Goal: Task Accomplishment & Management: Use online tool/utility

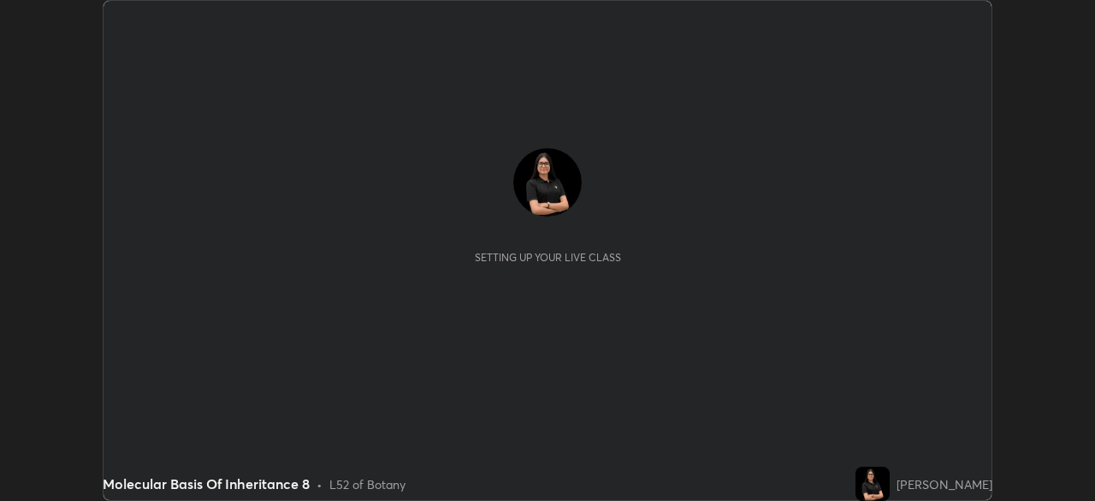
scroll to position [501, 1094]
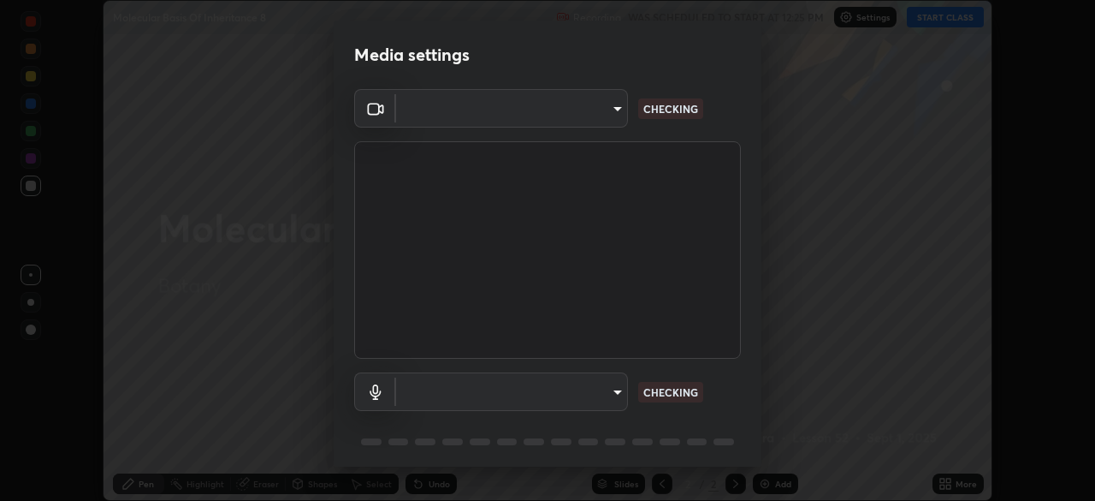
click at [590, 122] on body "Erase all Molecular Basis Of Inheritance 8 Recording WAS SCHEDULED TO START AT …" at bounding box center [547, 250] width 1095 height 501
type input "495e9aafafa99ab02b2630cd73316b4ffac4e6b0a44c495734db4bb24564e739"
type input "default"
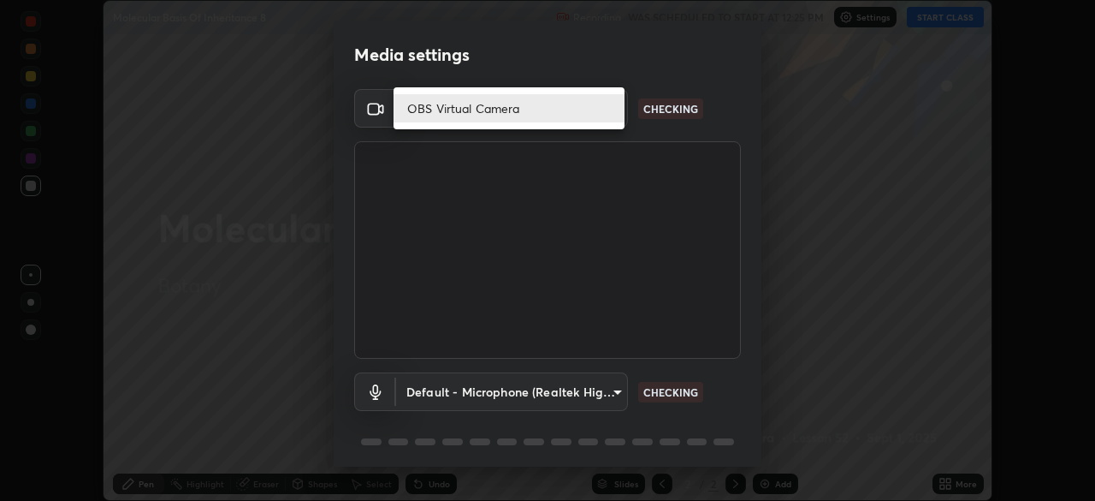
click at [501, 106] on li "OBS Virtual Camera" at bounding box center [509, 108] width 231 height 28
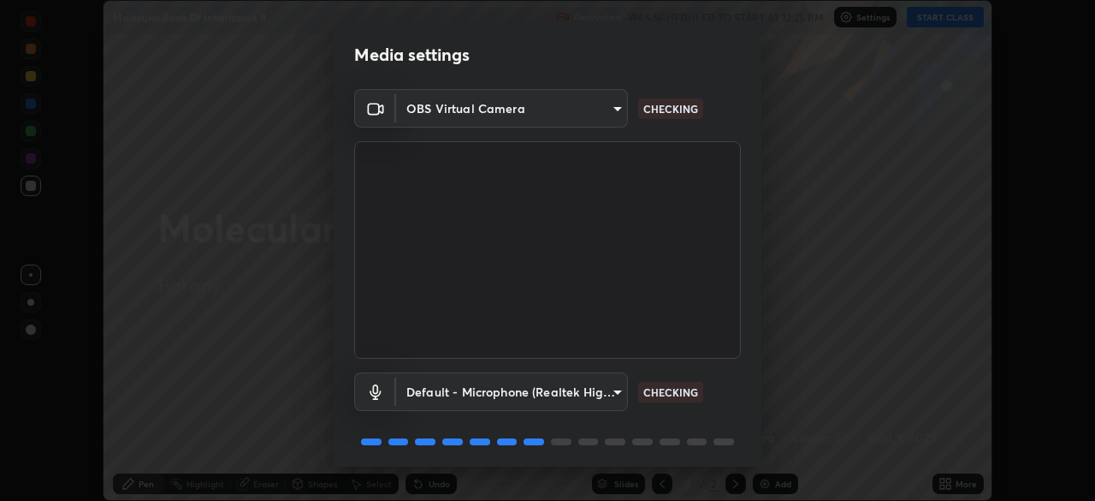
scroll to position [61, 0]
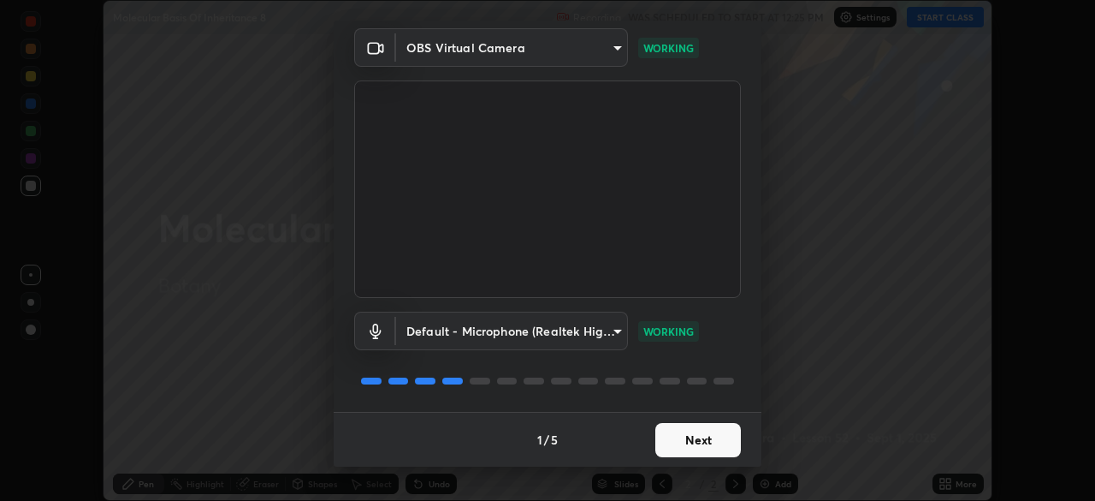
click at [698, 441] on button "Next" at bounding box center [698, 440] width 86 height 34
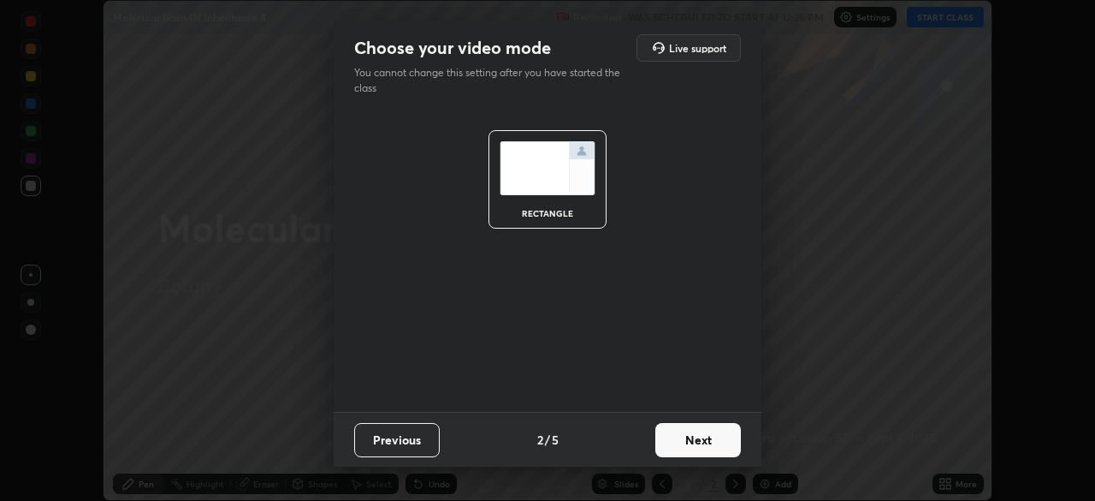
scroll to position [0, 0]
click at [701, 439] on button "Next" at bounding box center [698, 440] width 86 height 34
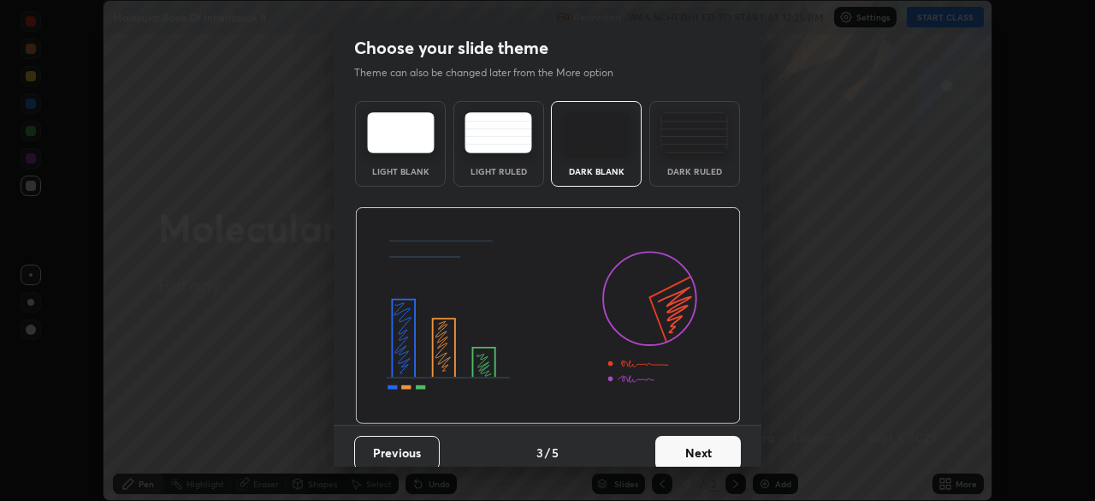
click at [714, 444] on button "Next" at bounding box center [698, 453] width 86 height 34
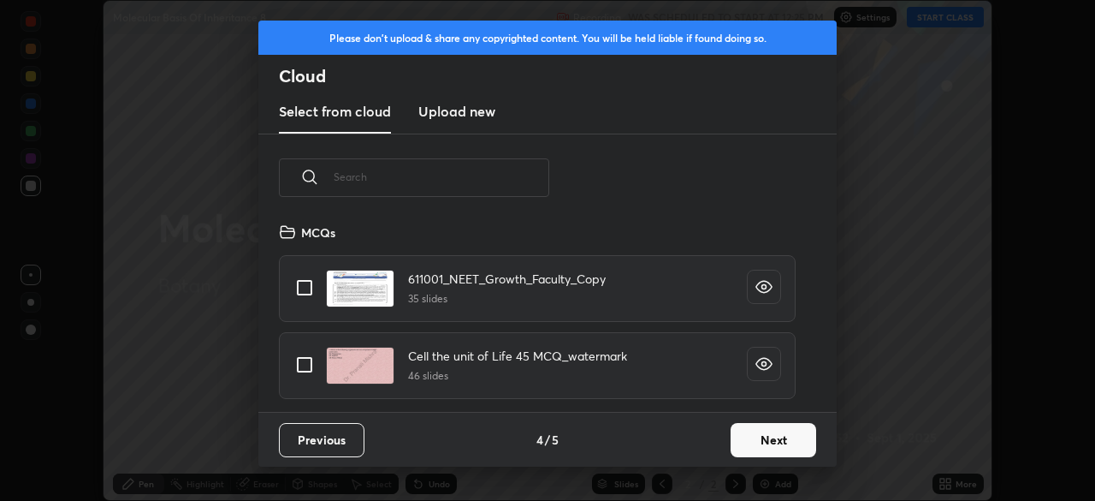
click at [766, 444] on button "Next" at bounding box center [774, 440] width 86 height 34
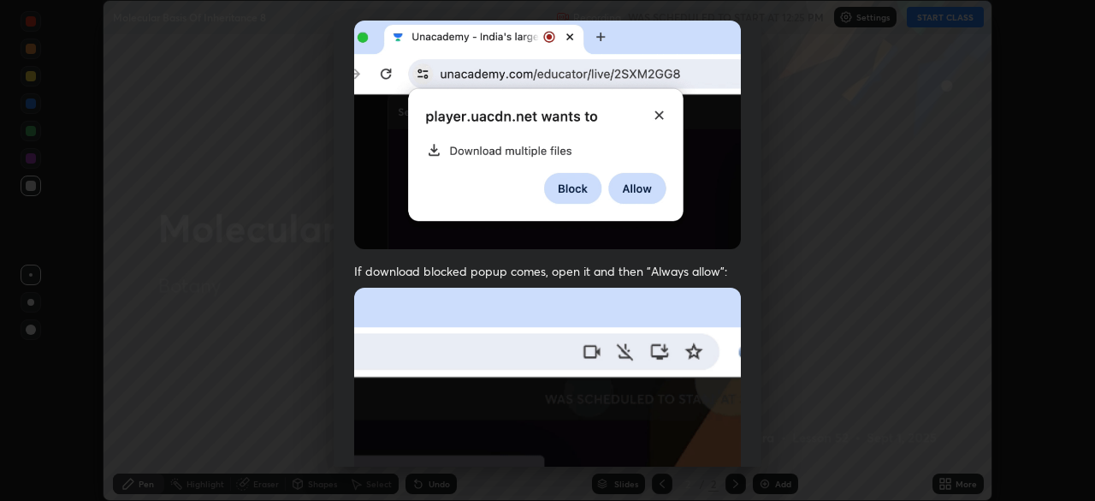
scroll to position [410, 0]
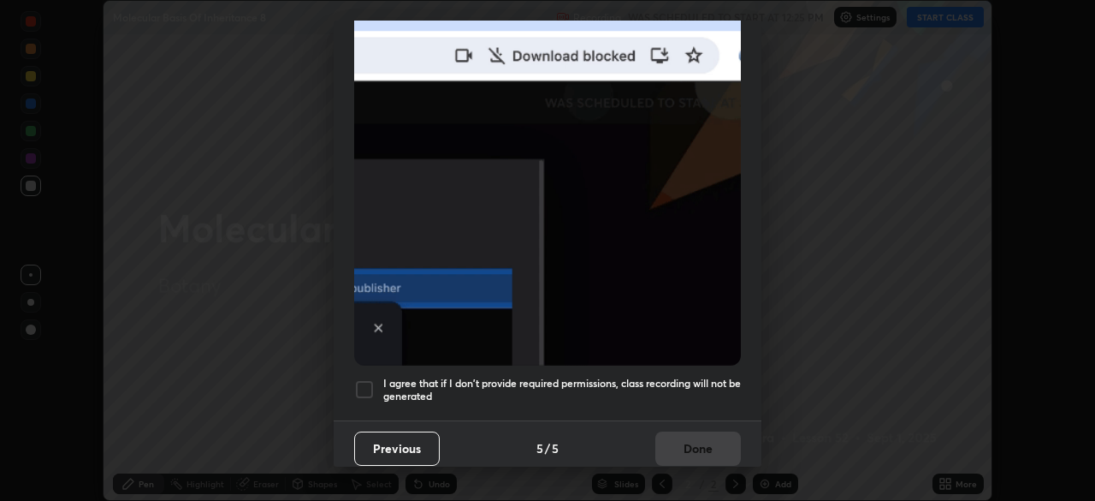
click at [364, 379] on div at bounding box center [364, 389] width 21 height 21
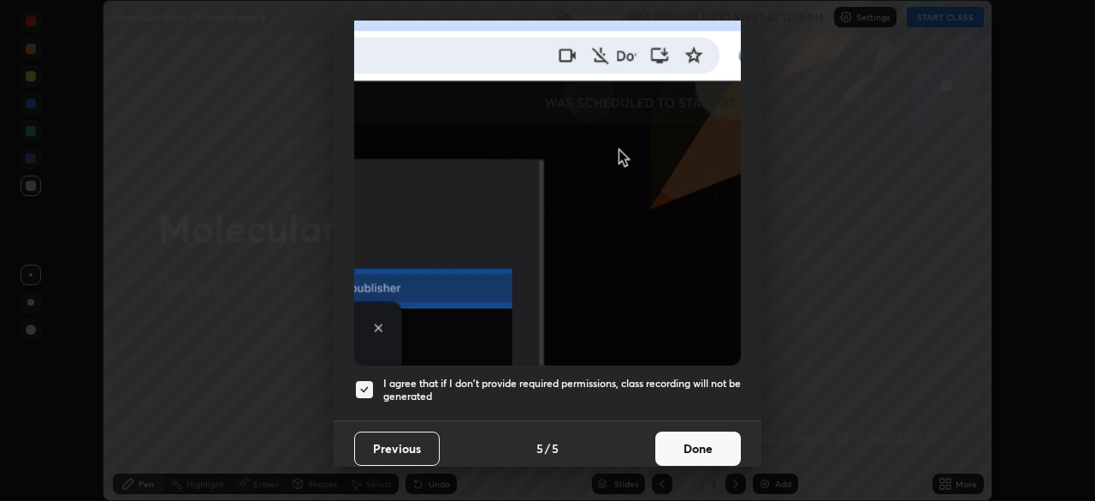
click at [708, 438] on button "Done" at bounding box center [698, 448] width 86 height 34
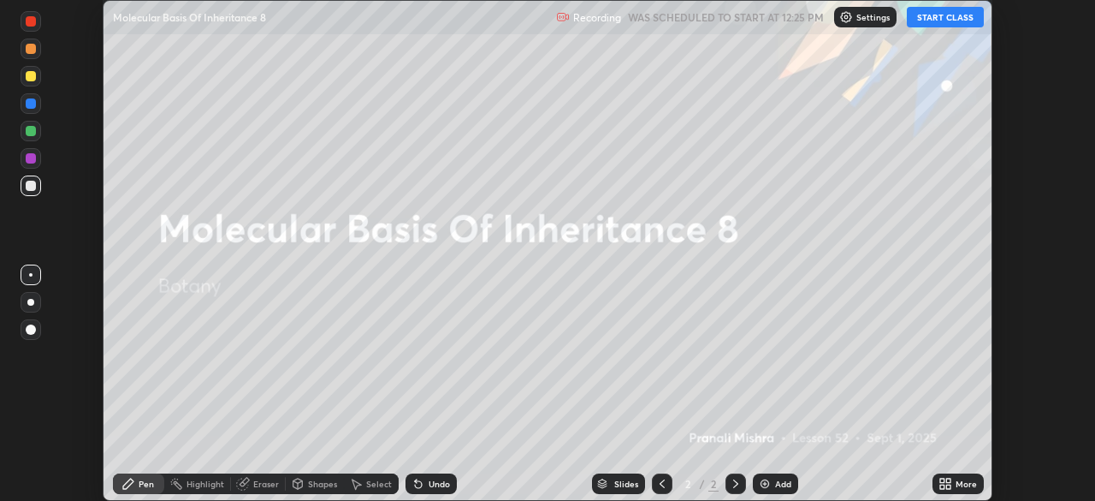
click at [938, 18] on button "START CLASS" at bounding box center [945, 17] width 77 height 21
click at [963, 475] on div "More" at bounding box center [958, 483] width 51 height 21
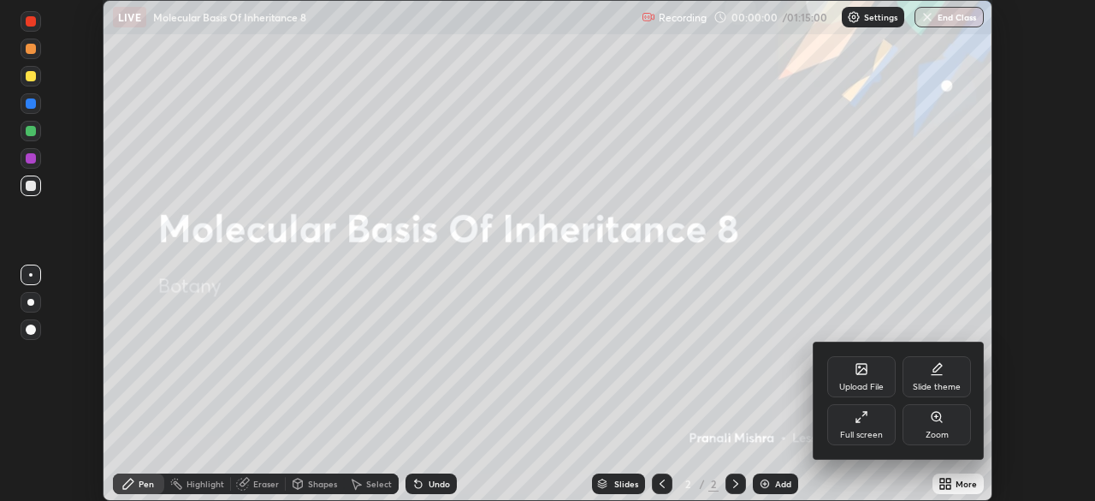
click at [862, 373] on icon at bounding box center [861, 369] width 10 height 10
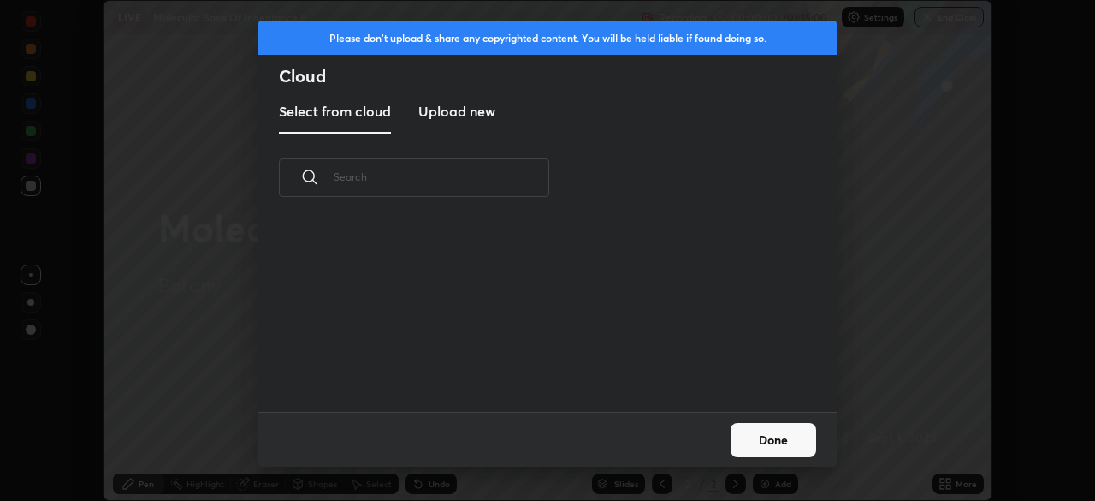
scroll to position [6, 9]
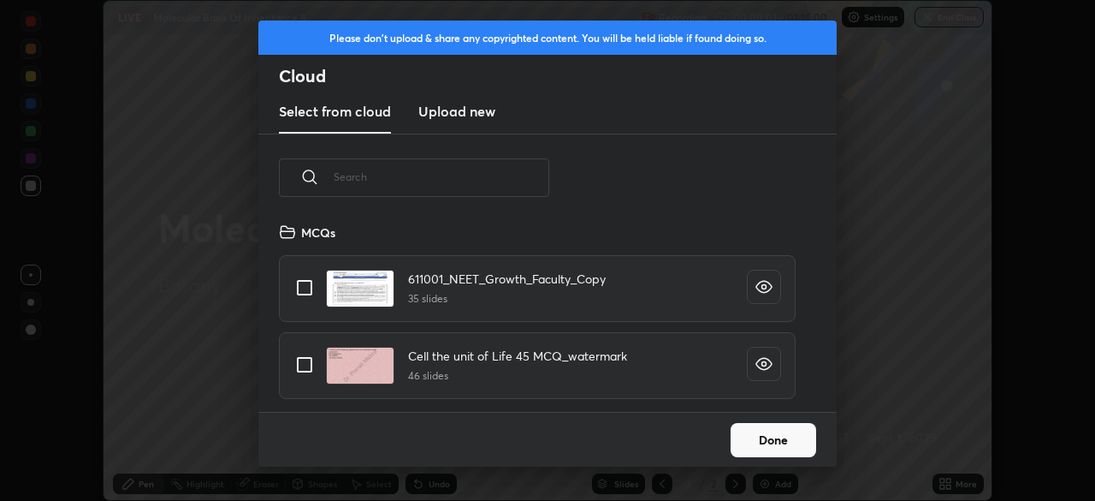
click at [504, 179] on input "text" at bounding box center [442, 176] width 216 height 73
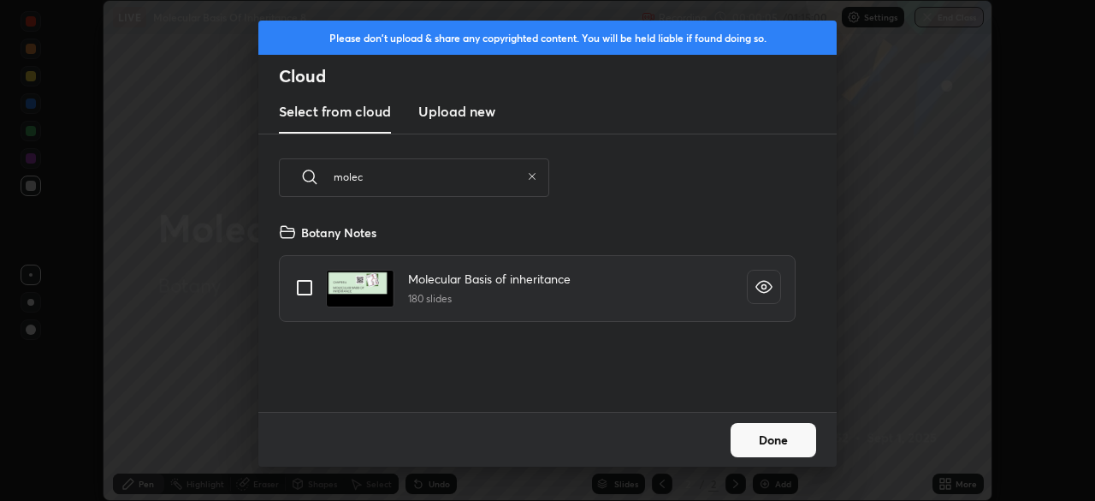
type input "molec"
click at [299, 286] on input "grid" at bounding box center [305, 288] width 36 height 36
checkbox input "true"
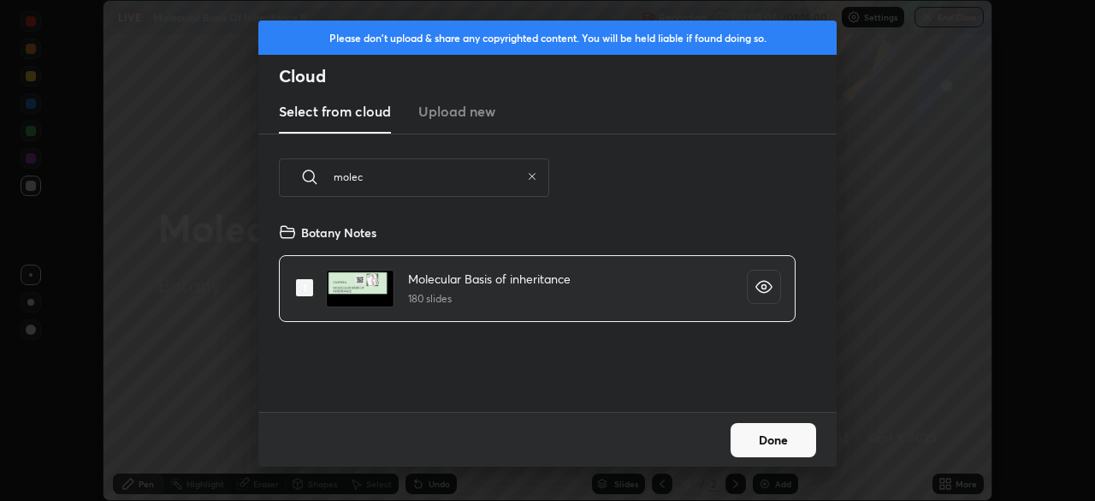
click at [770, 443] on button "Done" at bounding box center [774, 440] width 86 height 34
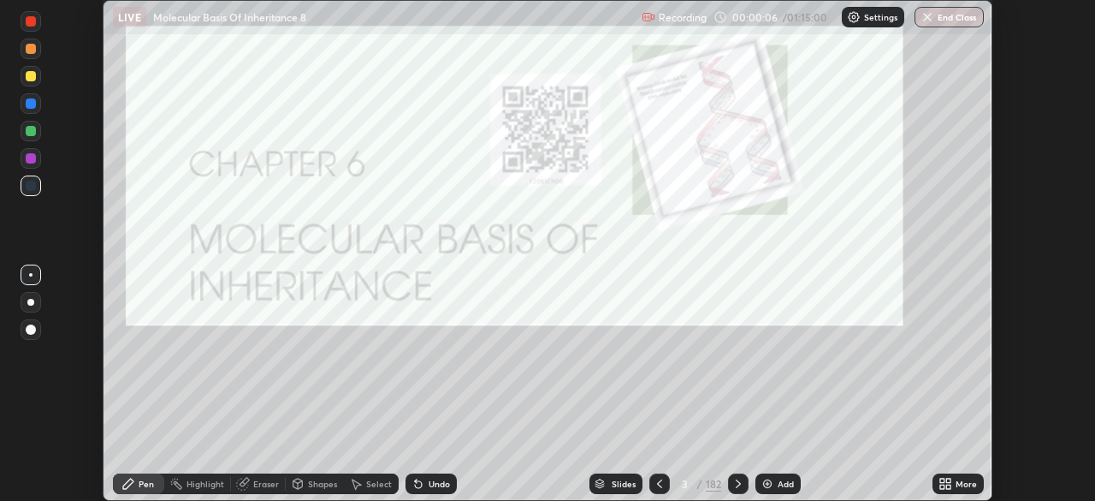
click at [713, 484] on div "182" at bounding box center [713, 483] width 15 height 15
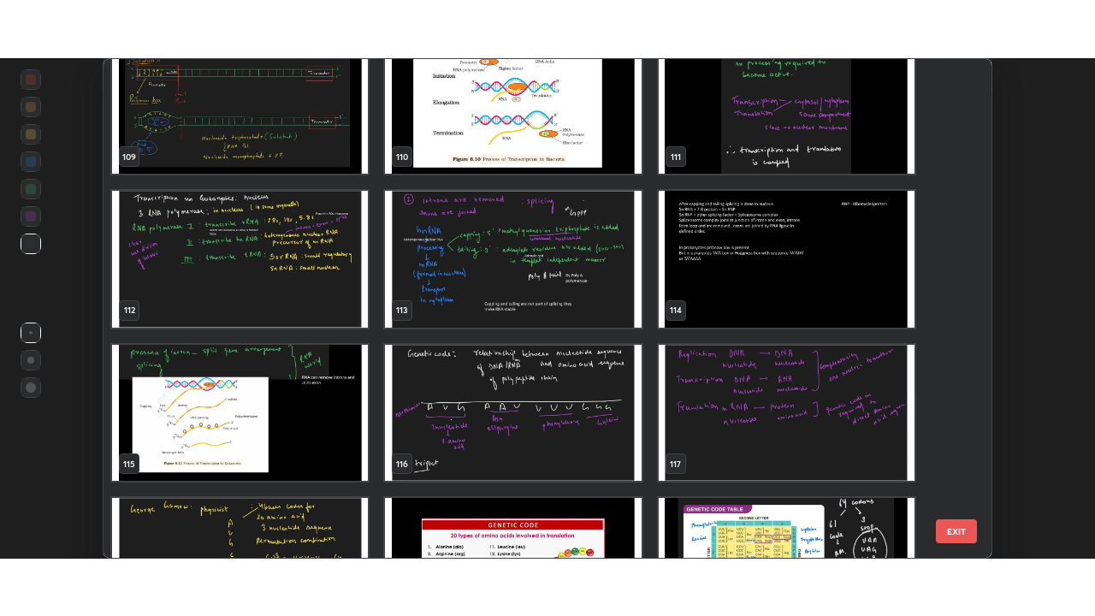
scroll to position [5563, 0]
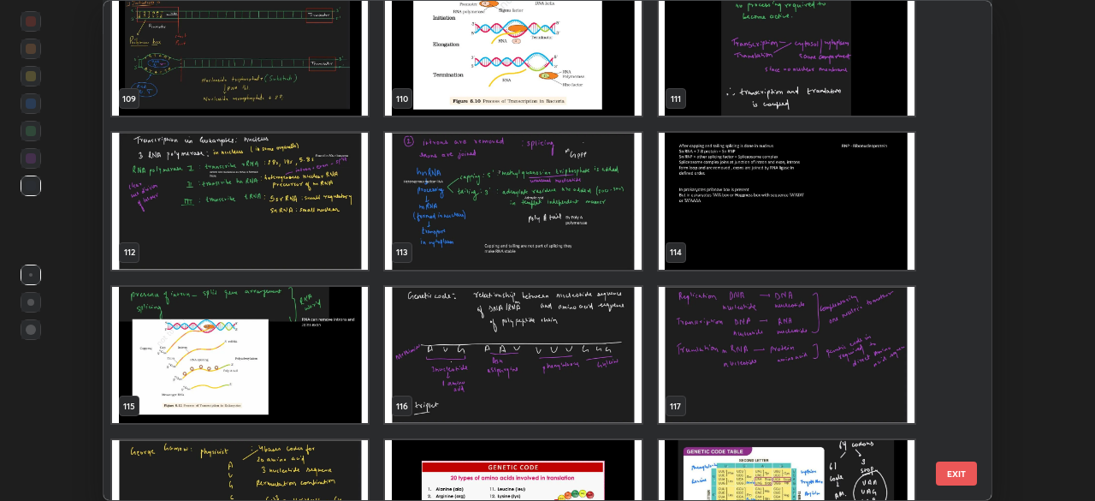
click at [600, 378] on img "grid" at bounding box center [513, 355] width 256 height 137
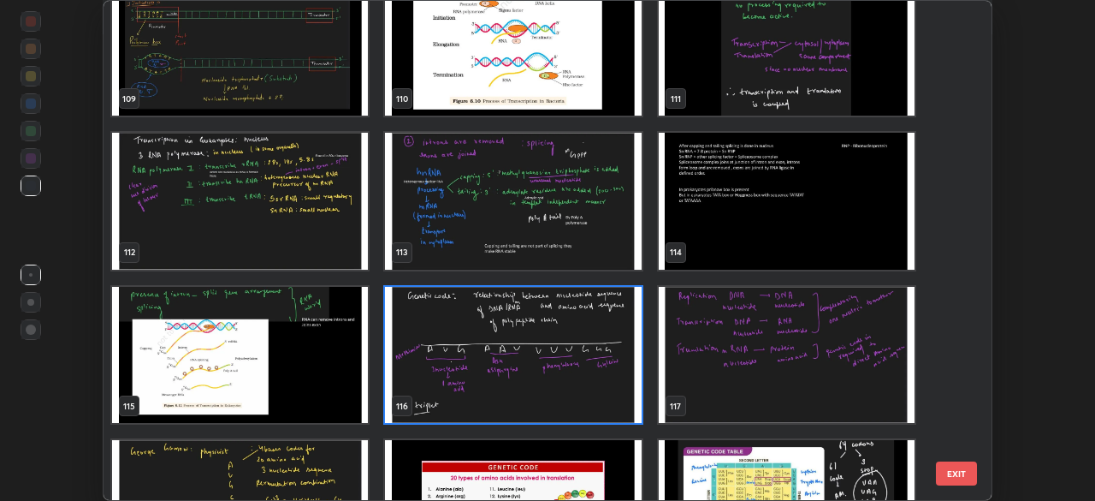
click at [616, 394] on img "grid" at bounding box center [513, 355] width 256 height 137
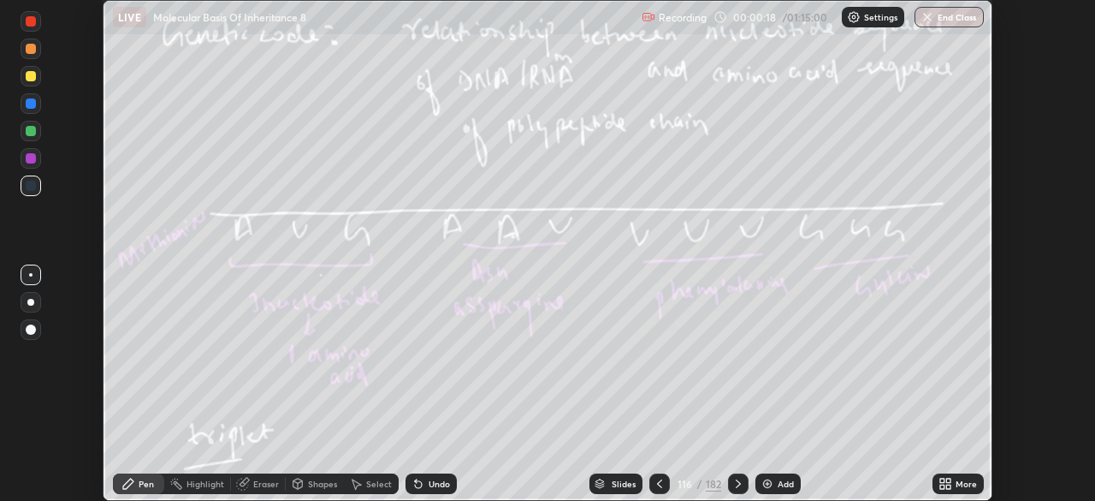
click at [610, 394] on img "grid" at bounding box center [513, 355] width 256 height 137
click at [978, 478] on div "More" at bounding box center [958, 483] width 51 height 21
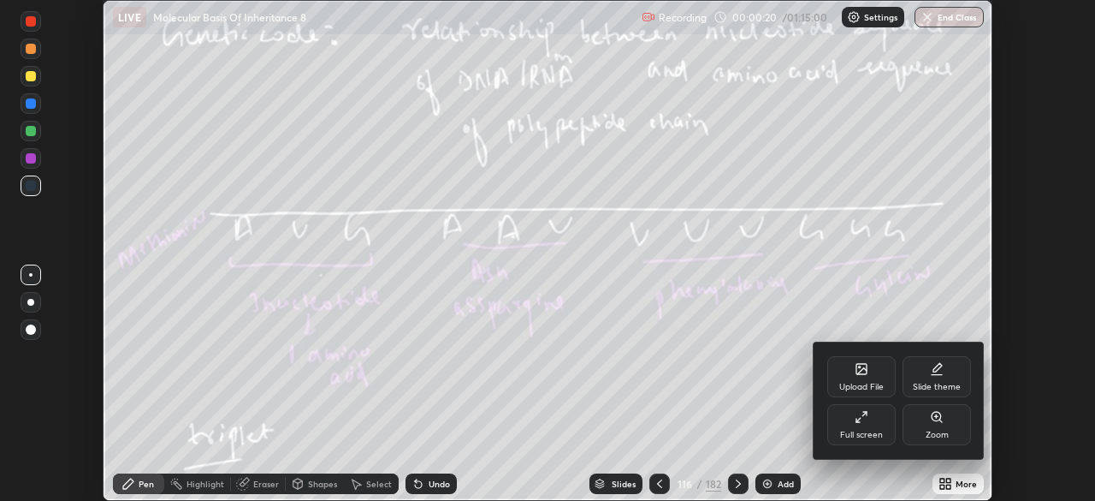
click at [880, 423] on div "Full screen" at bounding box center [861, 424] width 68 height 41
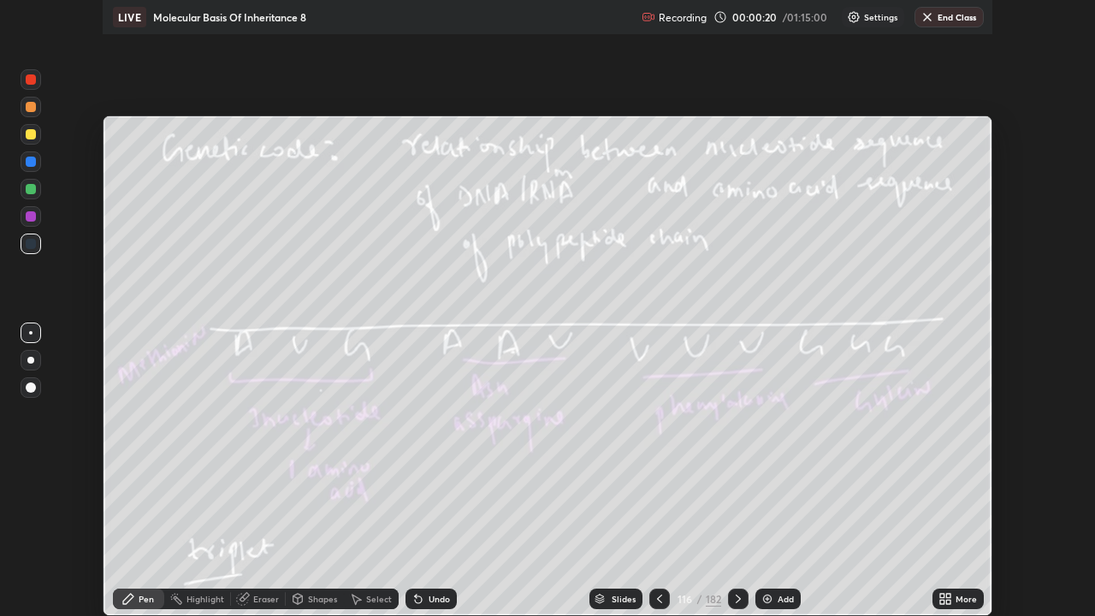
scroll to position [616, 1095]
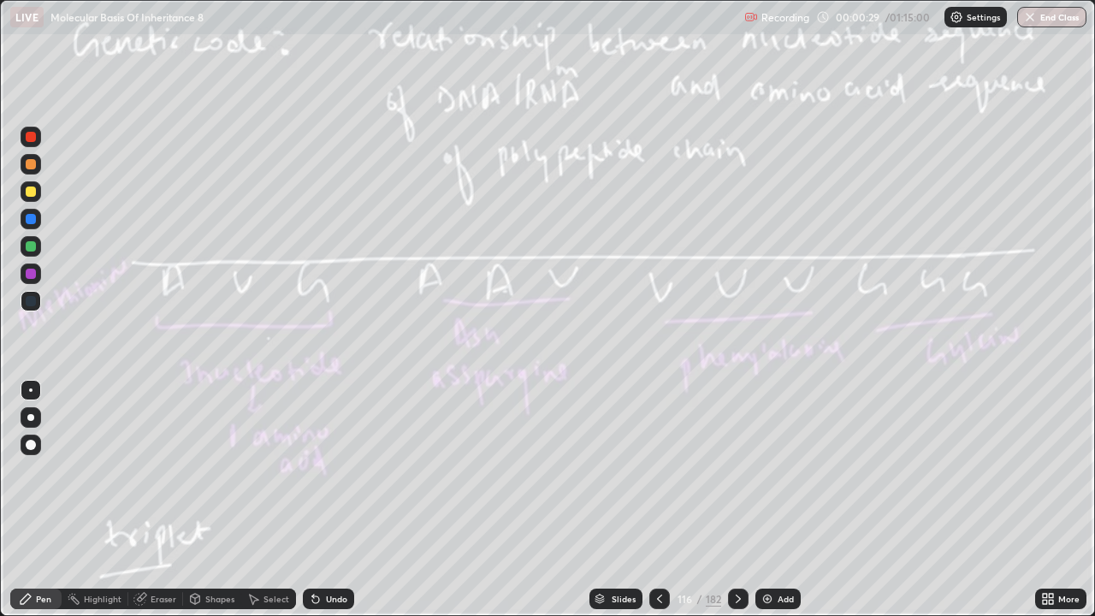
click at [737, 500] on icon at bounding box center [739, 599] width 14 height 14
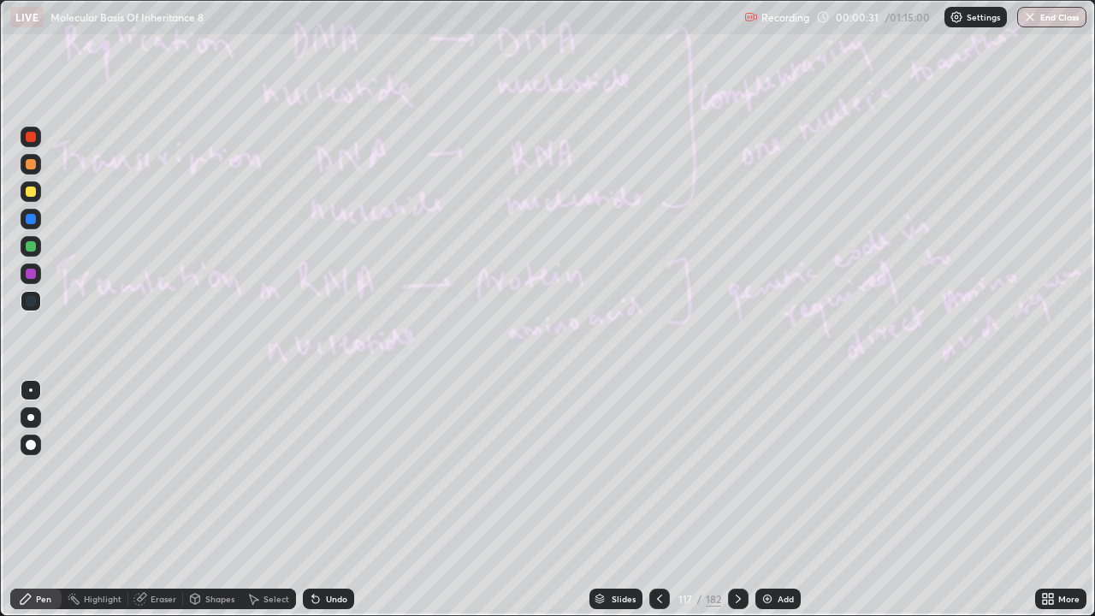
click at [735, 500] on icon at bounding box center [739, 599] width 14 height 14
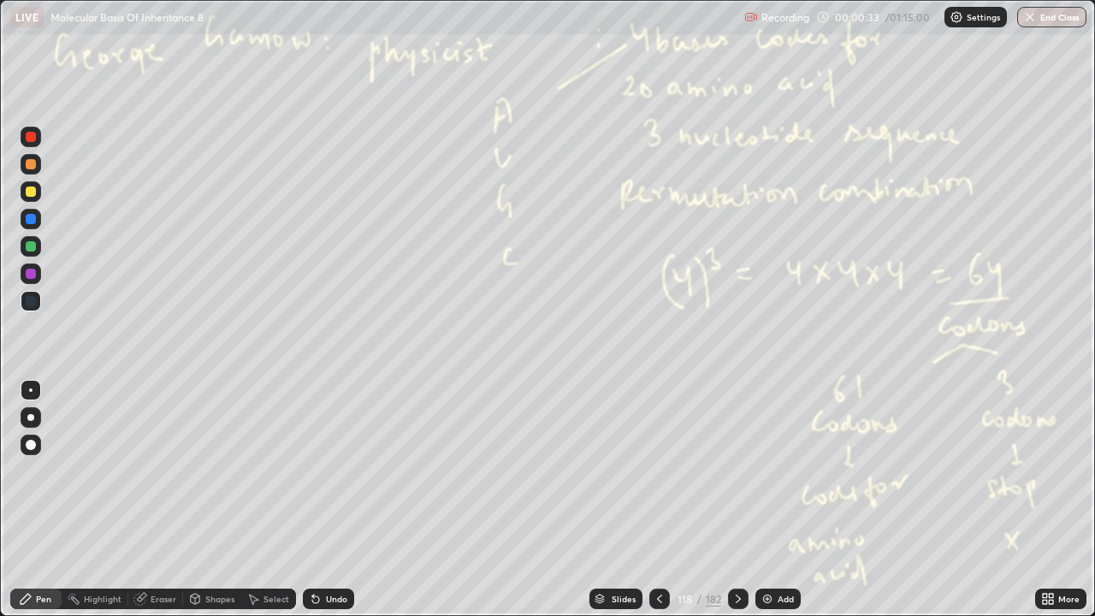
click at [737, 500] on icon at bounding box center [739, 599] width 14 height 14
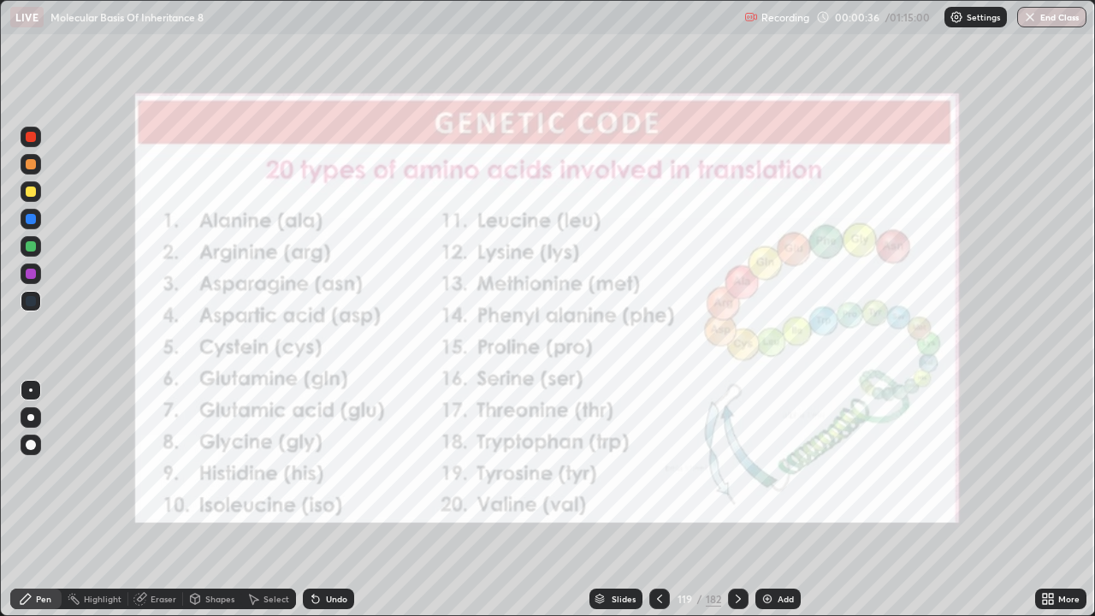
click at [32, 244] on div at bounding box center [31, 246] width 10 height 10
click at [713, 500] on div "182" at bounding box center [713, 598] width 15 height 15
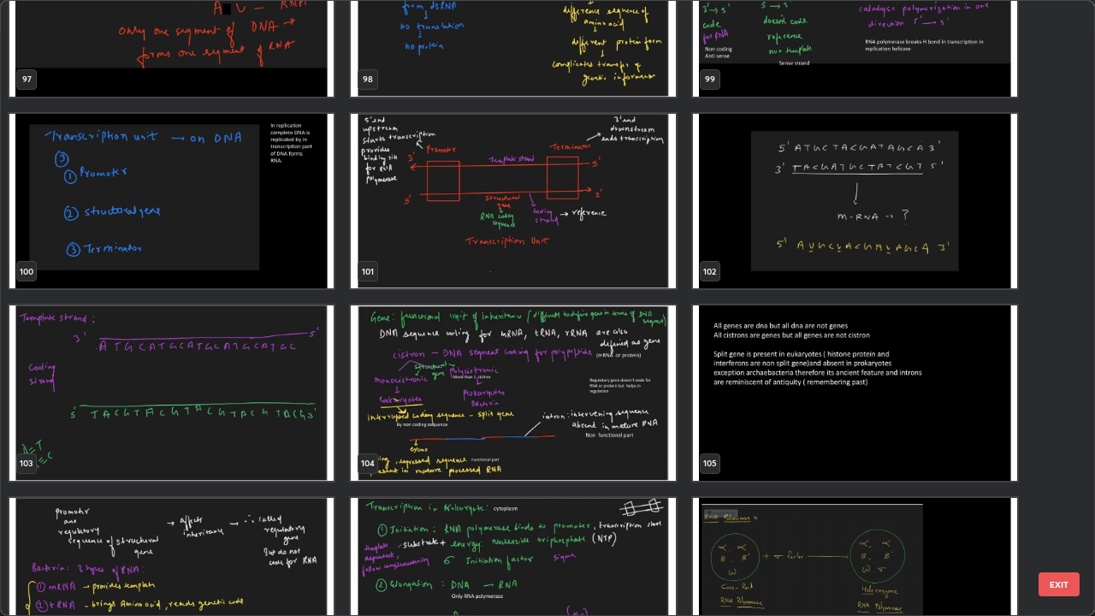
scroll to position [6240, 0]
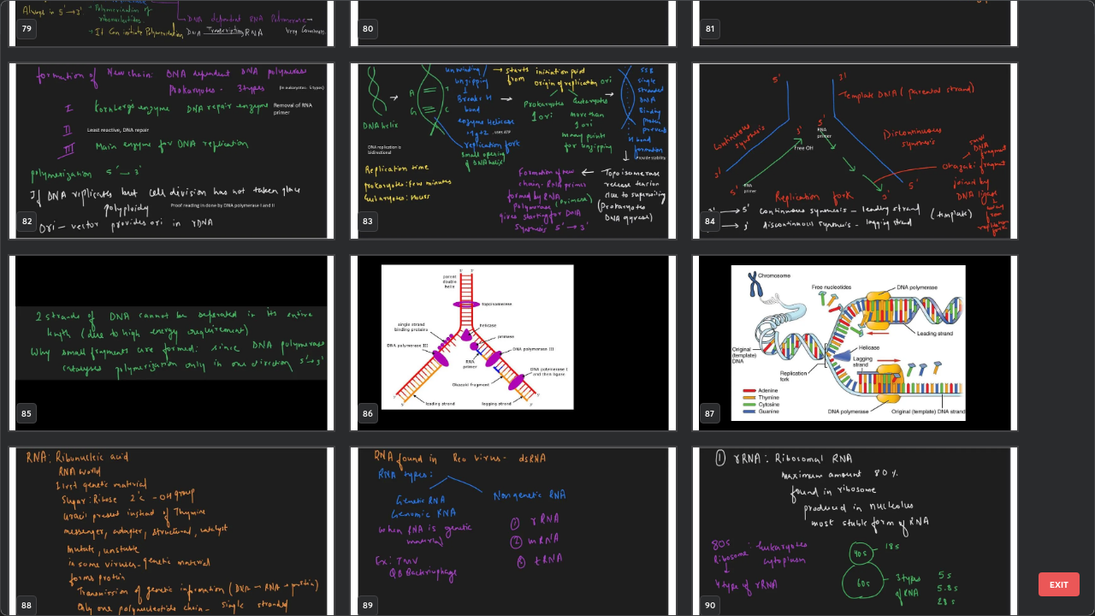
click at [300, 500] on img "grid" at bounding box center [171, 534] width 324 height 175
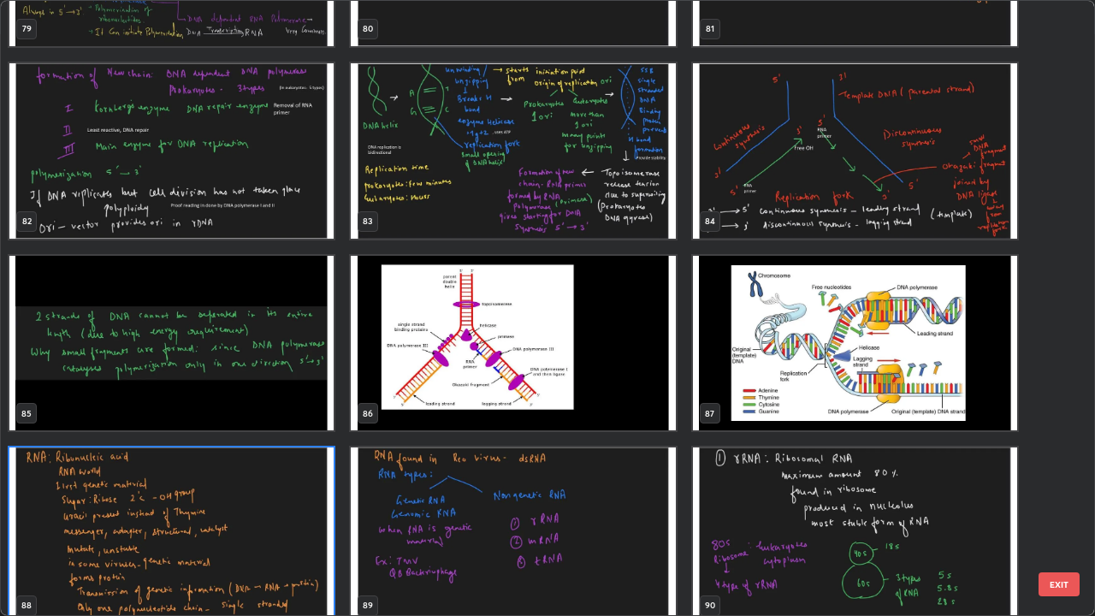
scroll to position [5151, 0]
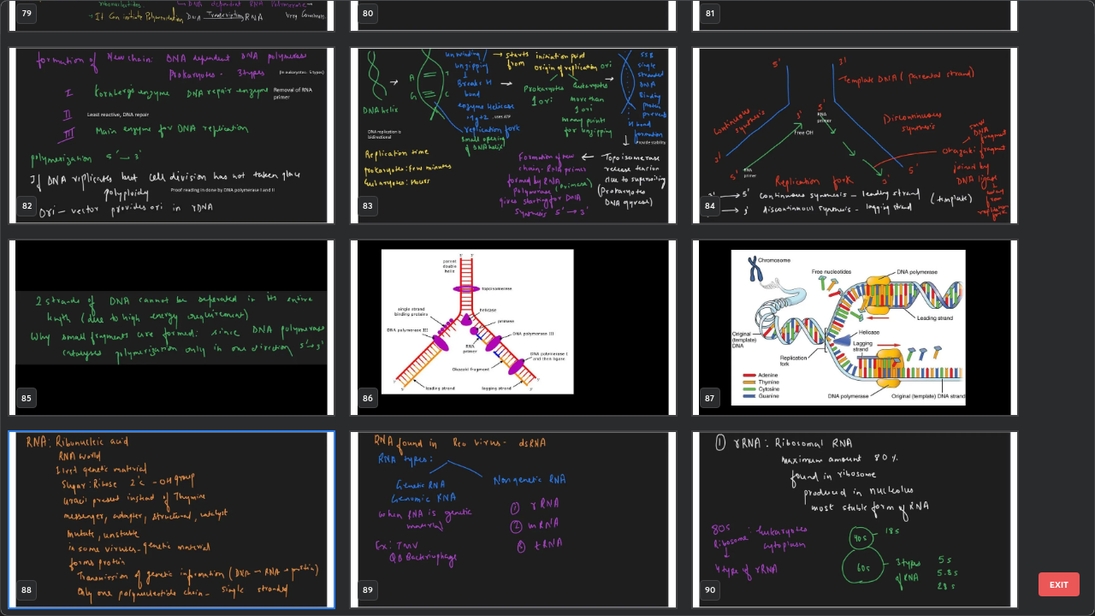
click at [301, 500] on div "76 77 78 79 80 81 82 83 84 85 86 87 88 89 90" at bounding box center [533, 308] width 1064 height 614
click at [660, 500] on img "grid" at bounding box center [513, 519] width 324 height 175
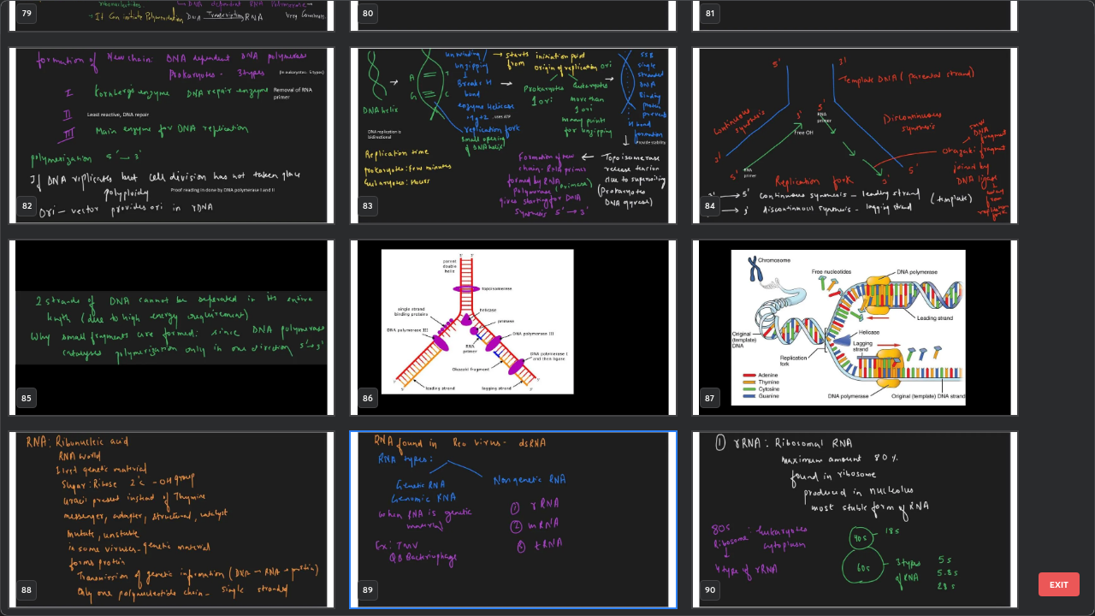
click at [663, 500] on img "grid" at bounding box center [513, 519] width 324 height 175
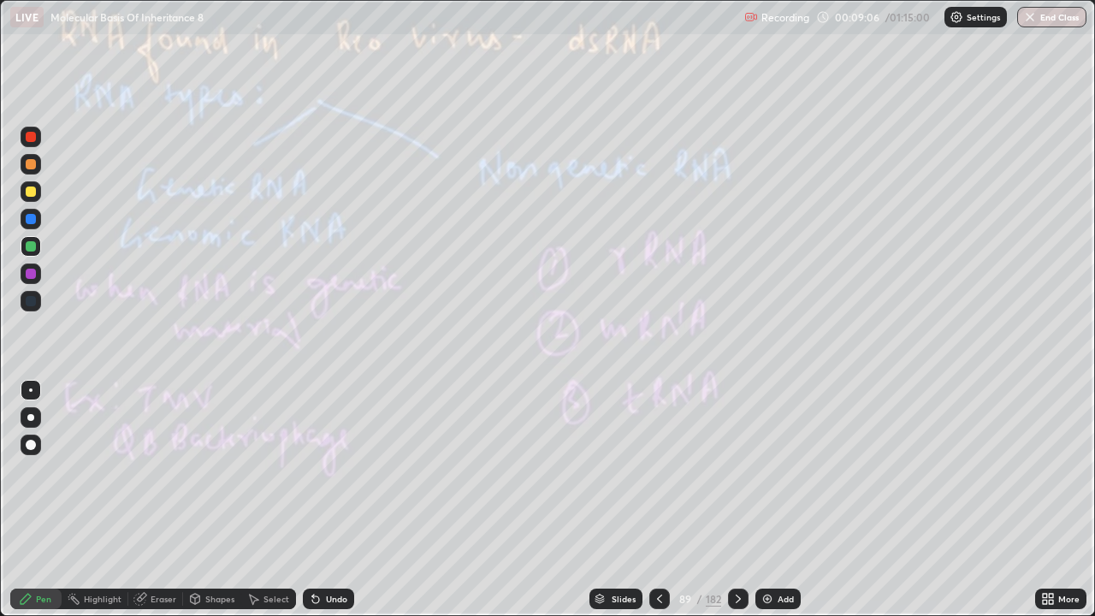
click at [32, 445] on div at bounding box center [31, 445] width 10 height 10
click at [709, 500] on div "182" at bounding box center [713, 598] width 15 height 15
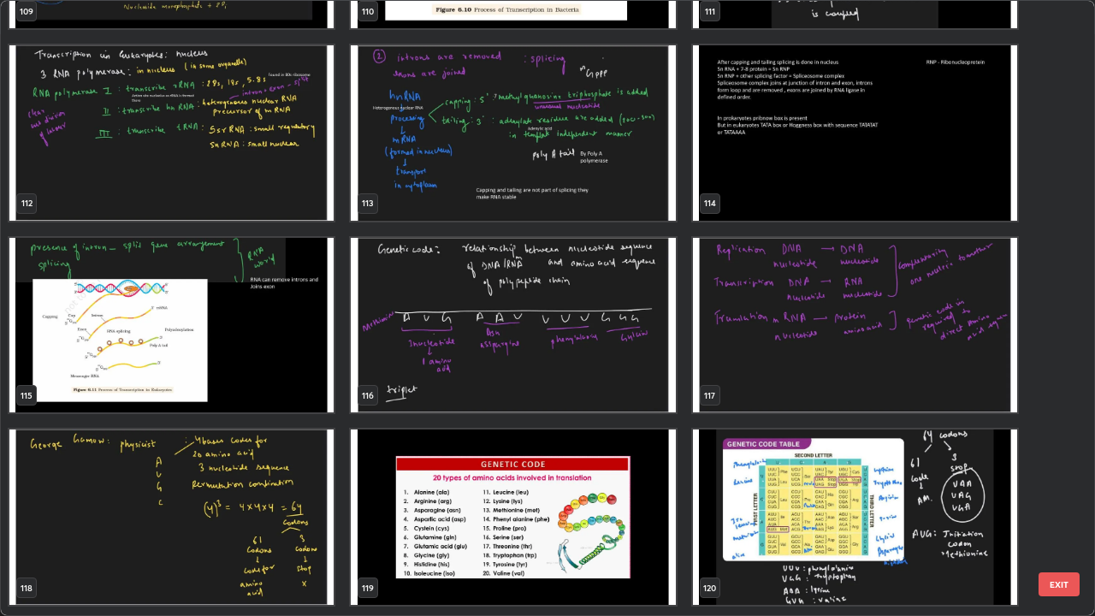
scroll to position [7078, 0]
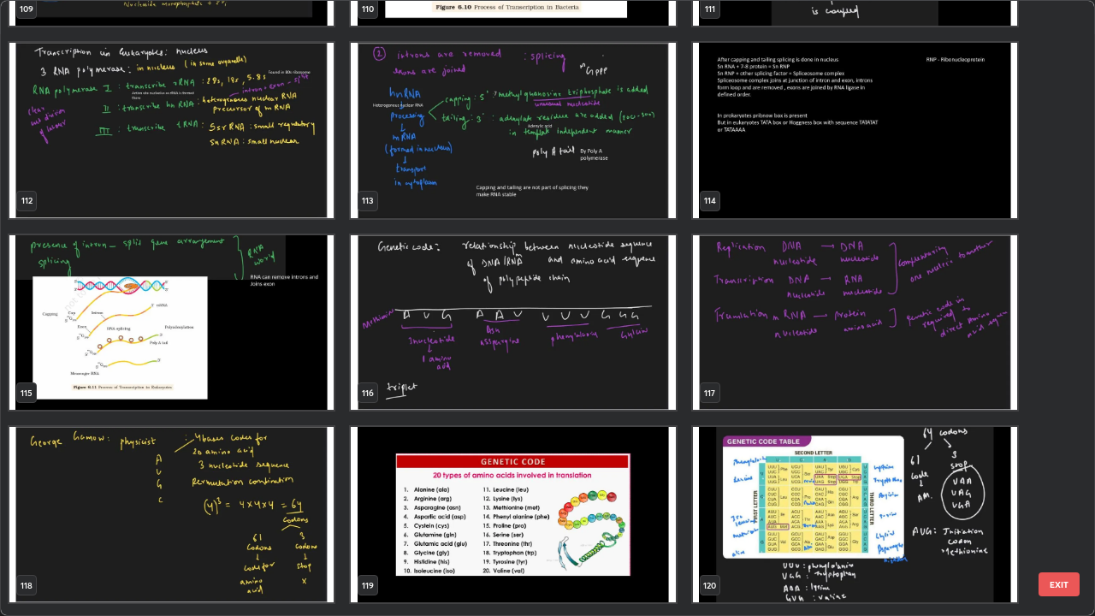
click at [621, 377] on img "grid" at bounding box center [513, 322] width 324 height 175
click at [617, 374] on img "grid" at bounding box center [513, 322] width 324 height 175
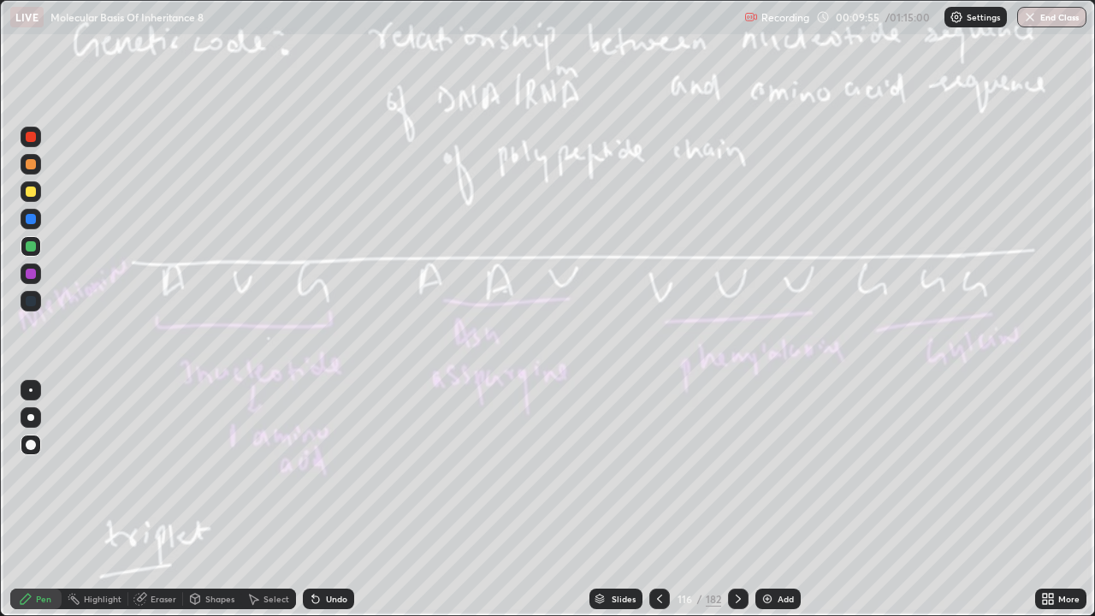
click at [603, 371] on img "grid" at bounding box center [513, 322] width 324 height 175
click at [653, 500] on icon at bounding box center [660, 599] width 14 height 14
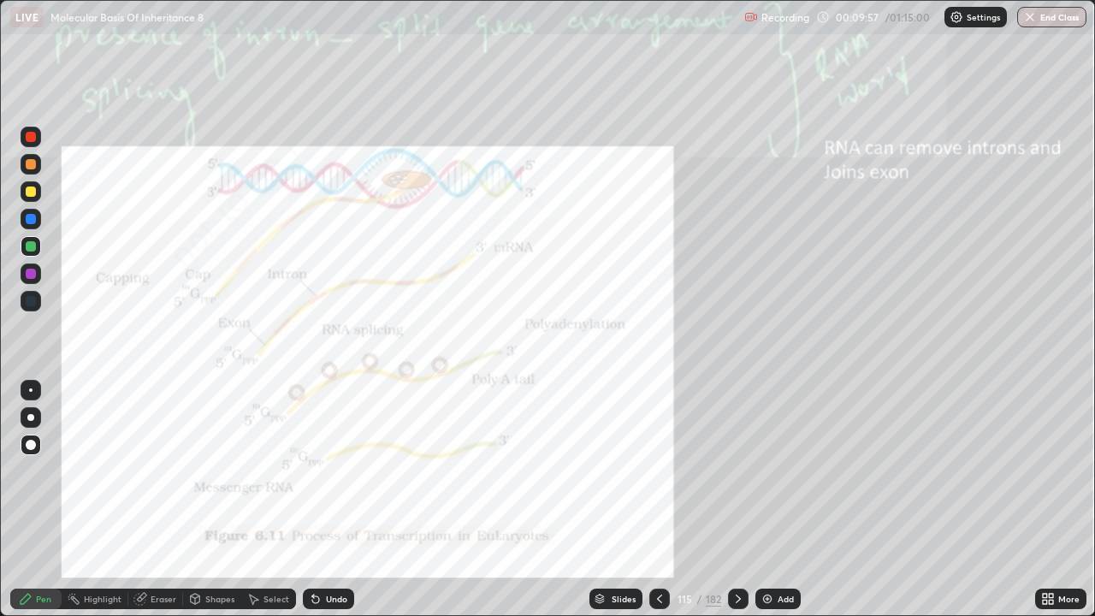
click at [796, 500] on div "Add" at bounding box center [778, 599] width 45 height 21
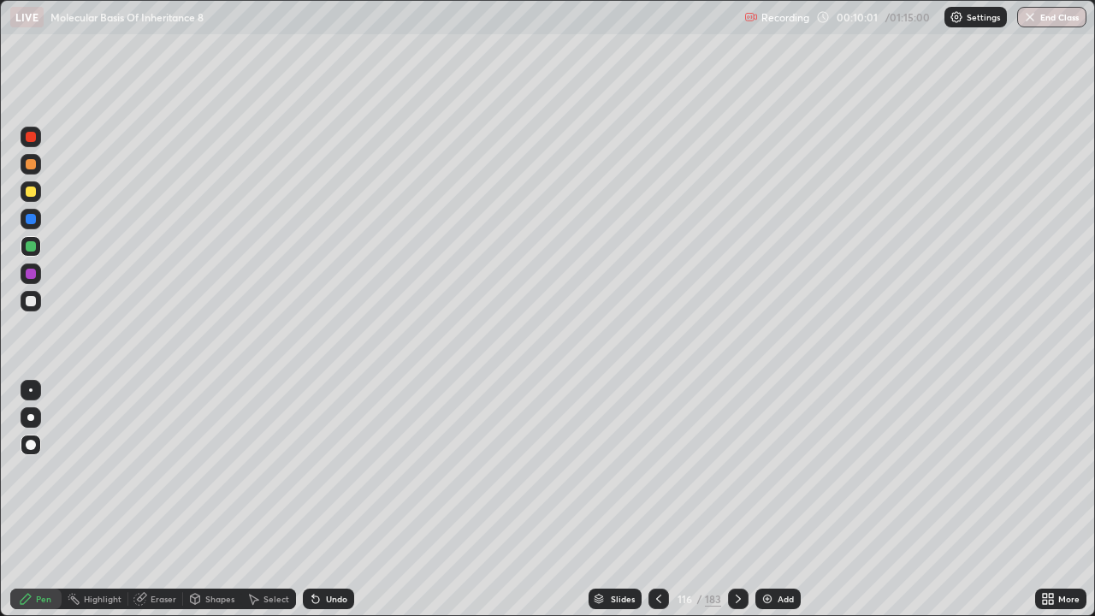
click at [32, 164] on div at bounding box center [31, 164] width 10 height 10
click at [785, 500] on div "Add" at bounding box center [786, 599] width 16 height 9
click at [327, 500] on div "Undo" at bounding box center [336, 599] width 21 height 9
click at [657, 500] on icon at bounding box center [659, 599] width 14 height 14
click at [655, 500] on icon at bounding box center [659, 599] width 14 height 14
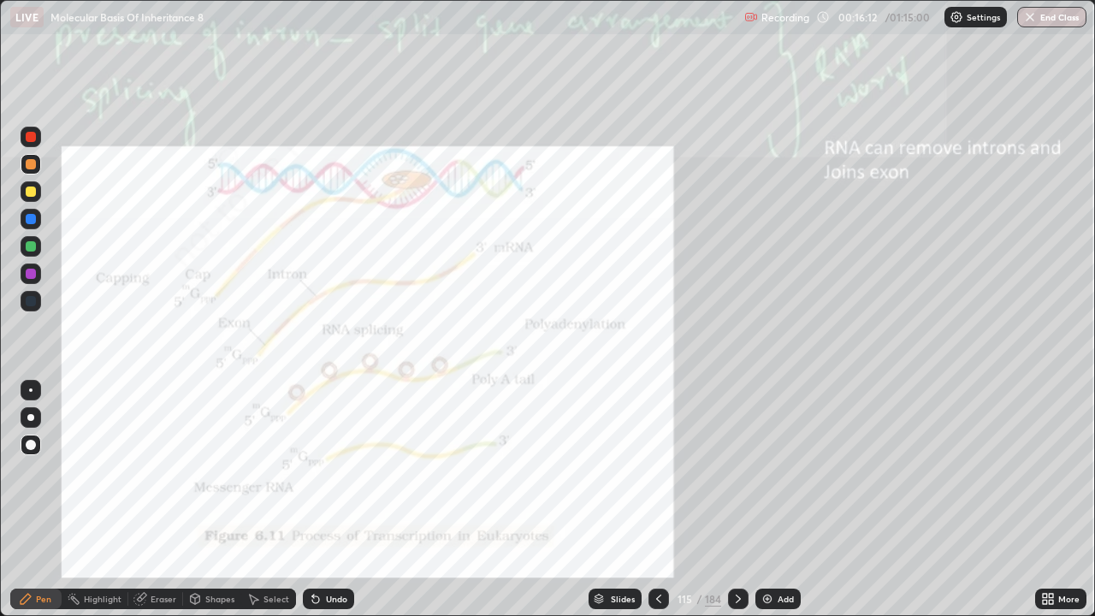
click at [737, 500] on icon at bounding box center [739, 599] width 14 height 14
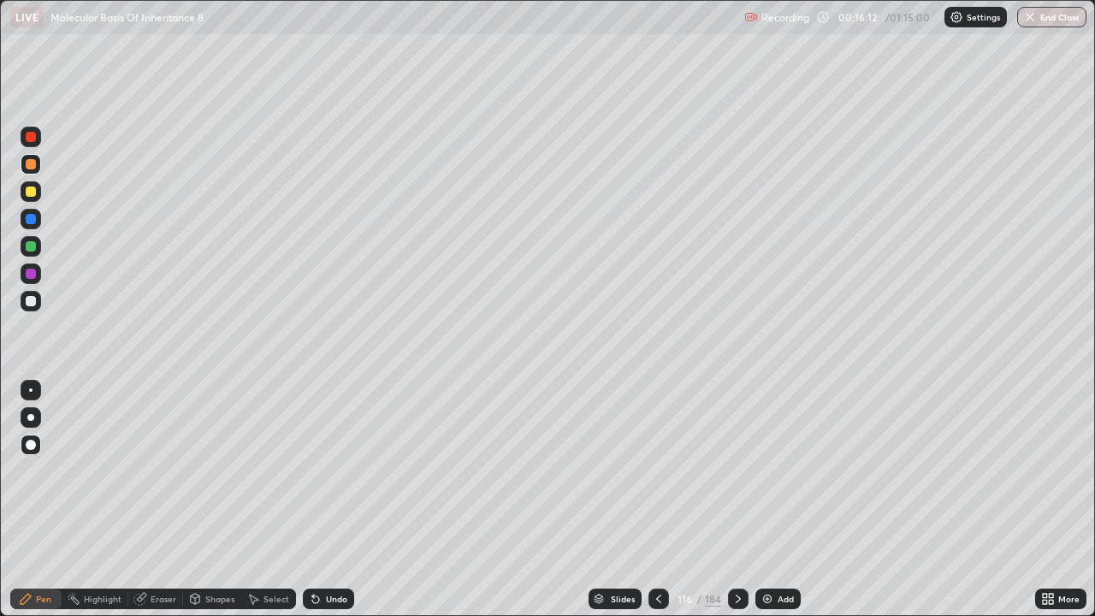
click at [735, 500] on icon at bounding box center [739, 599] width 14 height 14
click at [738, 500] on icon at bounding box center [739, 599] width 14 height 14
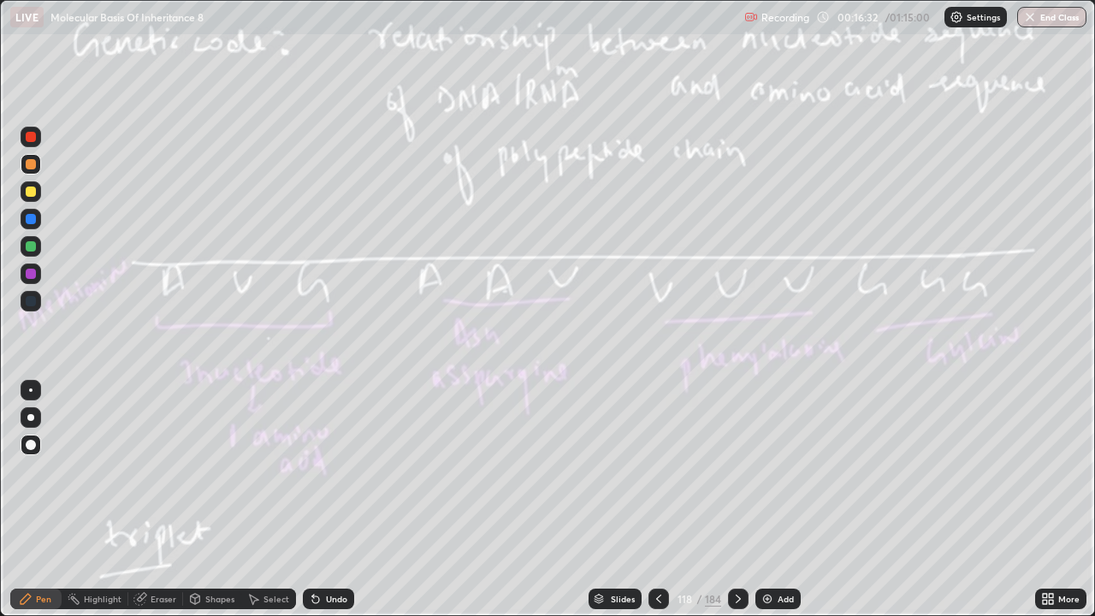
click at [736, 500] on icon at bounding box center [738, 599] width 5 height 9
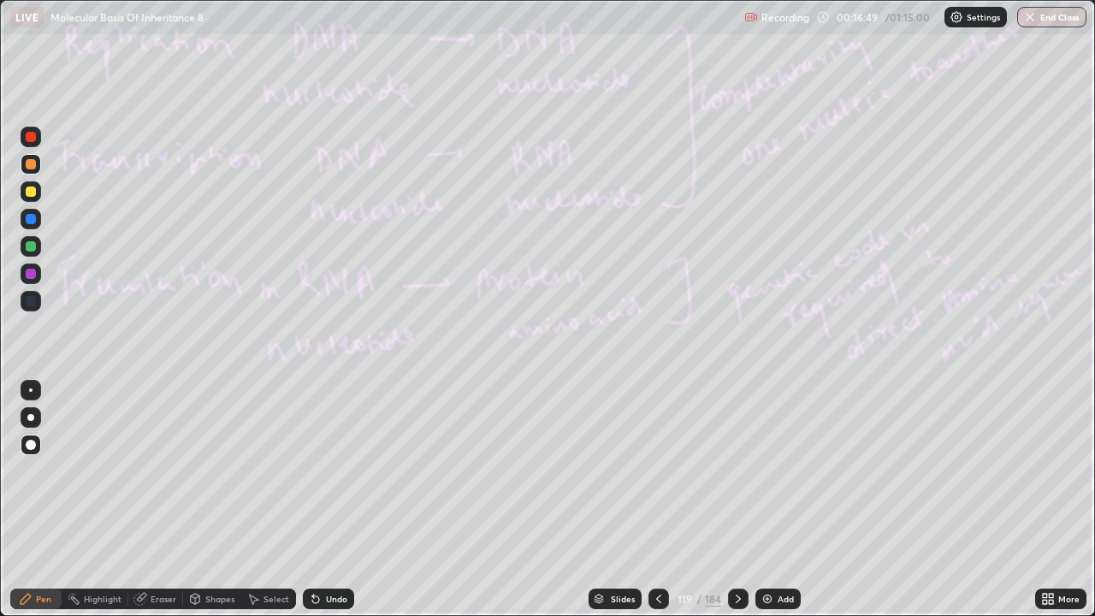
click at [736, 500] on icon at bounding box center [738, 599] width 5 height 9
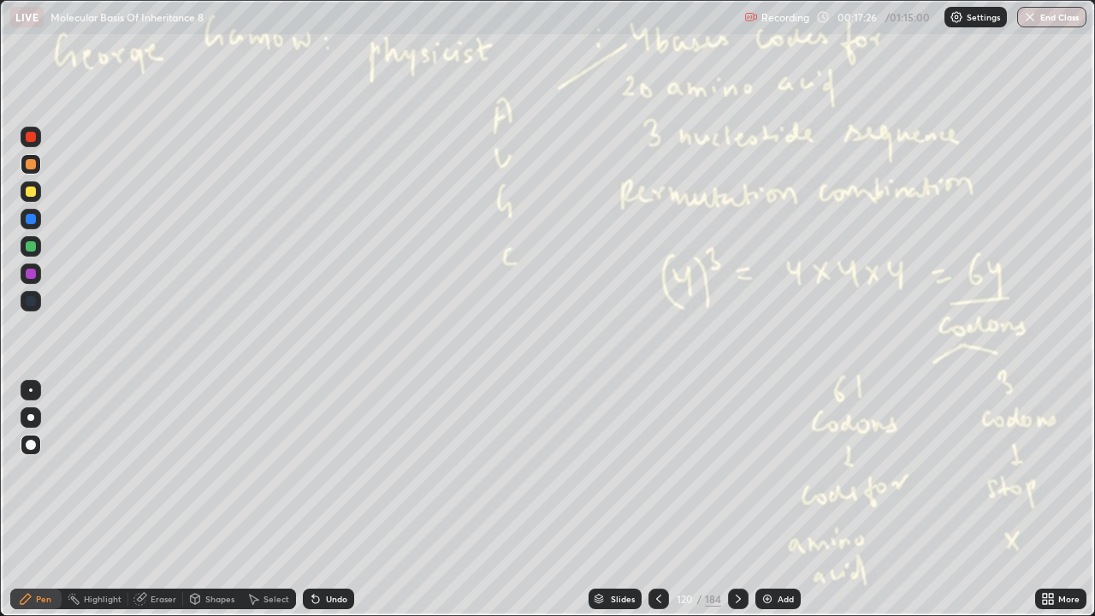
click at [741, 500] on icon at bounding box center [739, 599] width 14 height 14
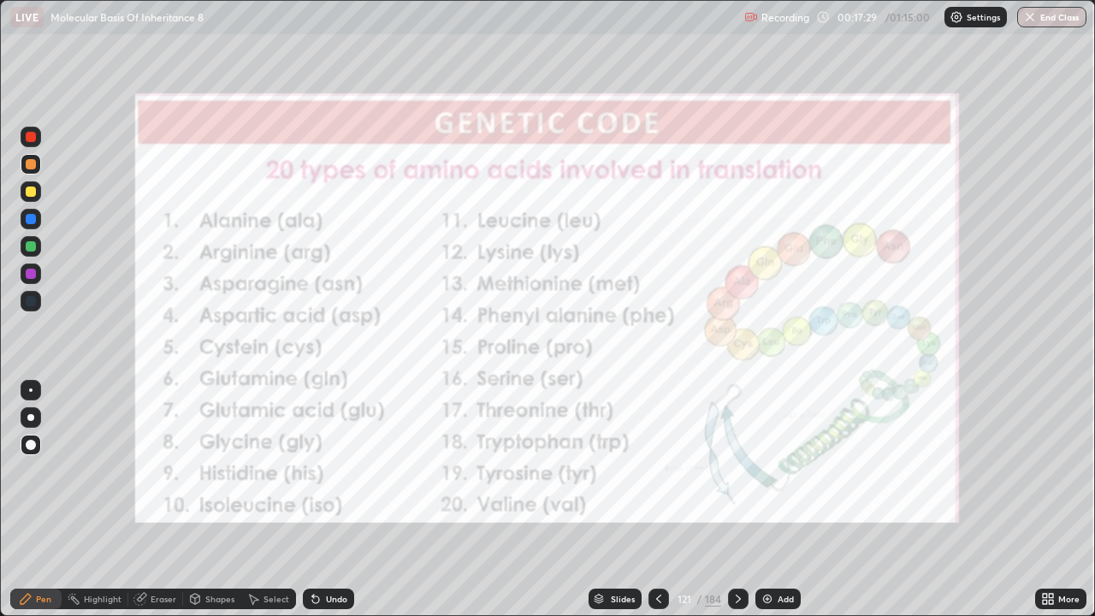
click at [736, 500] on icon at bounding box center [739, 599] width 14 height 14
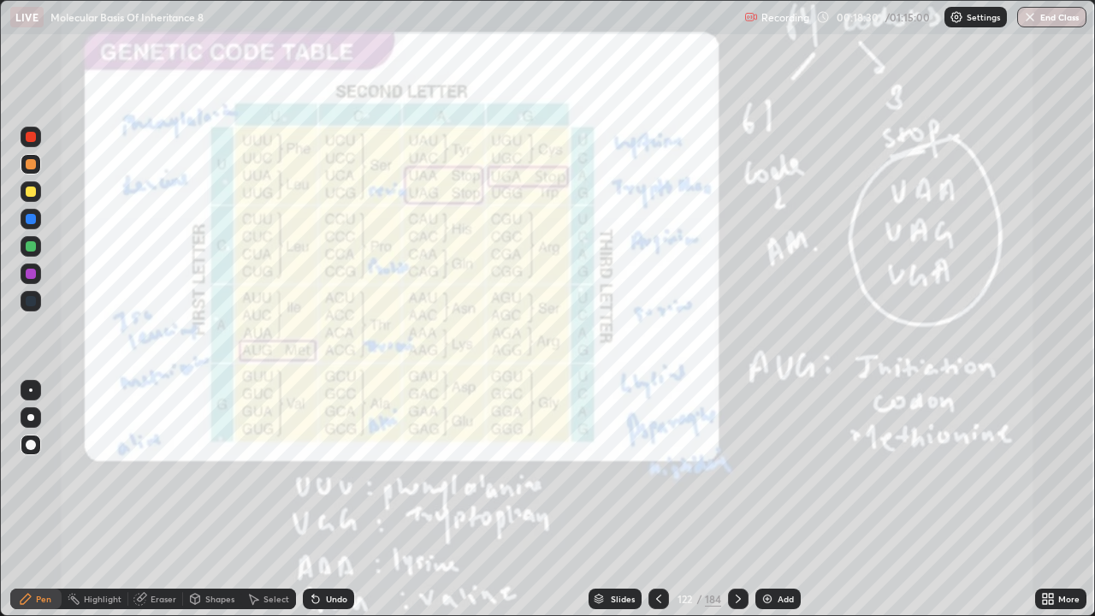
click at [744, 500] on icon at bounding box center [739, 599] width 14 height 14
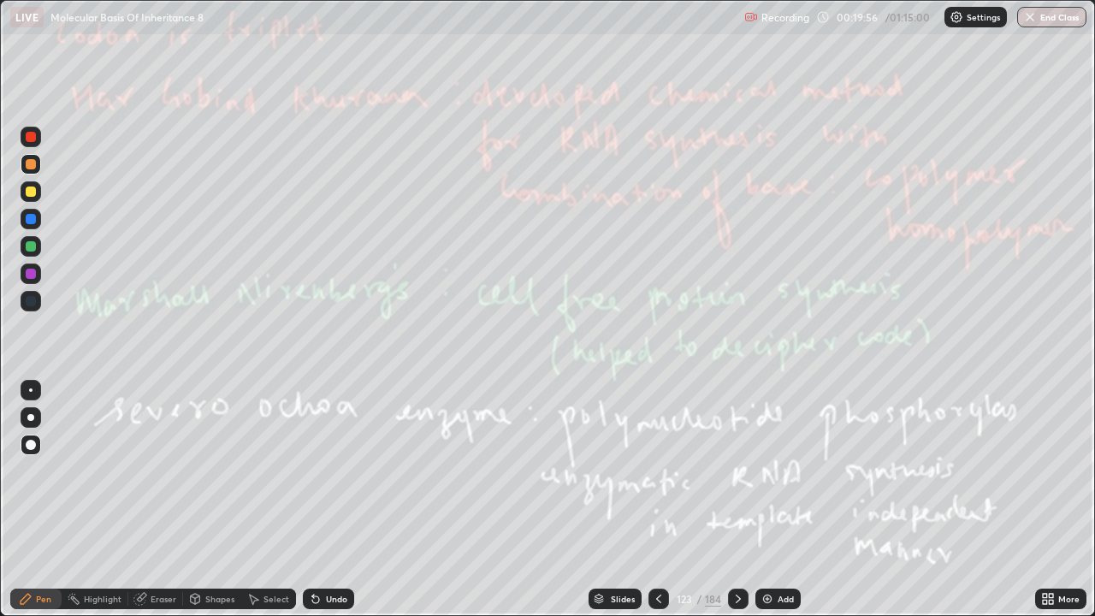
click at [736, 500] on icon at bounding box center [739, 599] width 14 height 14
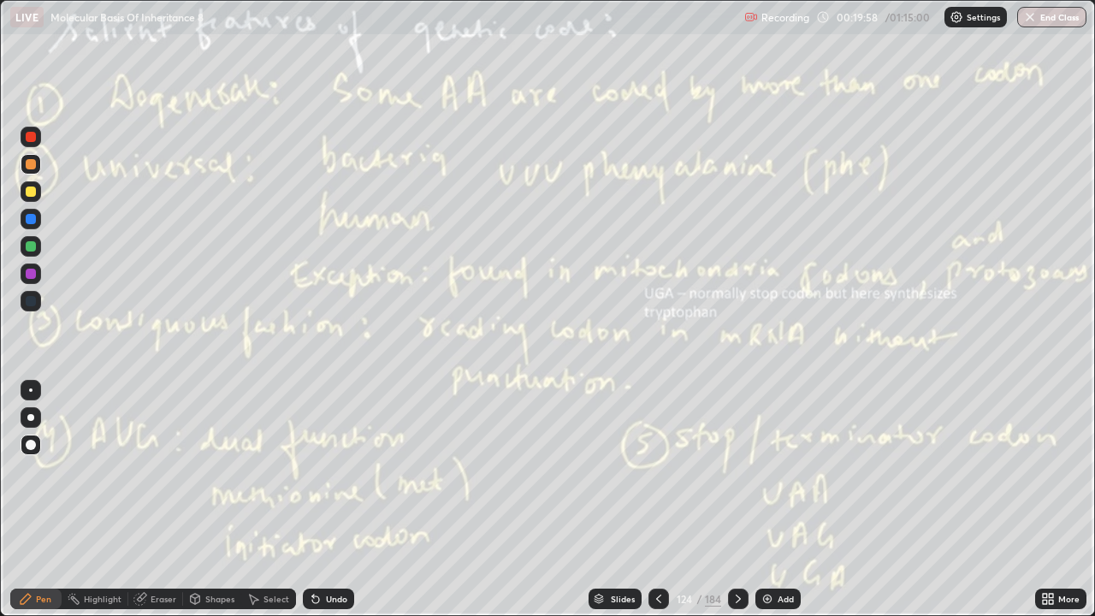
click at [657, 500] on icon at bounding box center [659, 599] width 14 height 14
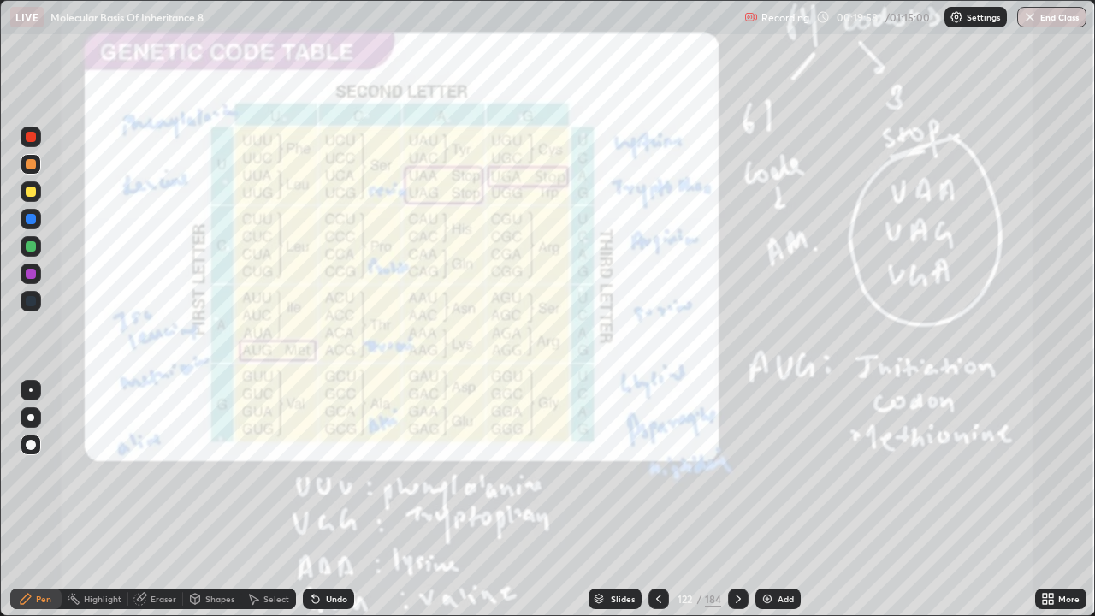
click at [656, 500] on div at bounding box center [659, 599] width 21 height 34
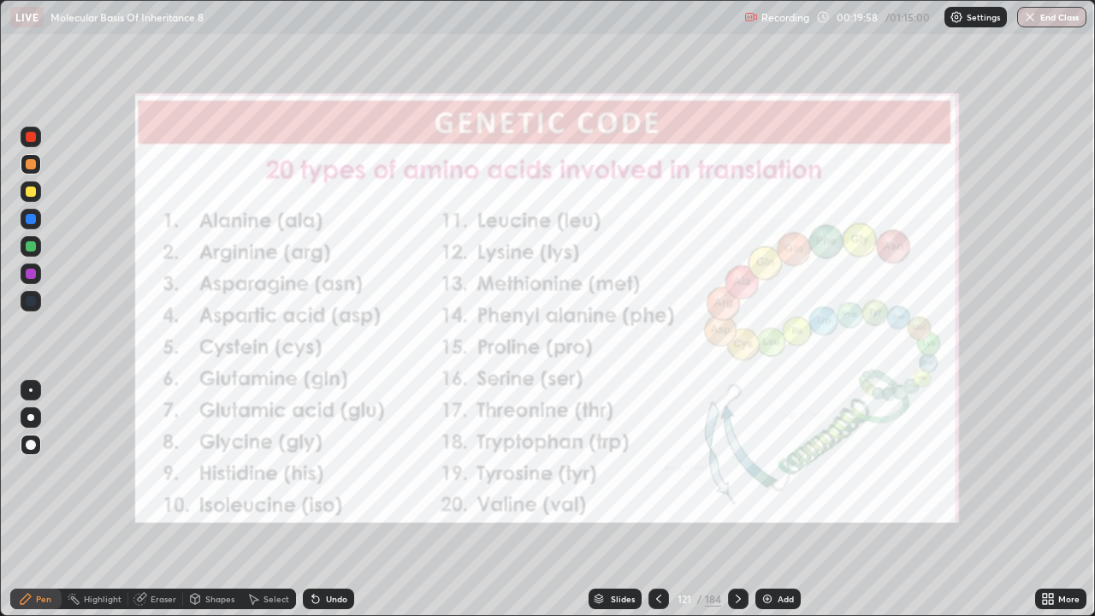
click at [658, 500] on div at bounding box center [659, 599] width 21 height 34
click at [656, 500] on div at bounding box center [659, 599] width 21 height 34
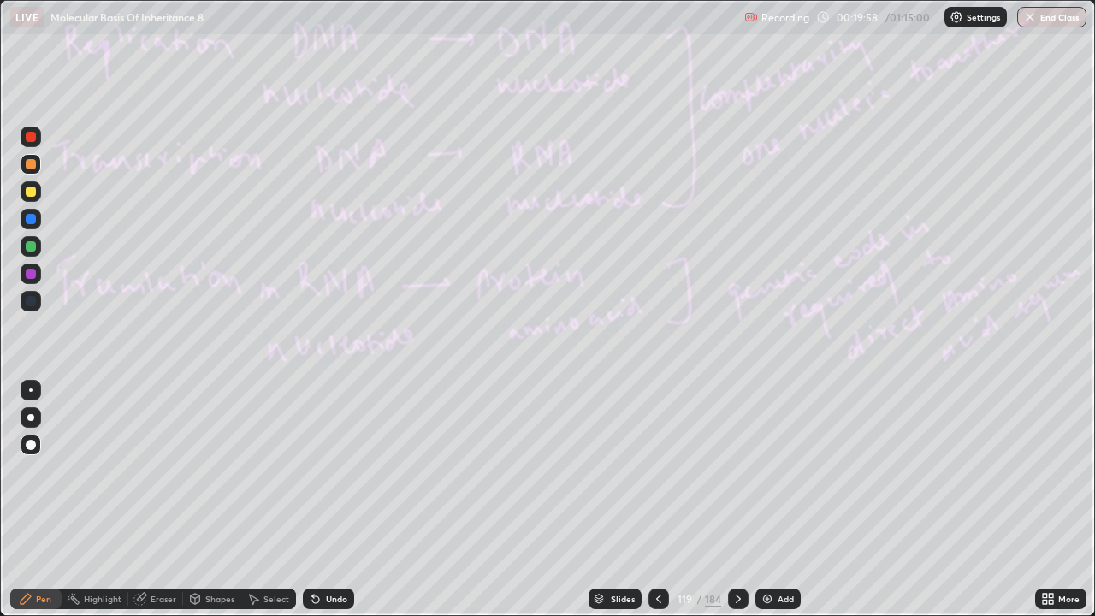
click at [661, 500] on div at bounding box center [659, 599] width 21 height 34
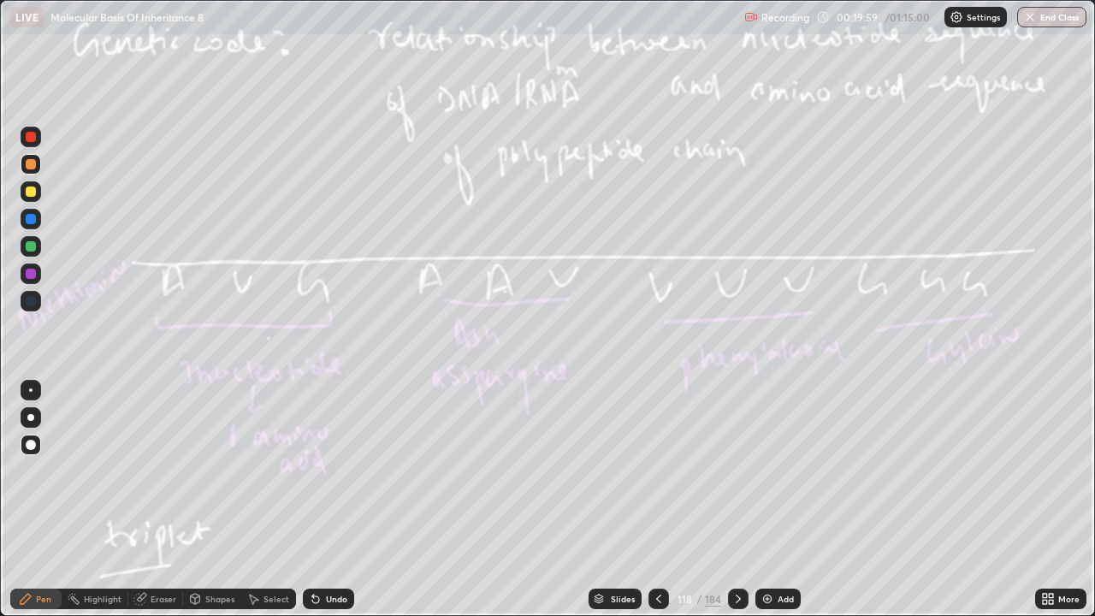
click at [735, 500] on icon at bounding box center [739, 599] width 14 height 14
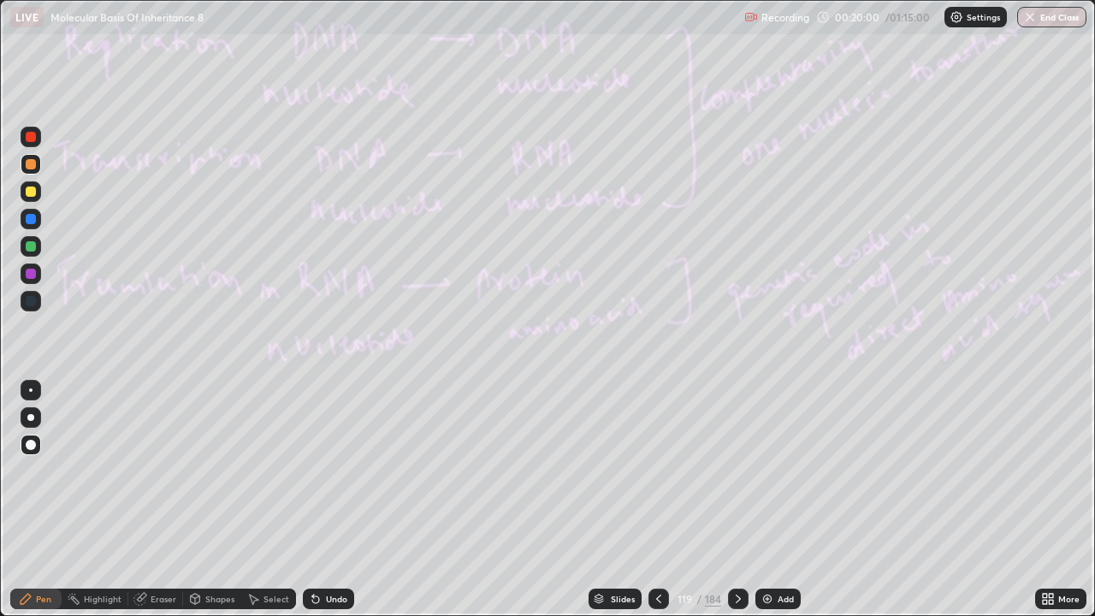
click at [738, 500] on icon at bounding box center [738, 599] width 5 height 9
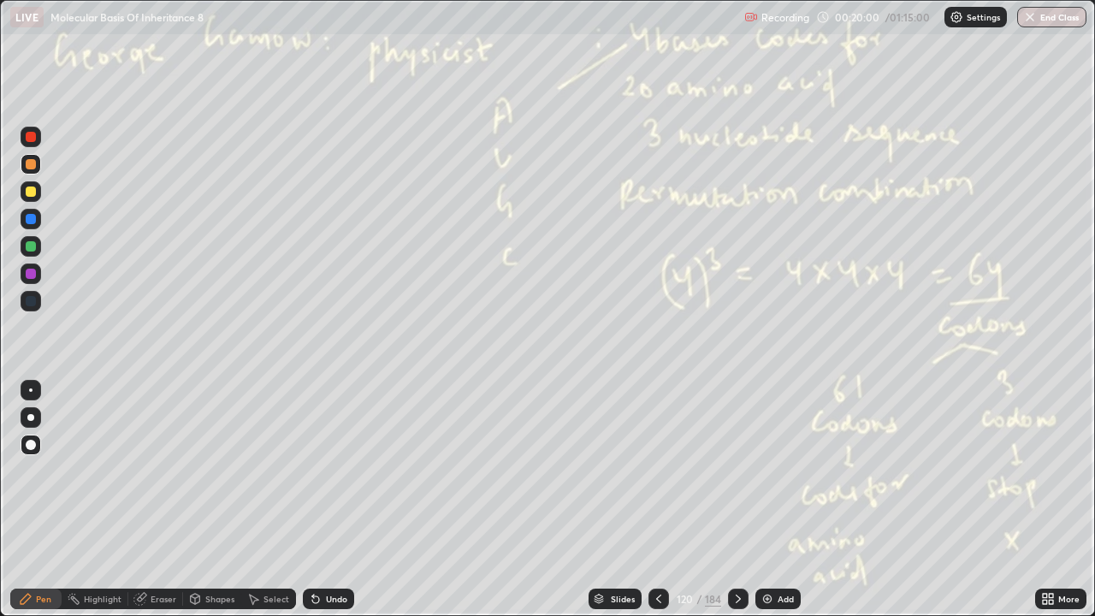
click at [736, 500] on icon at bounding box center [739, 599] width 14 height 14
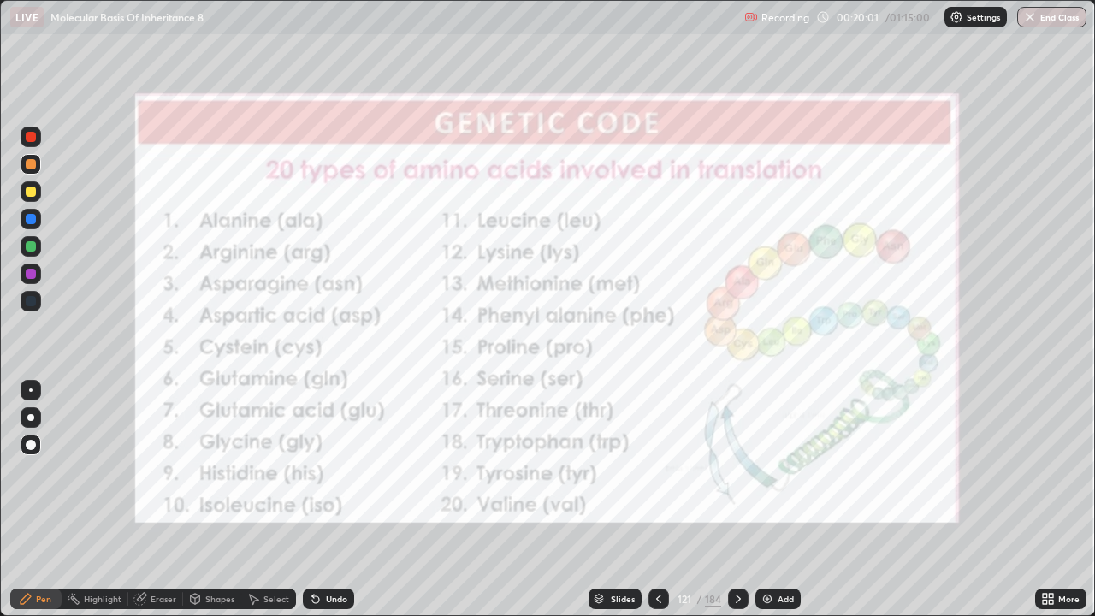
click at [657, 500] on icon at bounding box center [659, 599] width 14 height 14
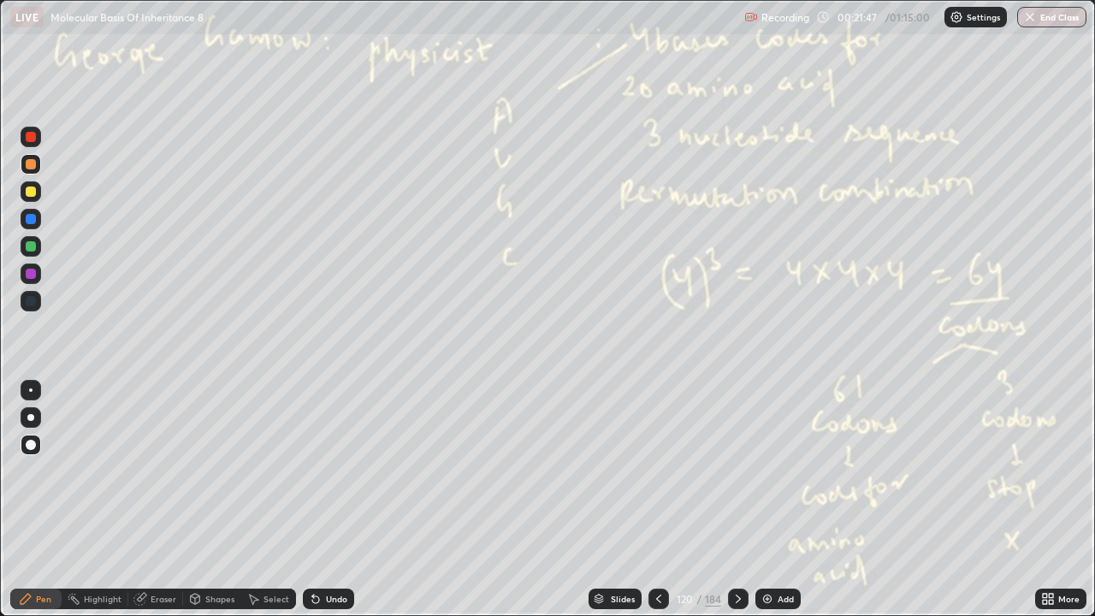
click at [736, 500] on icon at bounding box center [738, 599] width 5 height 9
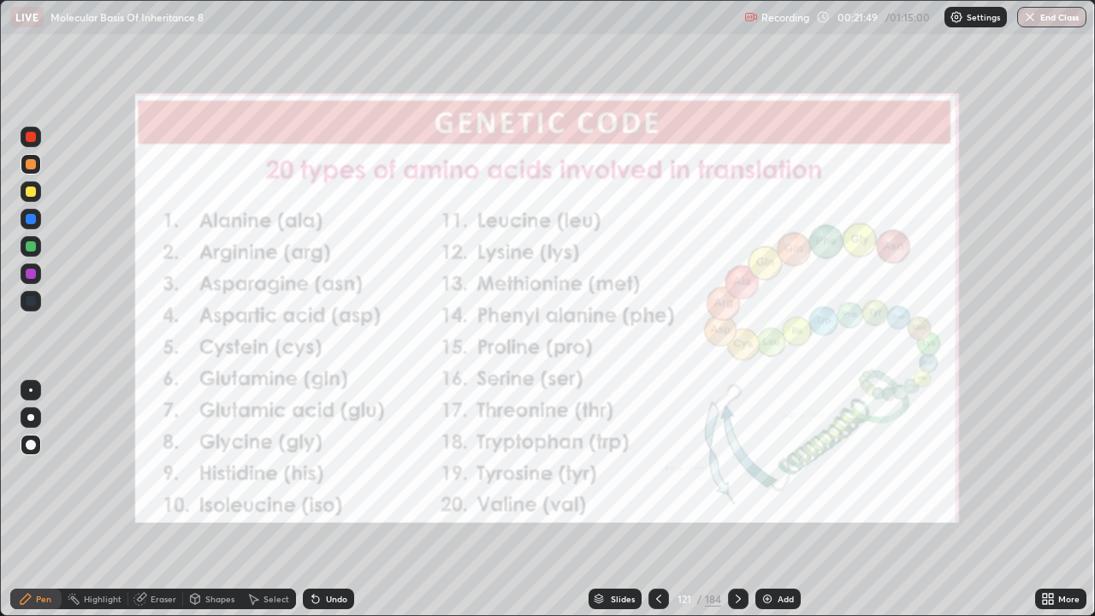
click at [737, 500] on icon at bounding box center [739, 599] width 14 height 14
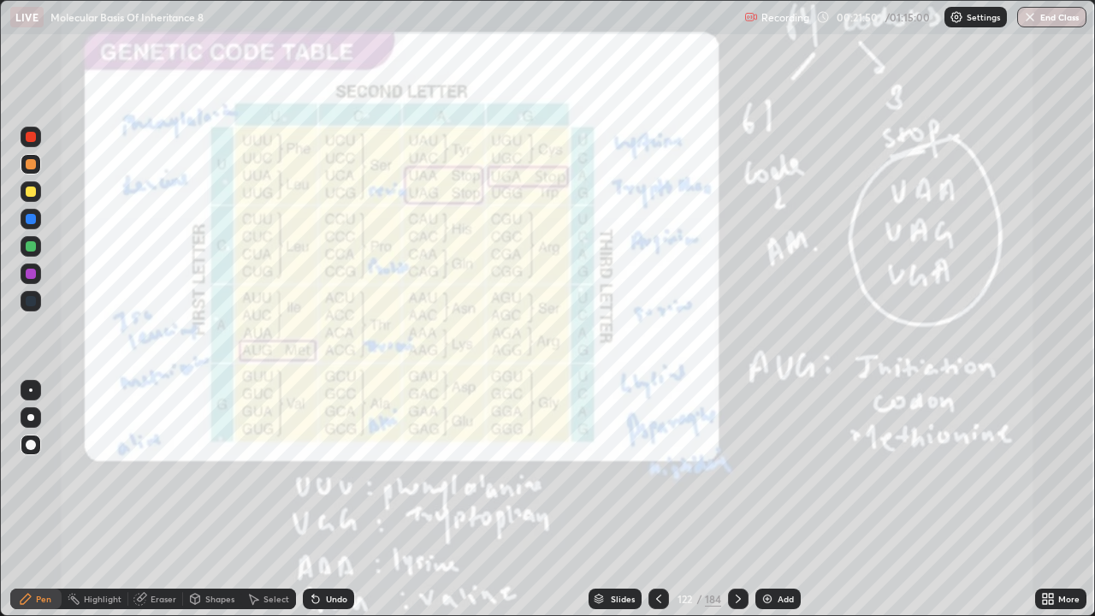
click at [734, 500] on icon at bounding box center [739, 599] width 14 height 14
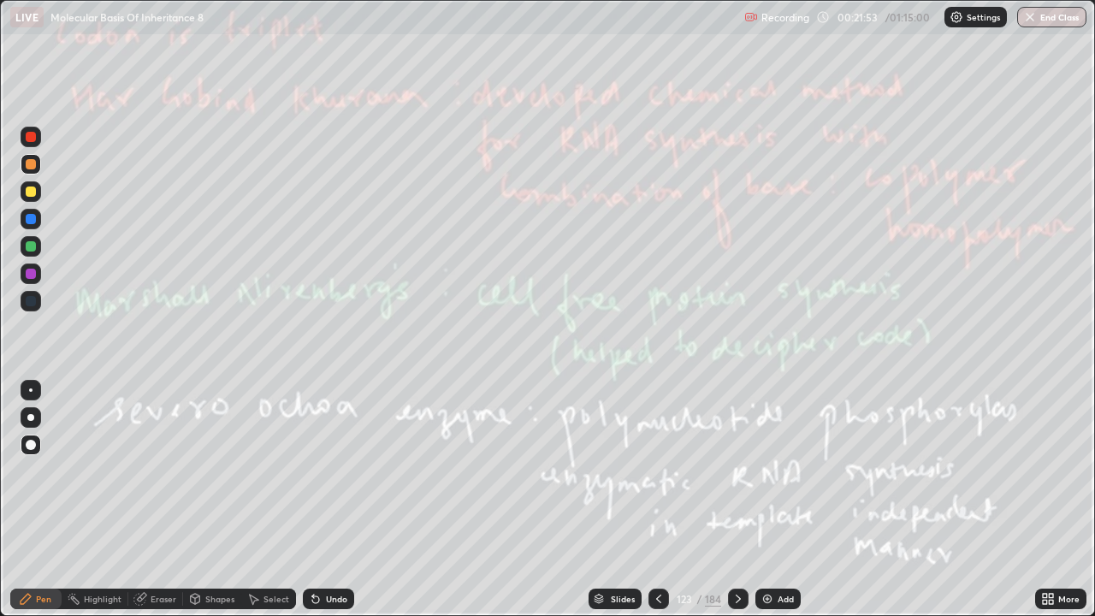
click at [173, 500] on div "Eraser" at bounding box center [164, 599] width 26 height 9
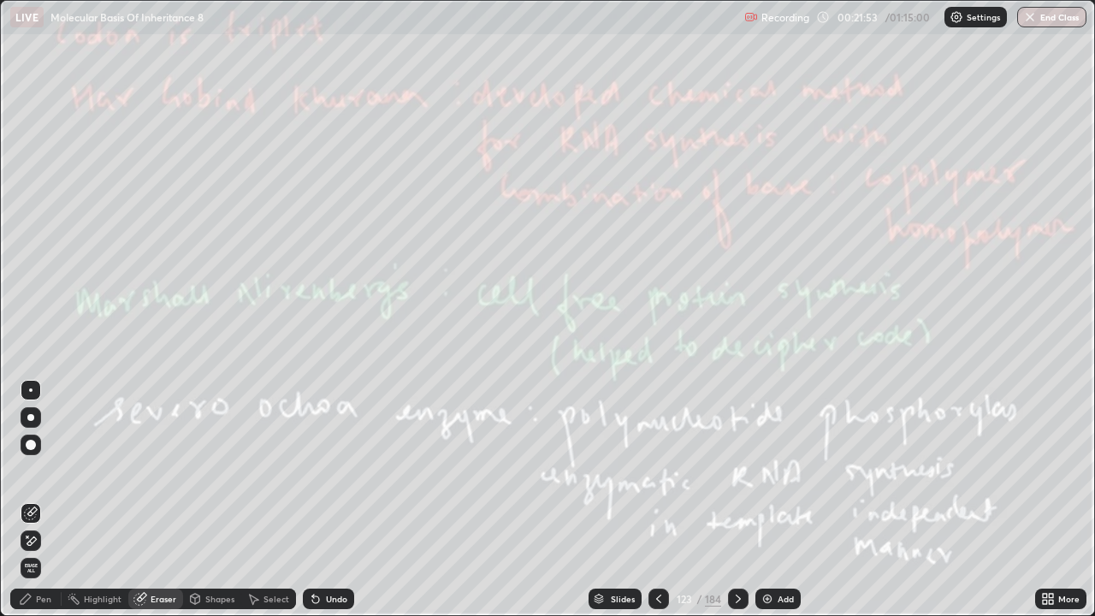
click at [31, 500] on span "Erase all" at bounding box center [30, 568] width 19 height 10
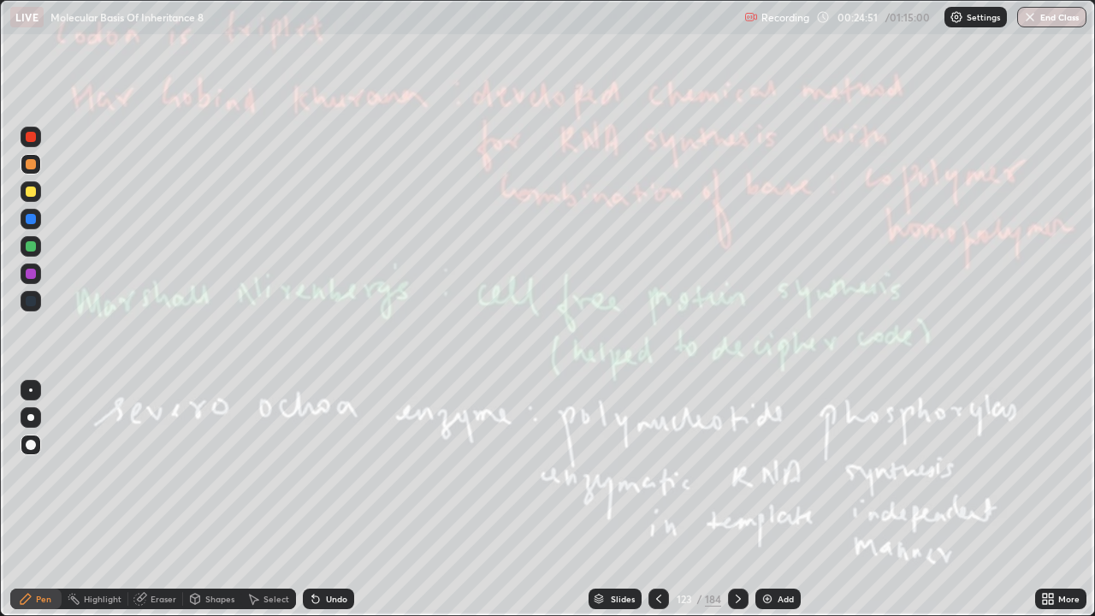
click at [707, 500] on div "184" at bounding box center [713, 598] width 16 height 15
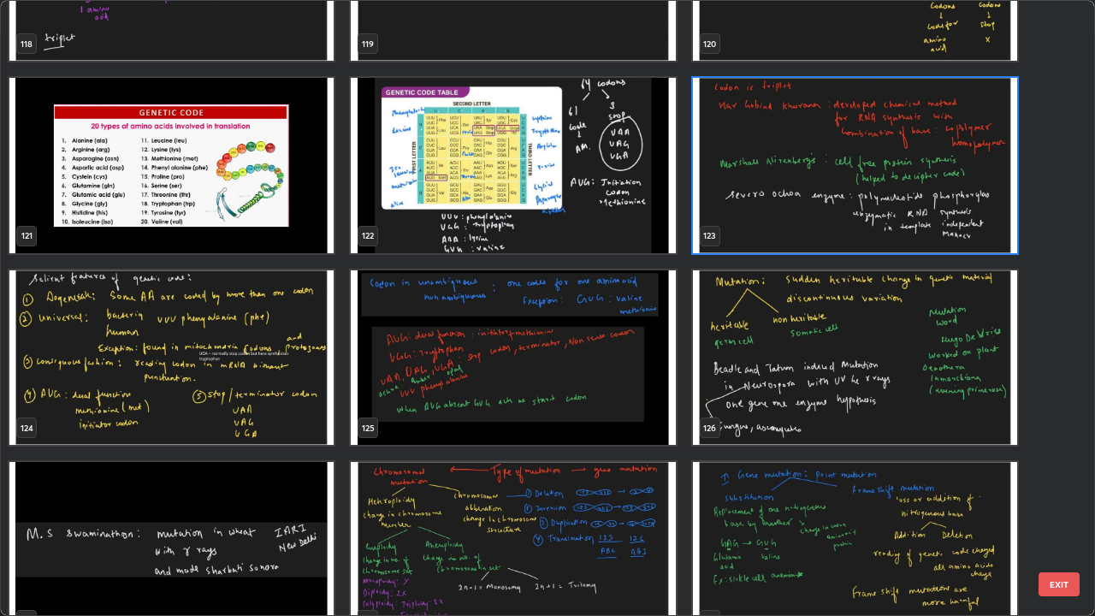
scroll to position [7619, 0]
click at [317, 417] on img "grid" at bounding box center [171, 357] width 324 height 175
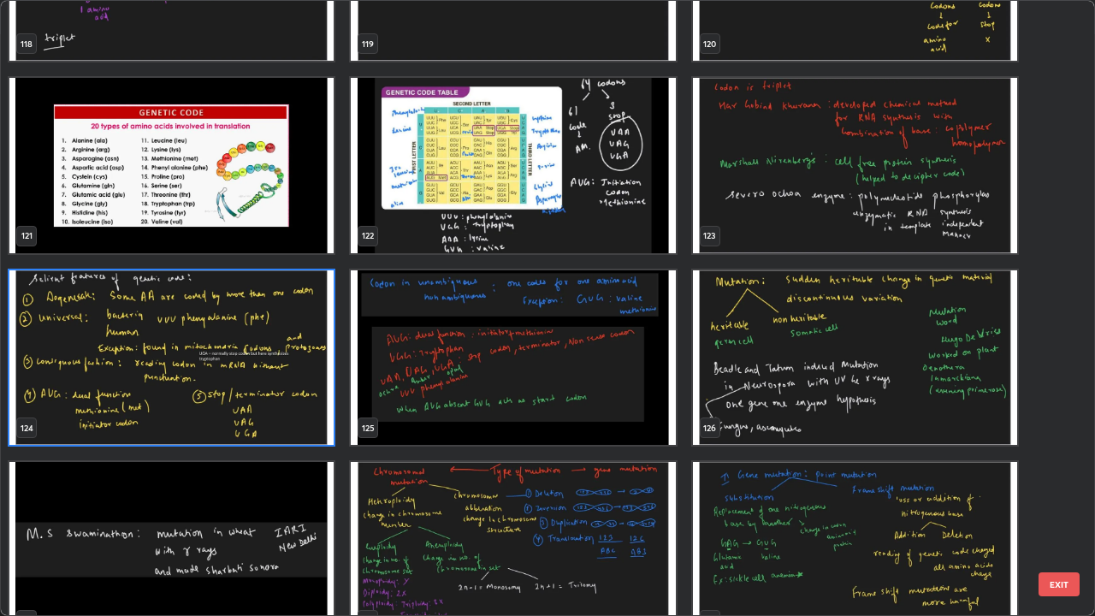
click at [317, 413] on img "grid" at bounding box center [171, 357] width 324 height 175
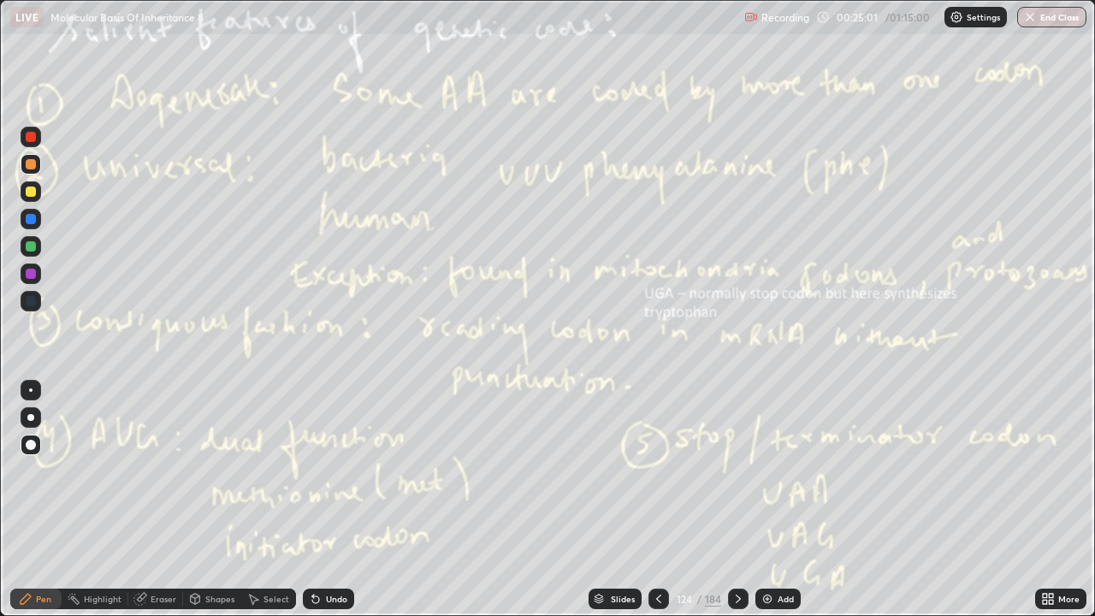
click at [312, 412] on img "grid" at bounding box center [171, 357] width 324 height 175
click at [710, 500] on div "184" at bounding box center [713, 598] width 16 height 15
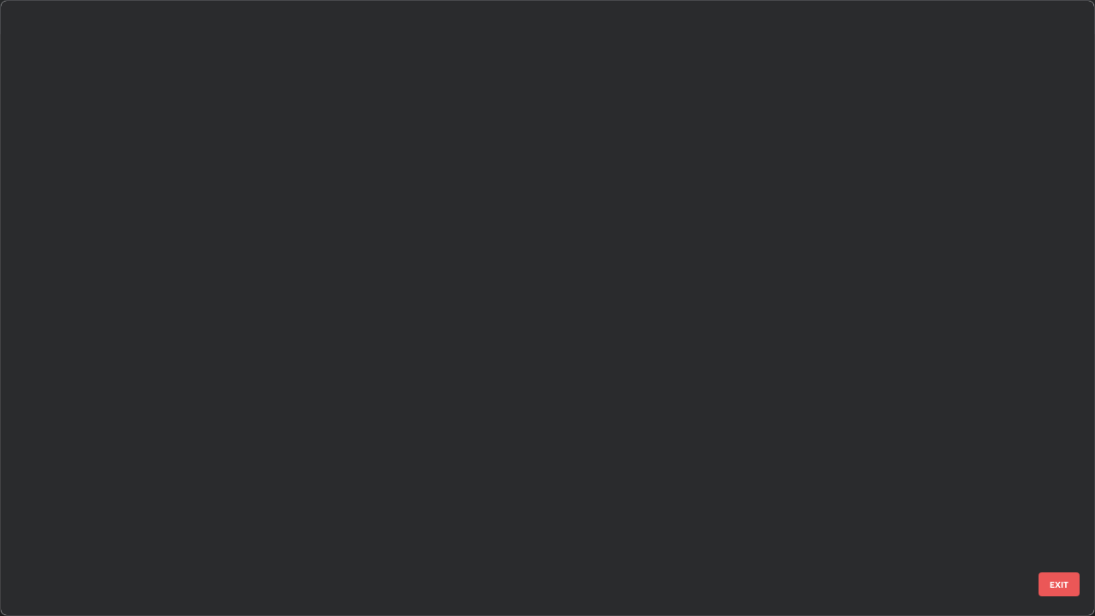
scroll to position [609, 1085]
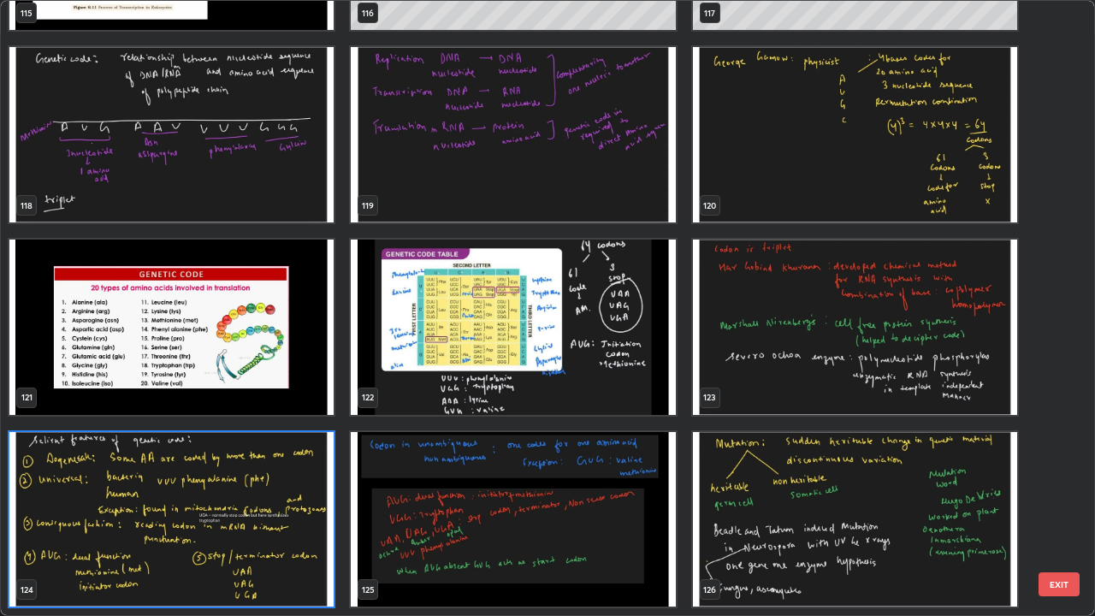
click at [569, 329] on img "grid" at bounding box center [513, 327] width 324 height 175
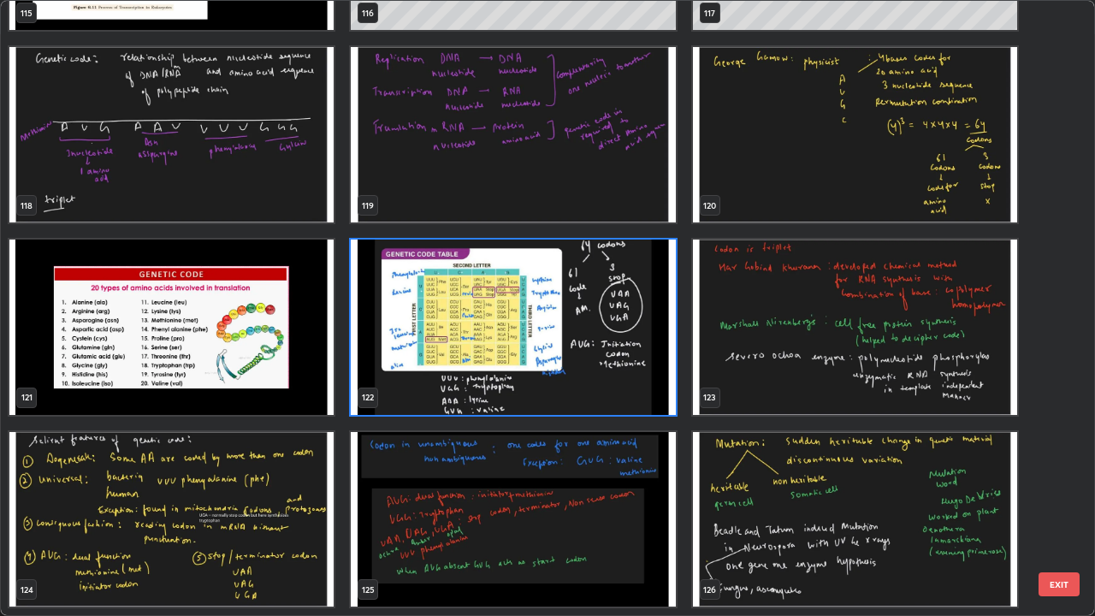
click at [570, 335] on img "grid" at bounding box center [513, 327] width 324 height 175
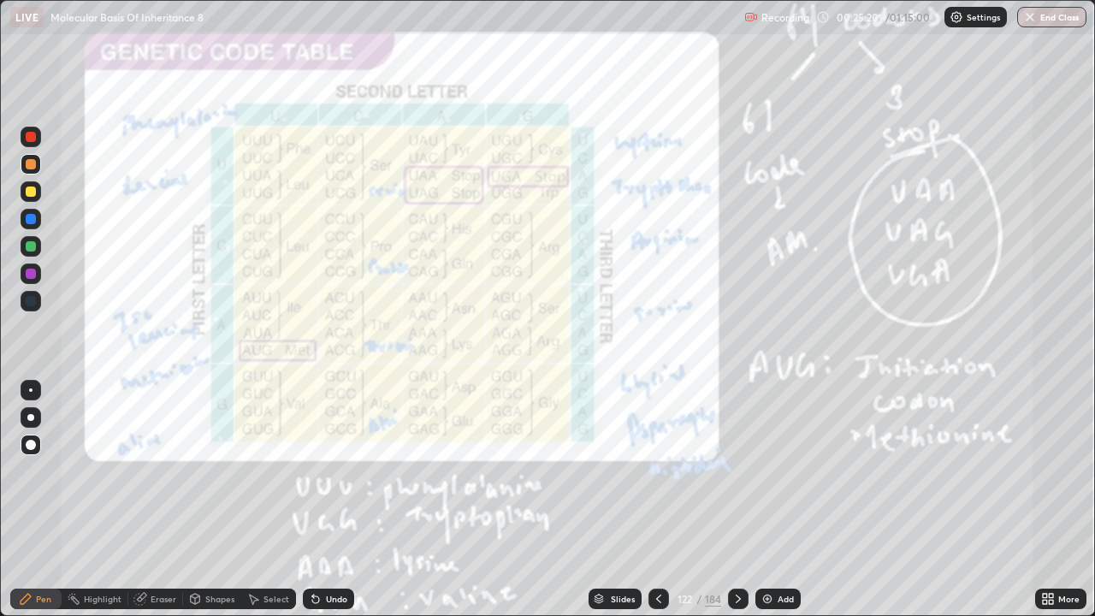
click at [571, 339] on img "grid" at bounding box center [513, 327] width 324 height 175
click at [708, 500] on div "184" at bounding box center [713, 598] width 16 height 15
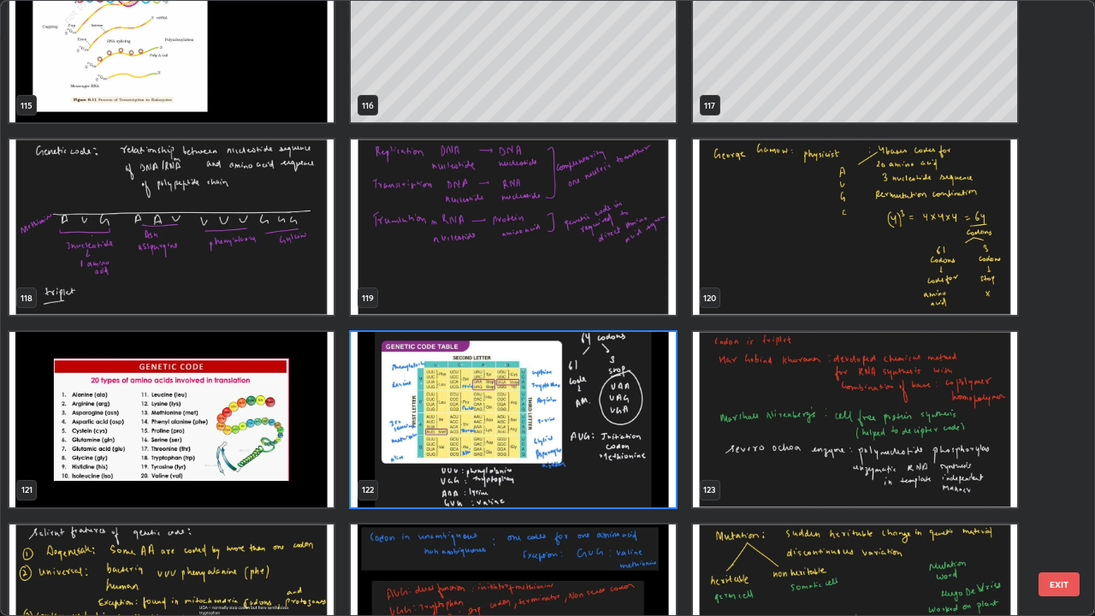
scroll to position [7366, 0]
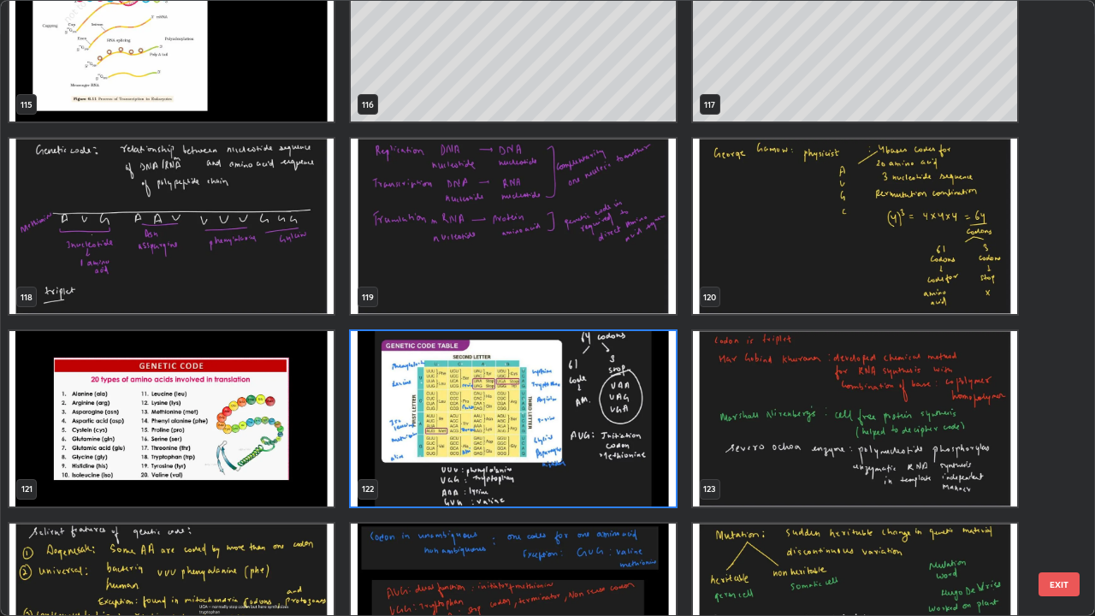
click at [300, 500] on img "grid" at bounding box center [171, 611] width 324 height 175
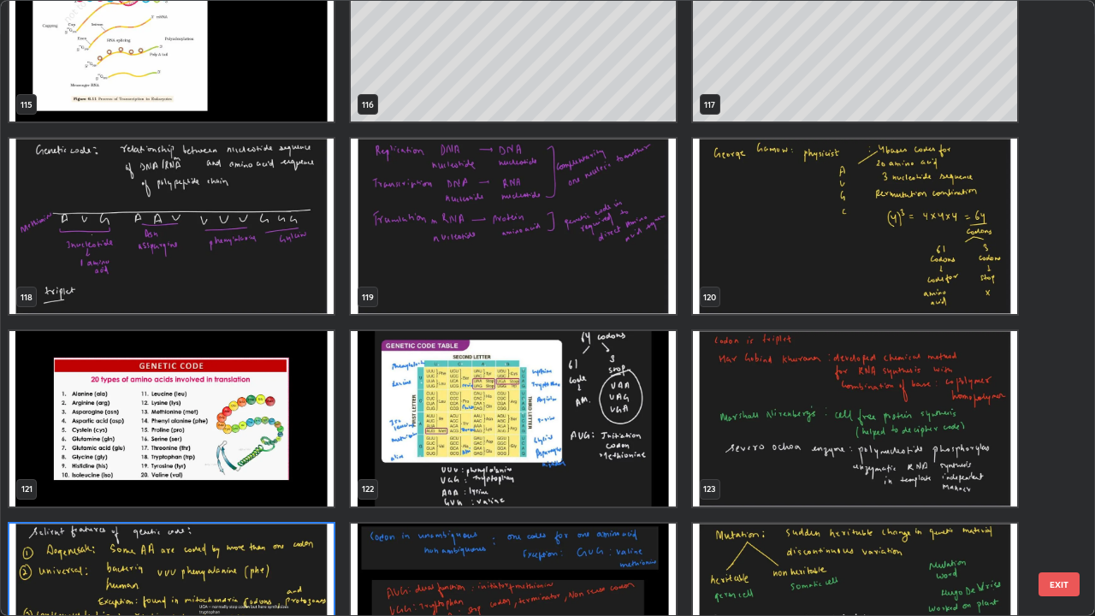
scroll to position [7458, 0]
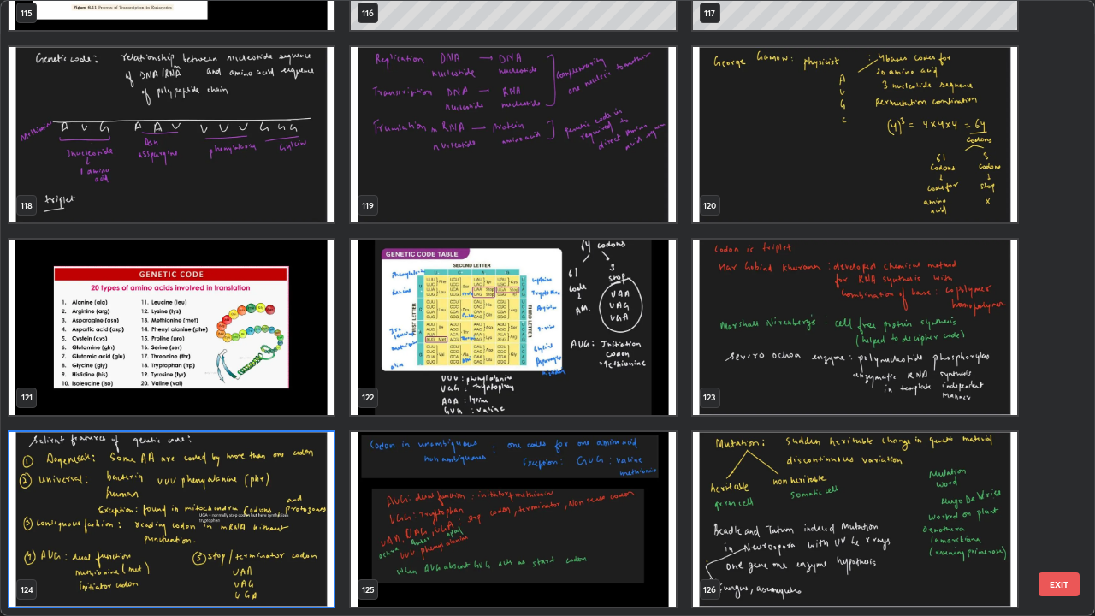
click at [299, 500] on div "115 116 117 118 119 120 121 122 123 124 125 126 127 128 129 130 131 132" at bounding box center [533, 308] width 1064 height 614
click at [312, 483] on img "grid" at bounding box center [171, 519] width 324 height 175
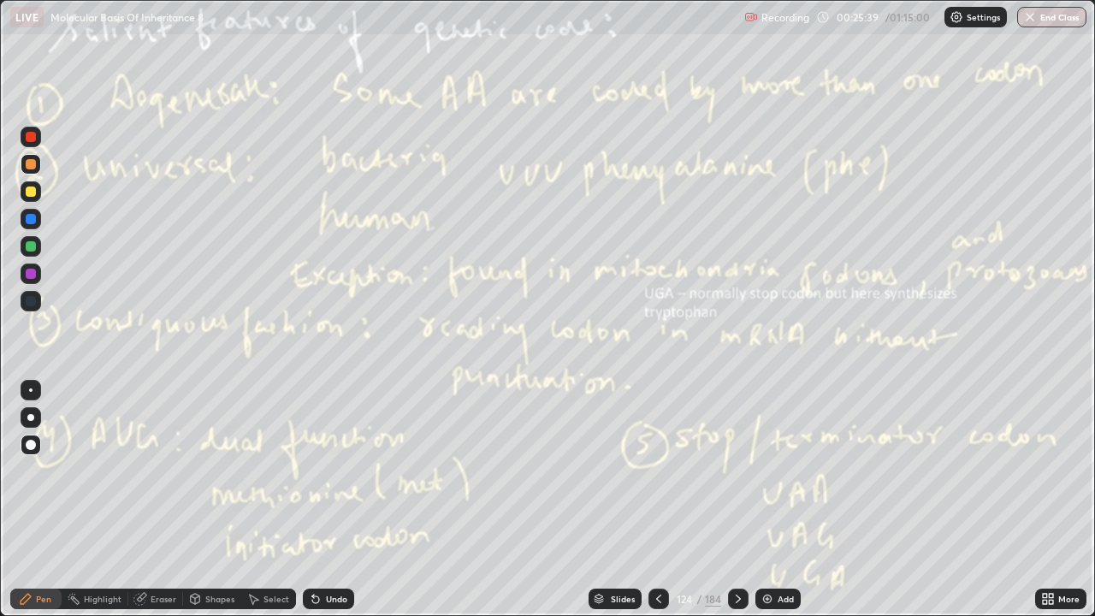
click at [310, 486] on img "grid" at bounding box center [171, 519] width 324 height 175
click at [655, 500] on icon at bounding box center [659, 599] width 14 height 14
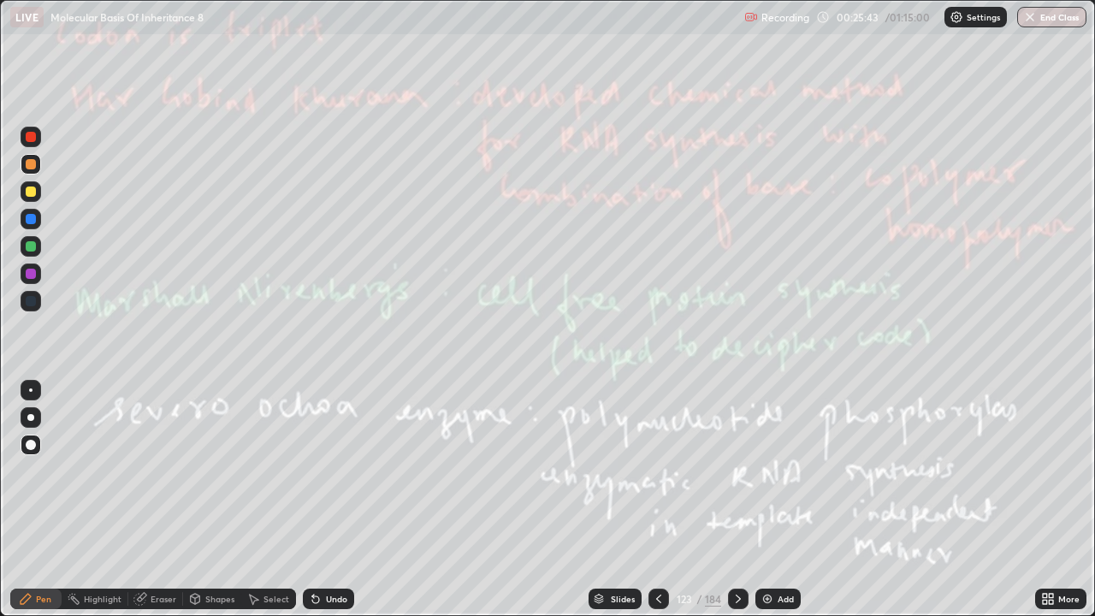
click at [655, 500] on icon at bounding box center [659, 599] width 14 height 14
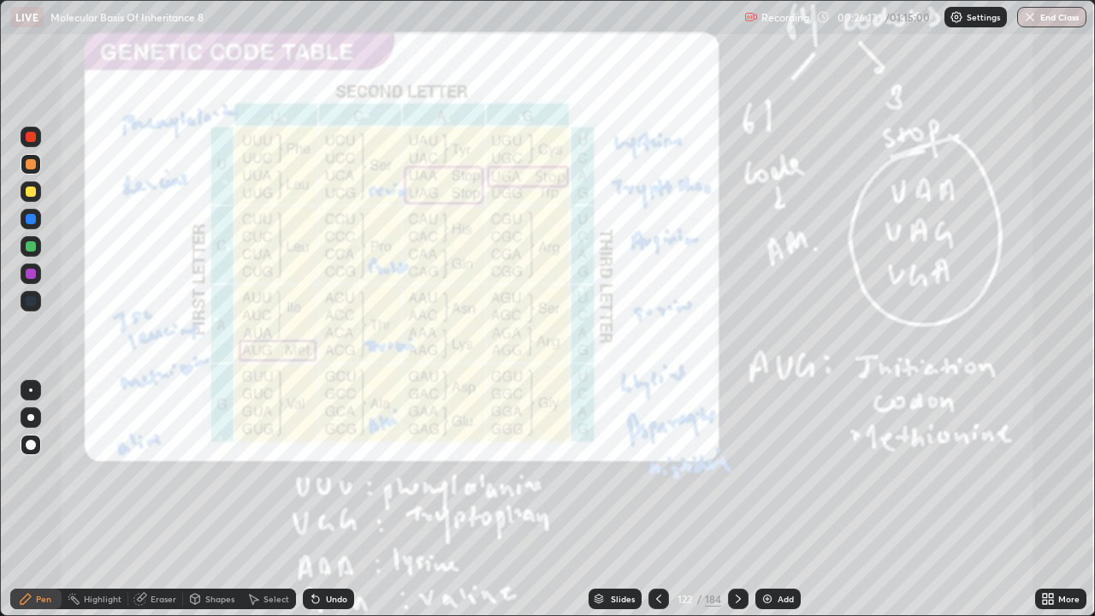
click at [739, 500] on div at bounding box center [738, 599] width 21 height 21
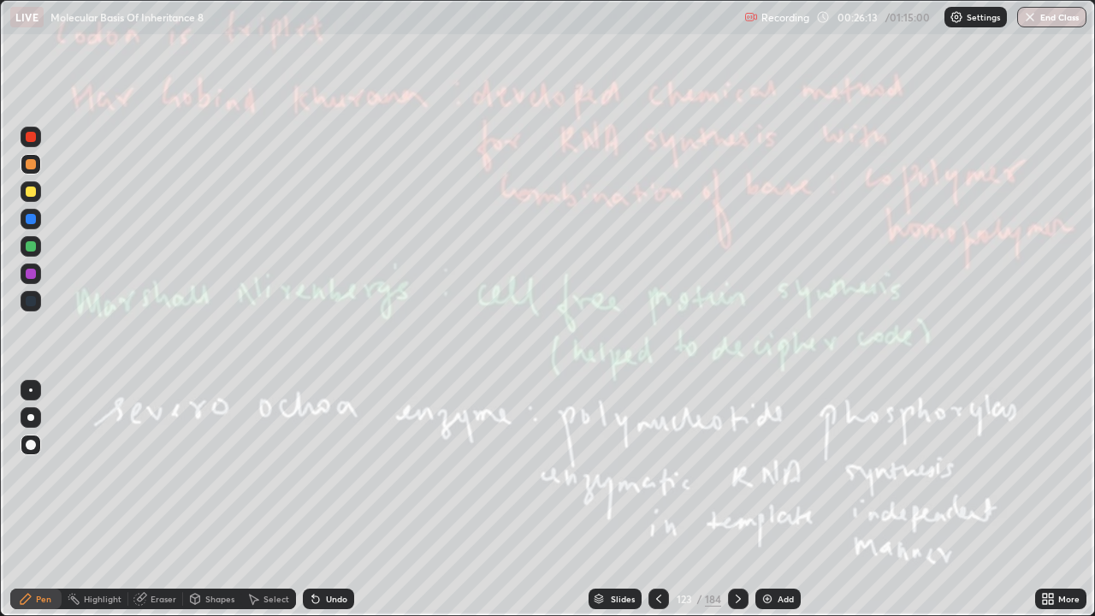
click at [738, 500] on div at bounding box center [738, 599] width 21 height 21
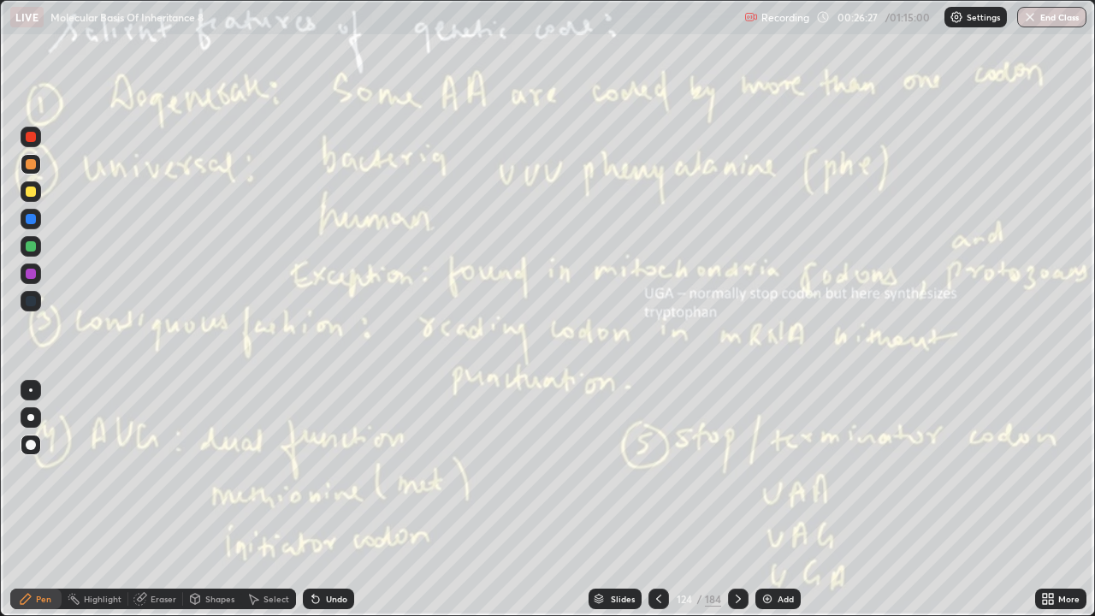
click at [168, 500] on div "Eraser" at bounding box center [155, 599] width 55 height 21
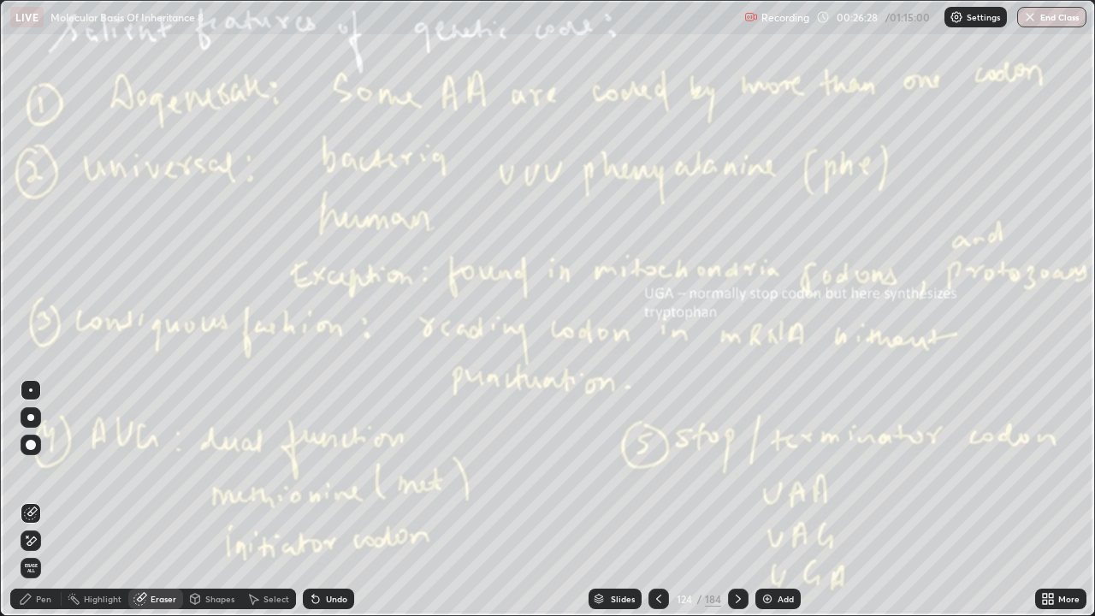
click at [31, 500] on span "Erase all" at bounding box center [30, 568] width 19 height 10
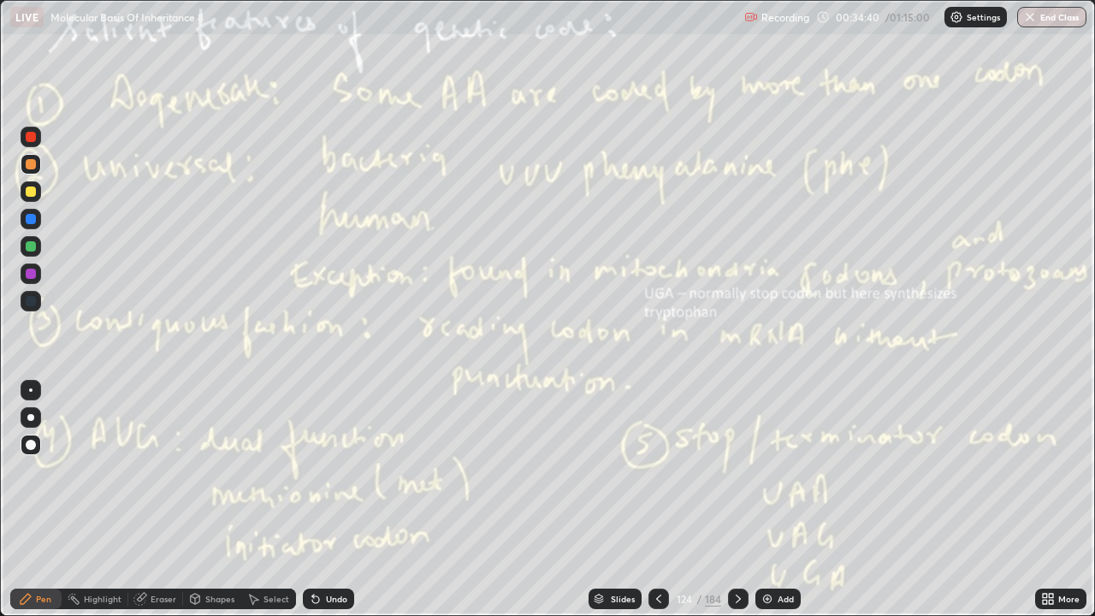
click at [738, 500] on icon at bounding box center [739, 599] width 14 height 14
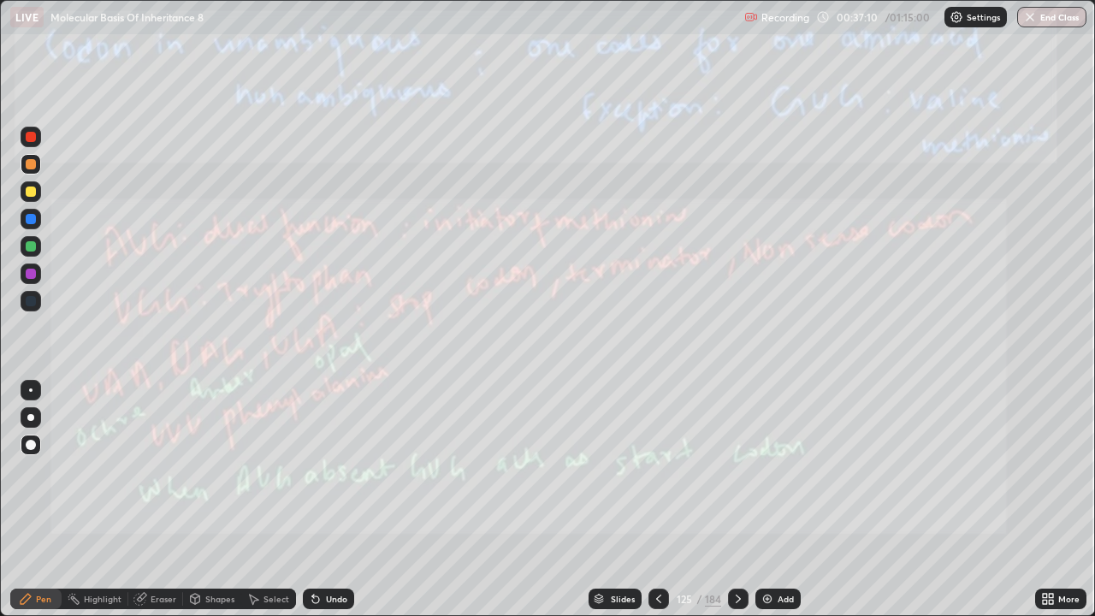
click at [657, 500] on icon at bounding box center [659, 599] width 14 height 14
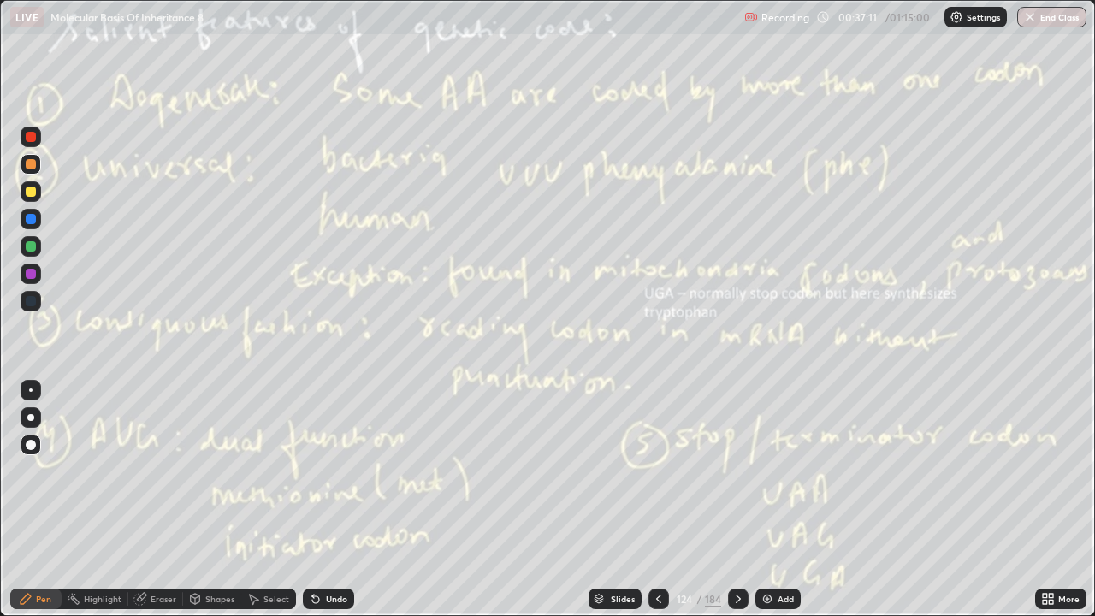
click at [657, 500] on icon at bounding box center [659, 599] width 14 height 14
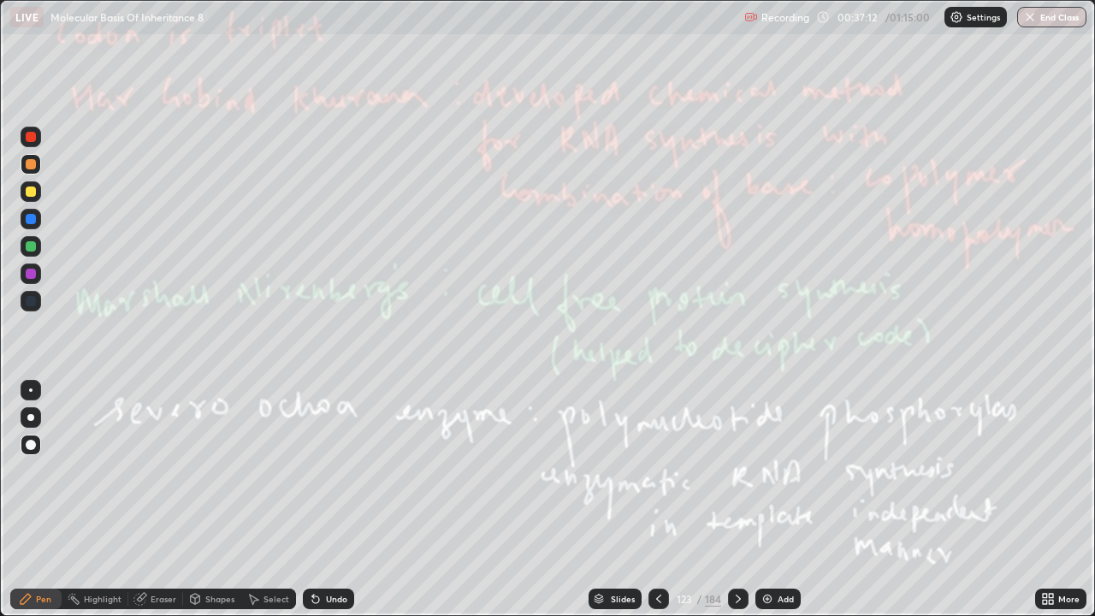
click at [737, 500] on icon at bounding box center [739, 599] width 14 height 14
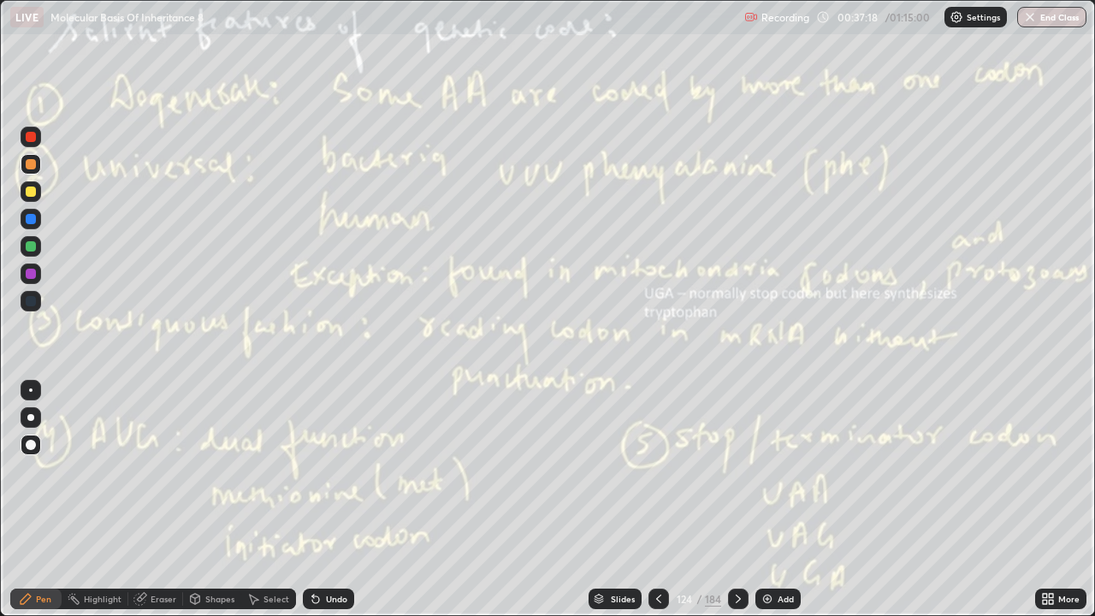
click at [657, 500] on icon at bounding box center [659, 599] width 14 height 14
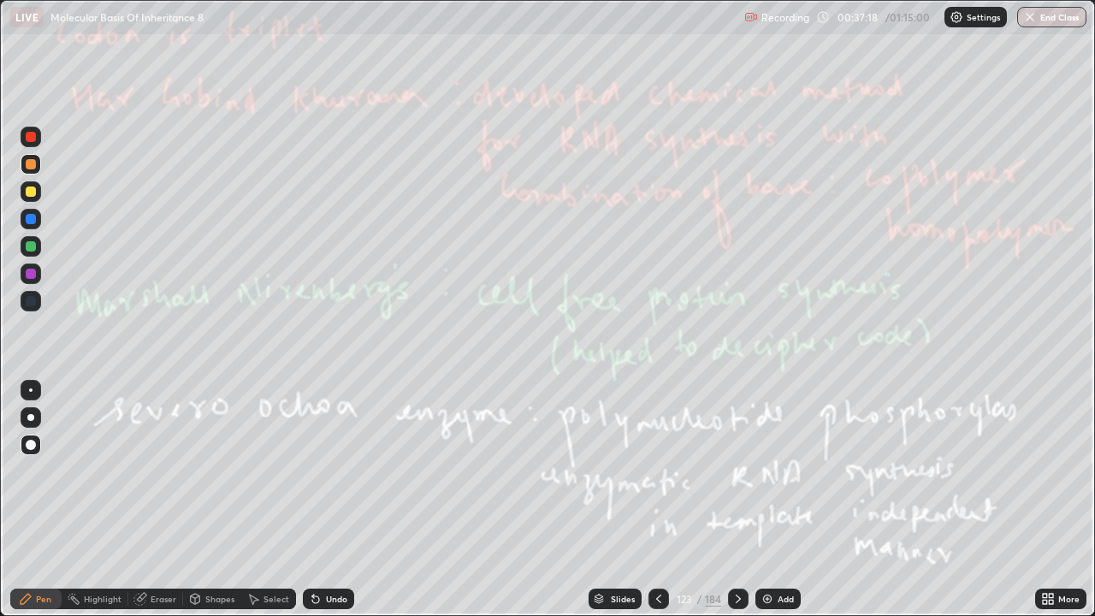
click at [657, 500] on icon at bounding box center [659, 599] width 14 height 14
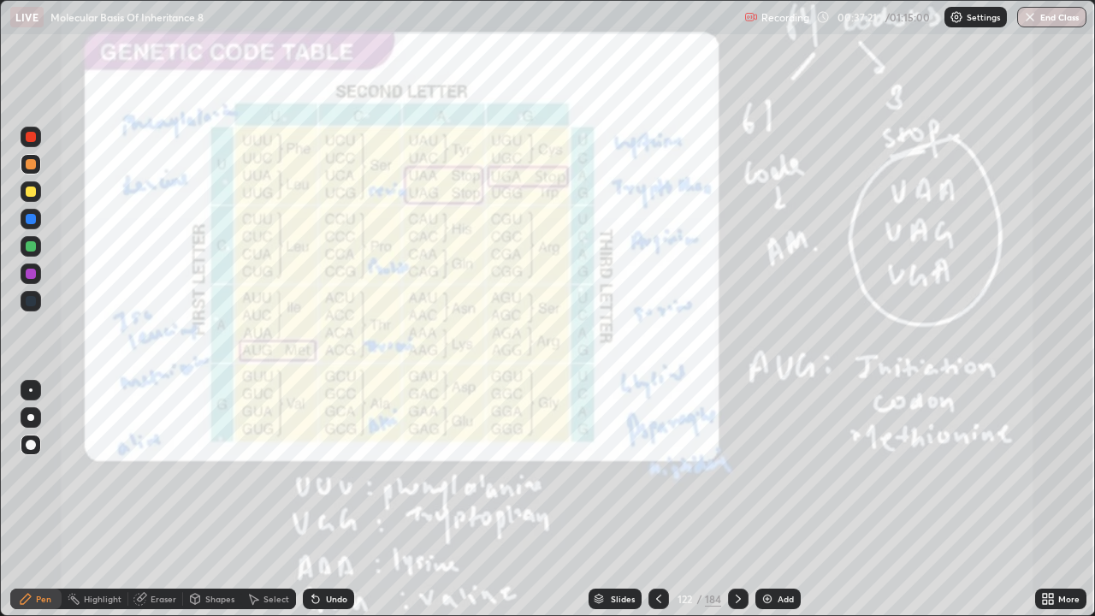
click at [183, 500] on div "Shapes" at bounding box center [212, 599] width 58 height 21
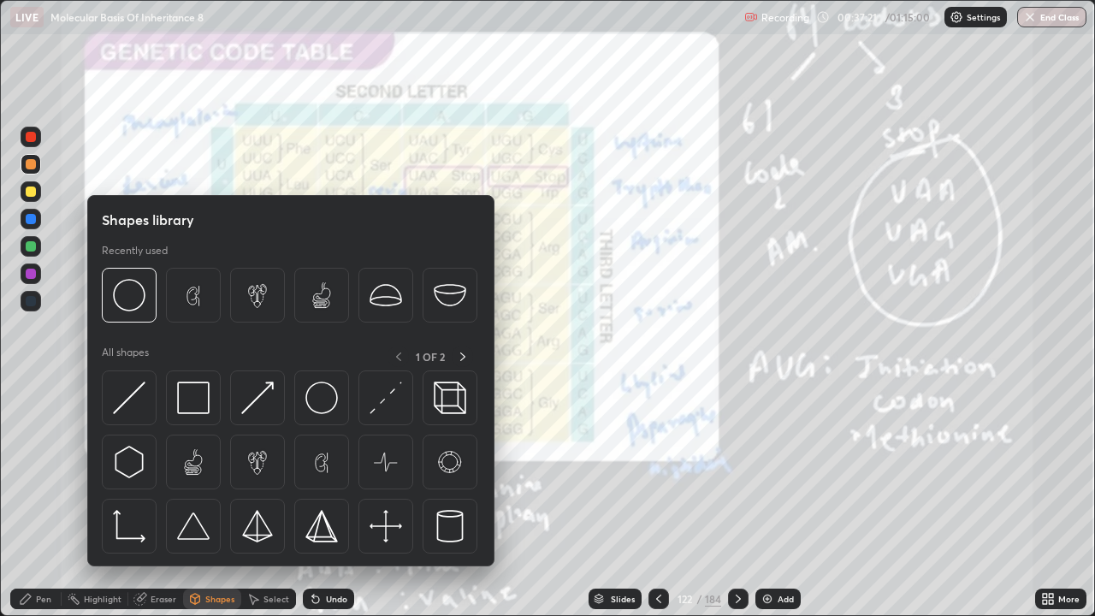
click at [38, 500] on div at bounding box center [30, 352] width 27 height 459
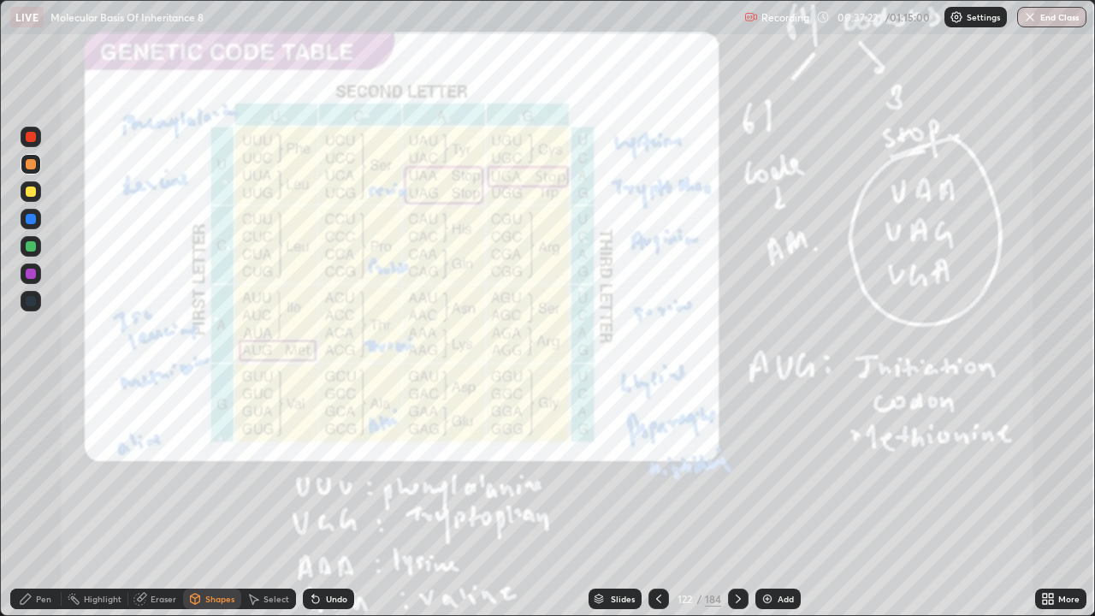
click at [168, 500] on div "Eraser" at bounding box center [164, 599] width 26 height 9
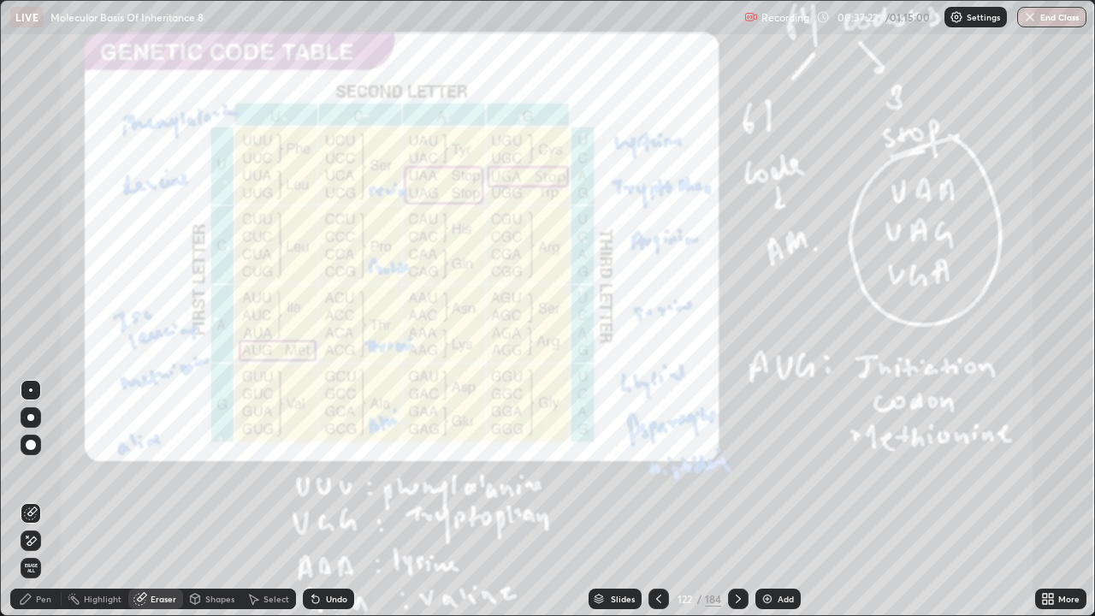
click at [38, 500] on span "Erase all" at bounding box center [30, 568] width 19 height 10
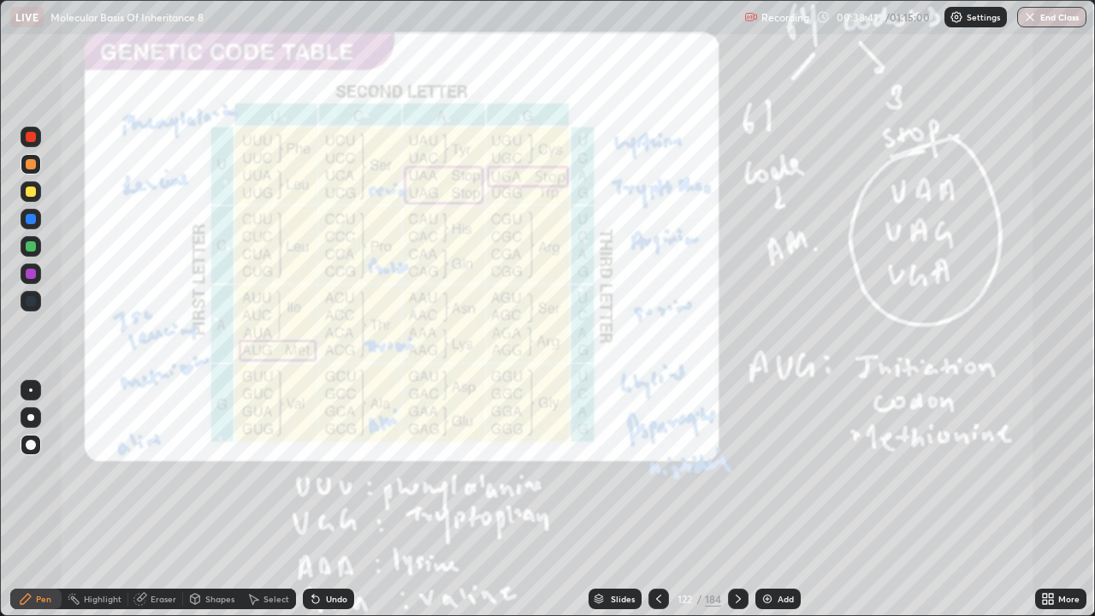
click at [157, 500] on div "Eraser" at bounding box center [164, 599] width 26 height 9
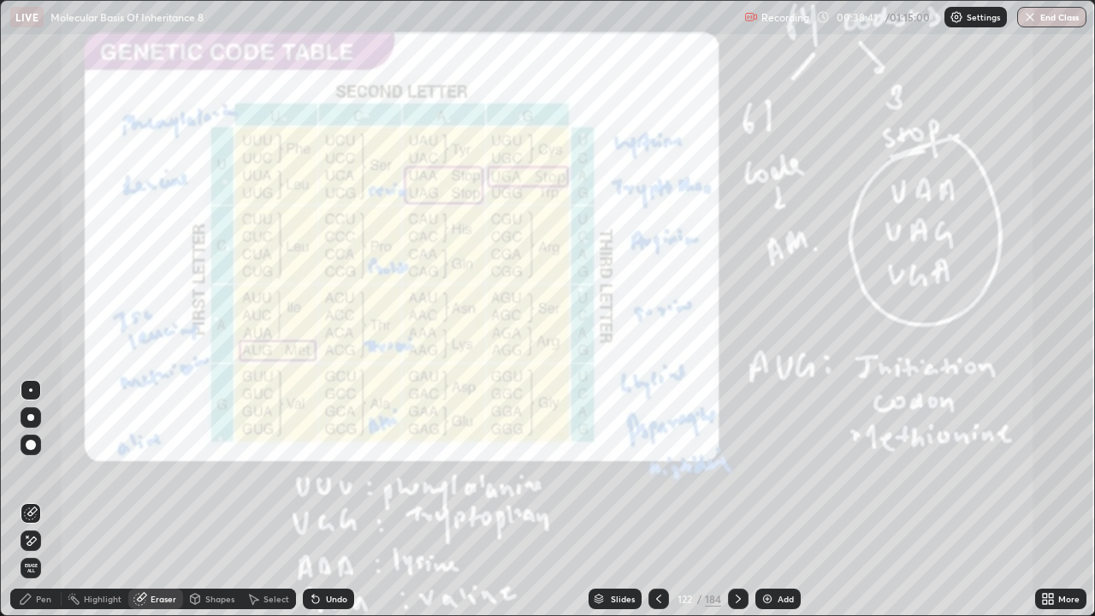
click at [34, 500] on span "Erase all" at bounding box center [30, 568] width 19 height 10
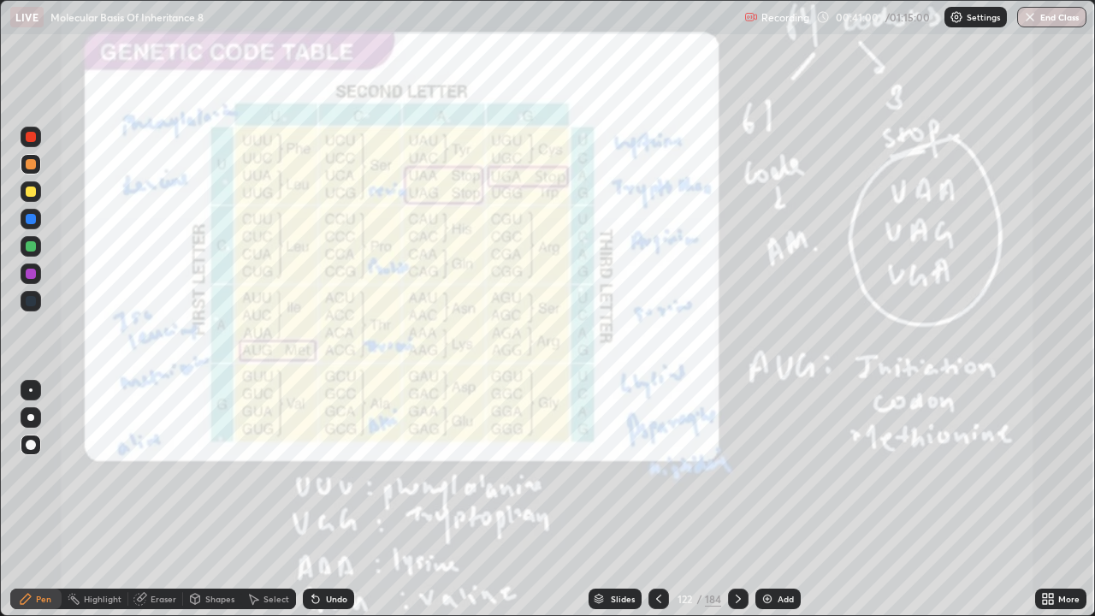
click at [775, 500] on div "Add" at bounding box center [778, 599] width 45 height 21
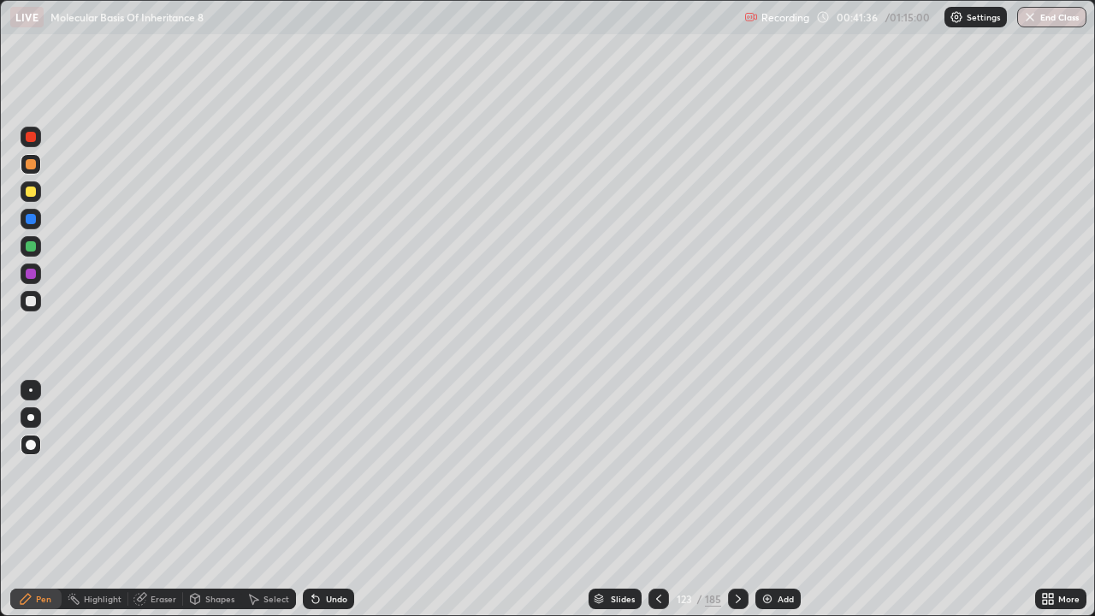
click at [770, 500] on img at bounding box center [768, 599] width 14 height 14
click at [333, 500] on div "Undo" at bounding box center [336, 599] width 21 height 9
click at [334, 500] on div "Undo" at bounding box center [328, 599] width 51 height 21
click at [713, 500] on div "186" at bounding box center [713, 598] width 16 height 15
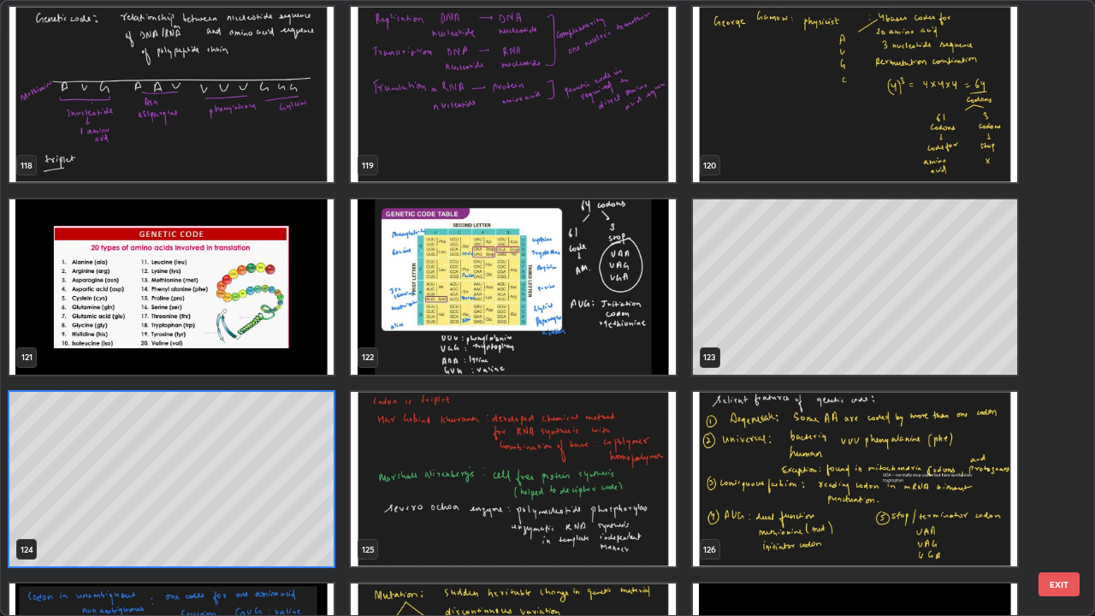
scroll to position [7496, 0]
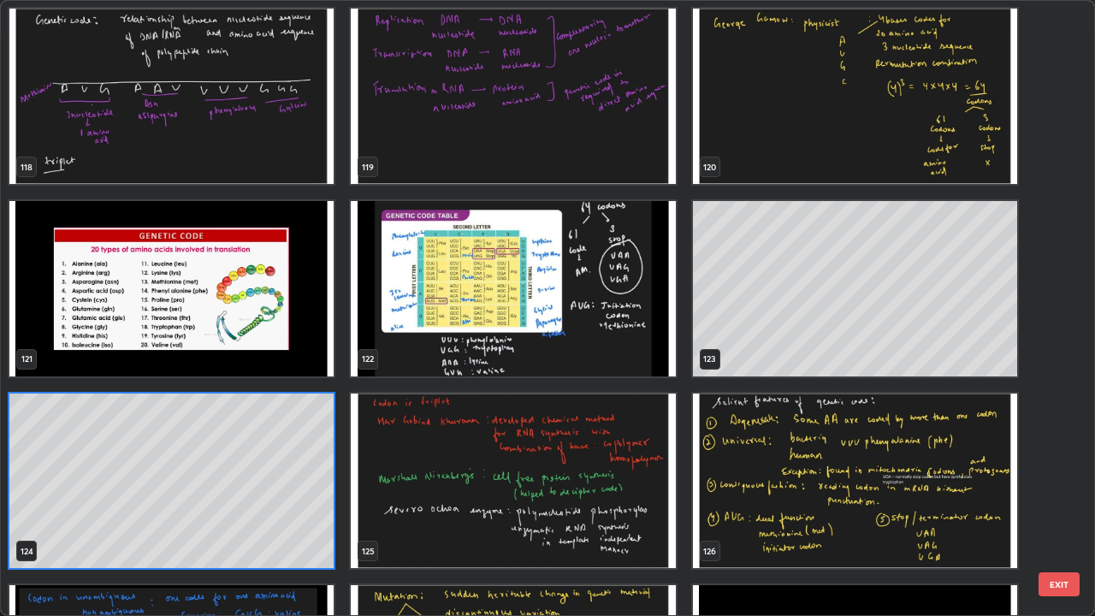
click at [630, 341] on img "grid" at bounding box center [513, 288] width 324 height 175
click at [629, 345] on img "grid" at bounding box center [513, 288] width 324 height 175
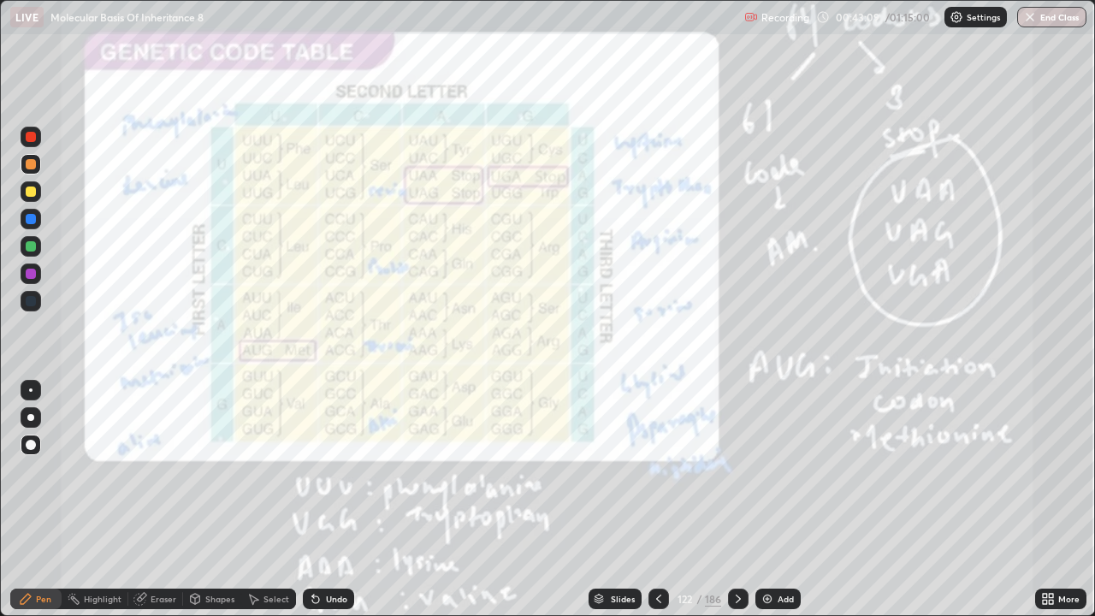
click at [629, 345] on img "grid" at bounding box center [513, 288] width 324 height 175
click at [708, 500] on div "186" at bounding box center [713, 598] width 16 height 15
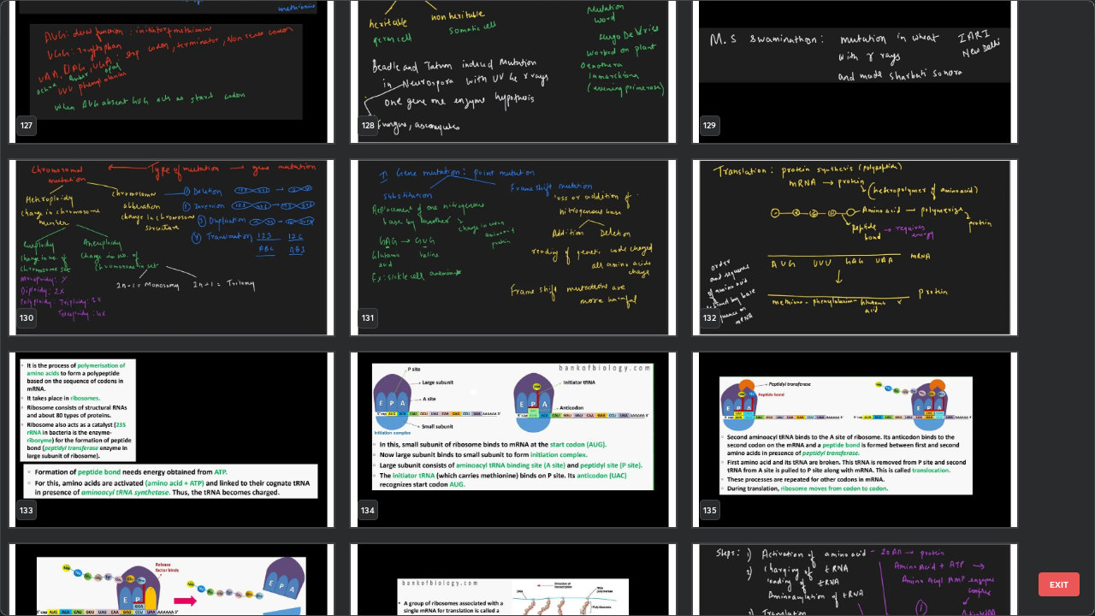
scroll to position [8114, 0]
click at [625, 298] on img "grid" at bounding box center [513, 247] width 324 height 175
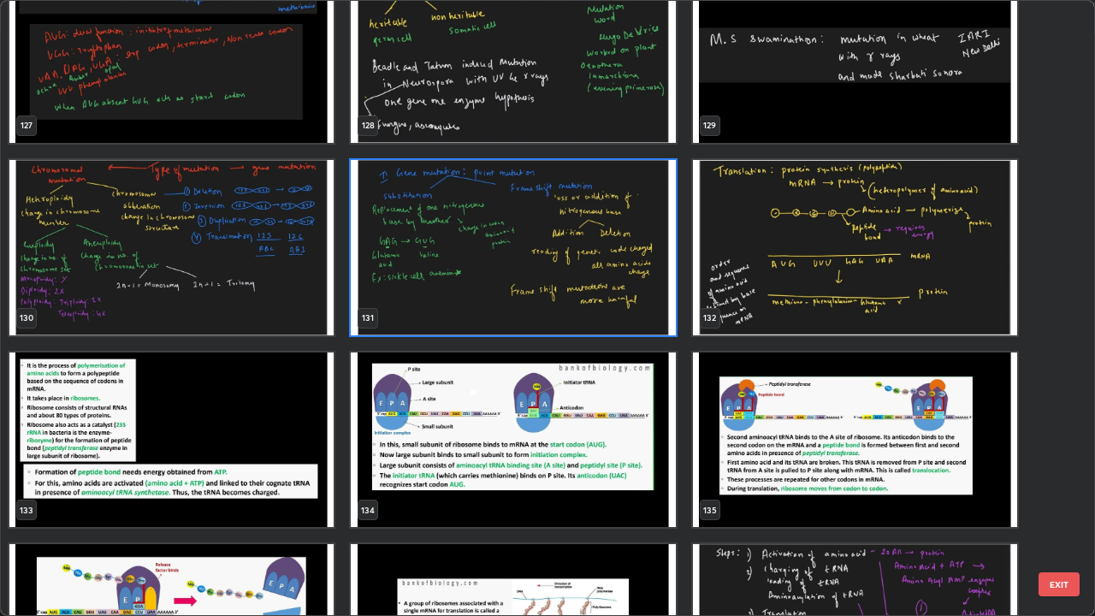
click at [624, 302] on img "grid" at bounding box center [513, 247] width 324 height 175
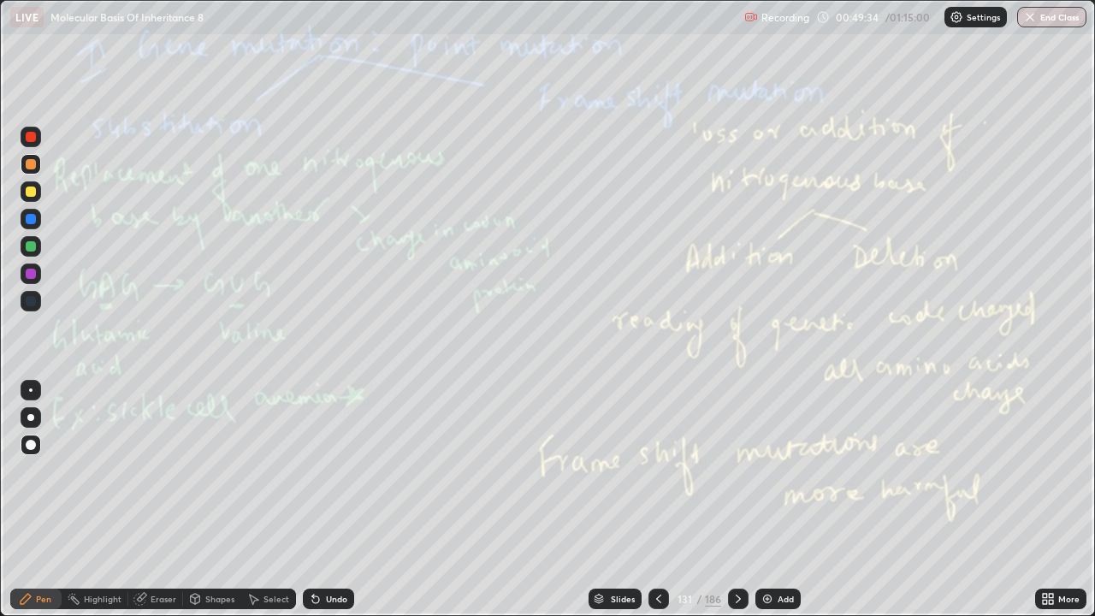
scroll to position [0, 0]
click at [1052, 500] on icon at bounding box center [1051, 596] width 4 height 4
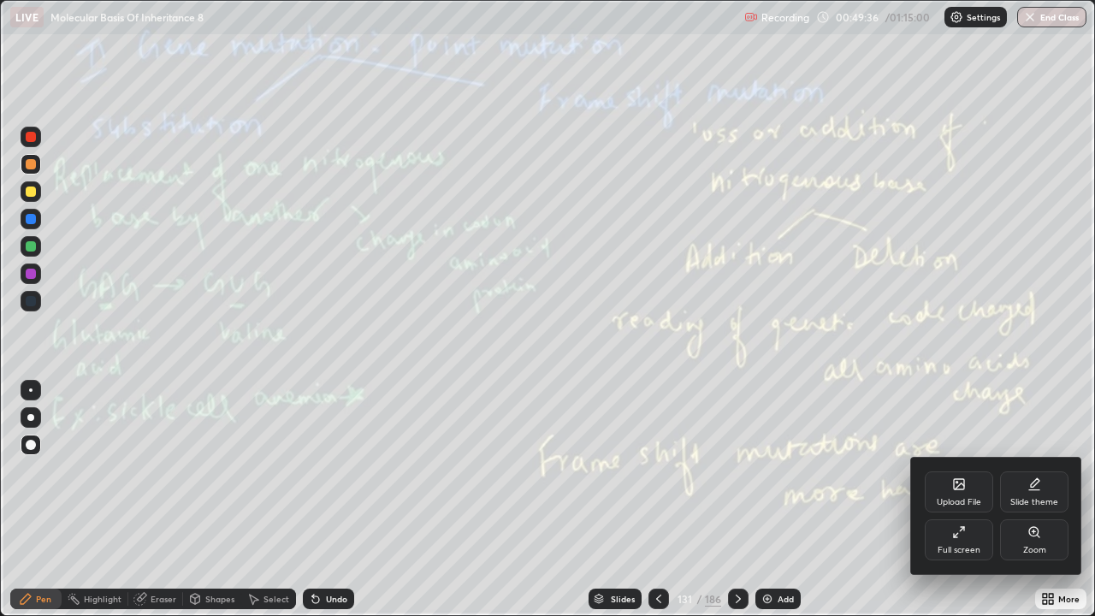
click at [957, 483] on icon at bounding box center [959, 484] width 10 height 10
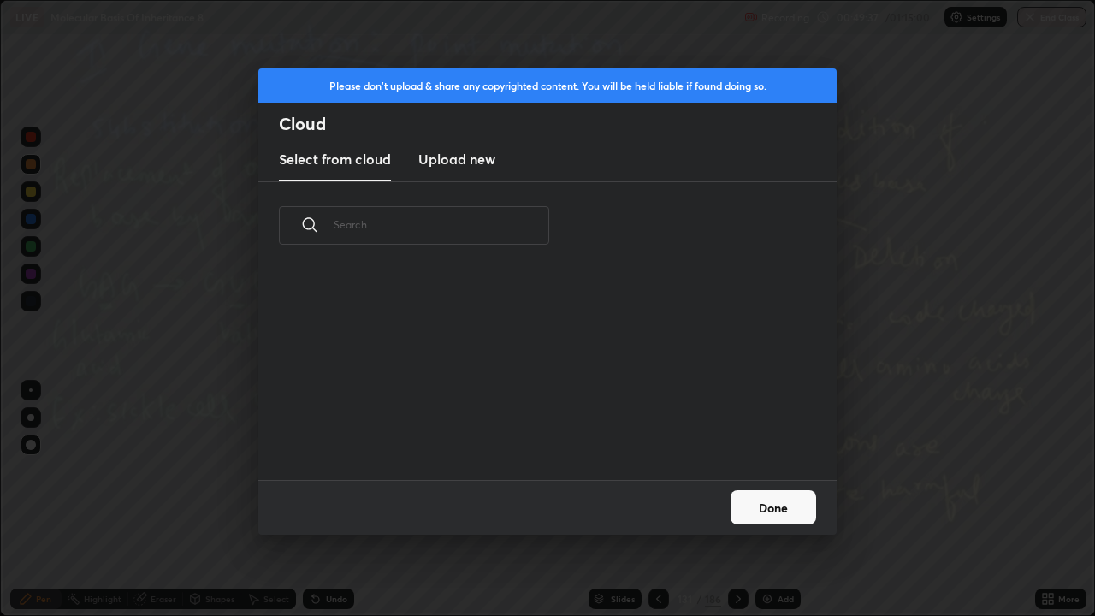
scroll to position [210, 549]
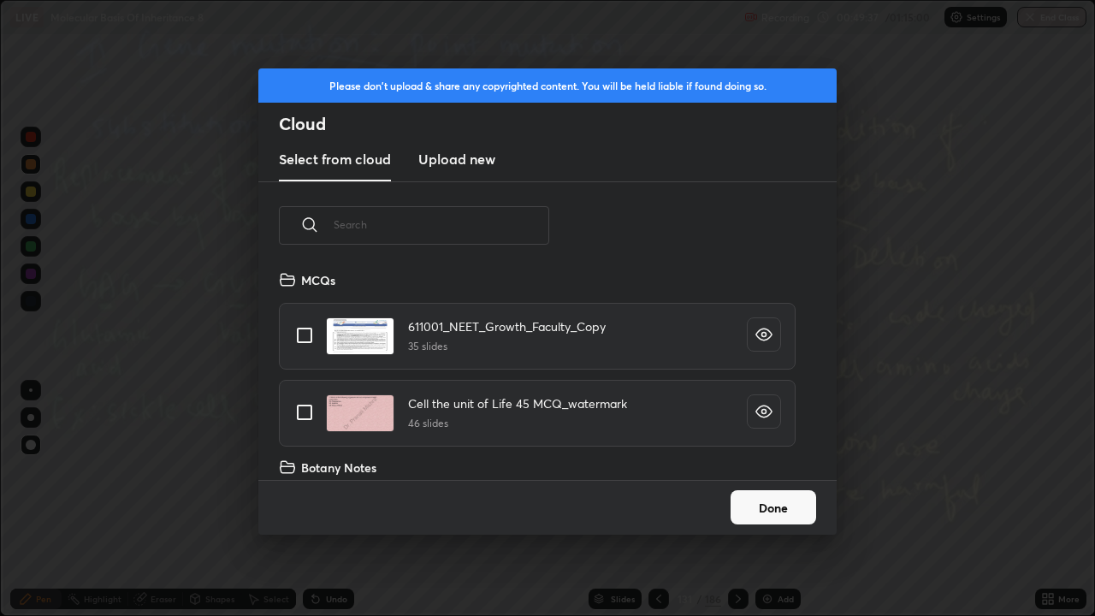
click at [520, 228] on input "text" at bounding box center [442, 224] width 216 height 73
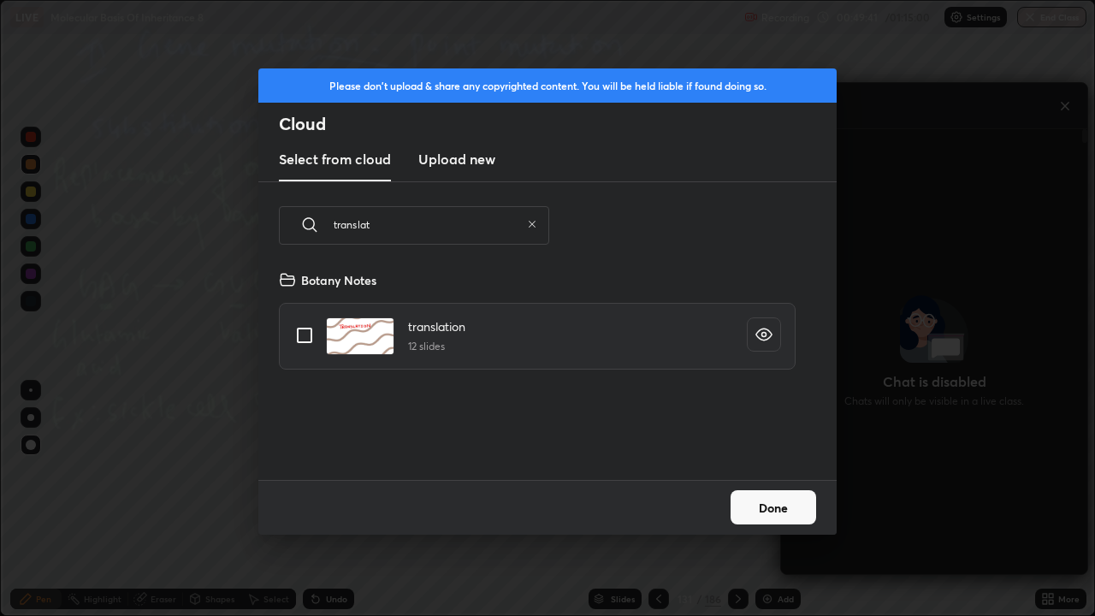
scroll to position [6, 9]
type input "translat"
click at [298, 335] on input "grid" at bounding box center [305, 335] width 36 height 36
checkbox input "true"
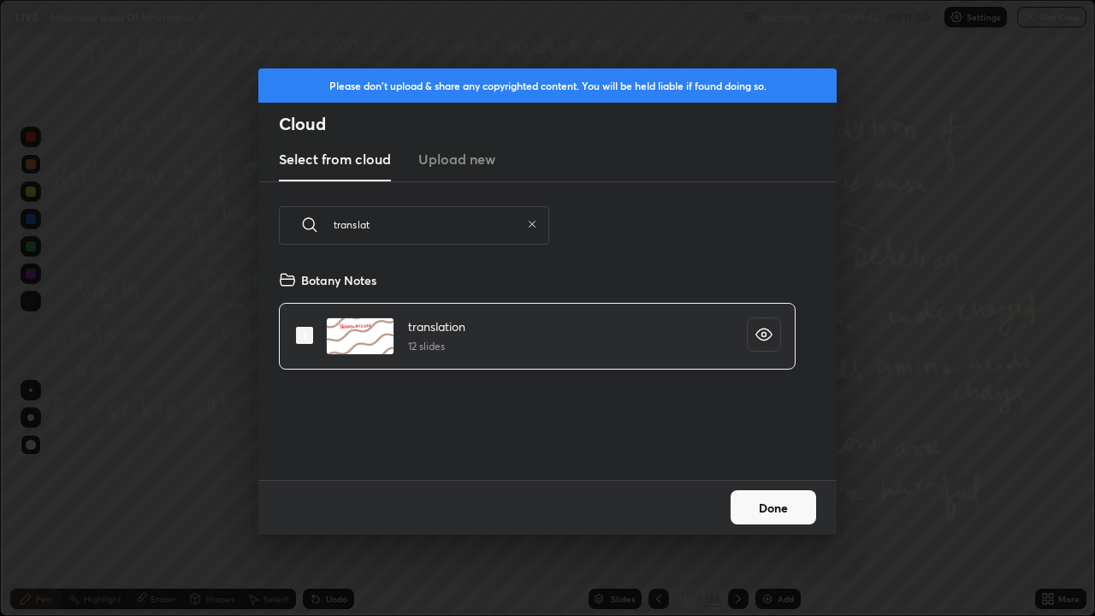
click at [789, 500] on button "Done" at bounding box center [774, 507] width 86 height 34
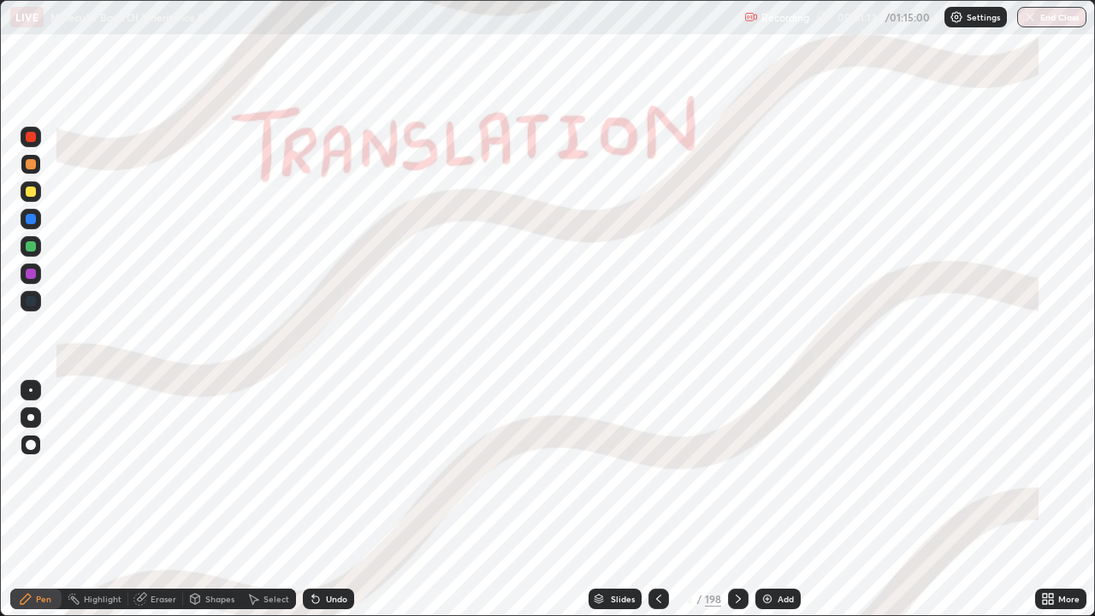
click at [658, 500] on div at bounding box center [659, 599] width 21 height 34
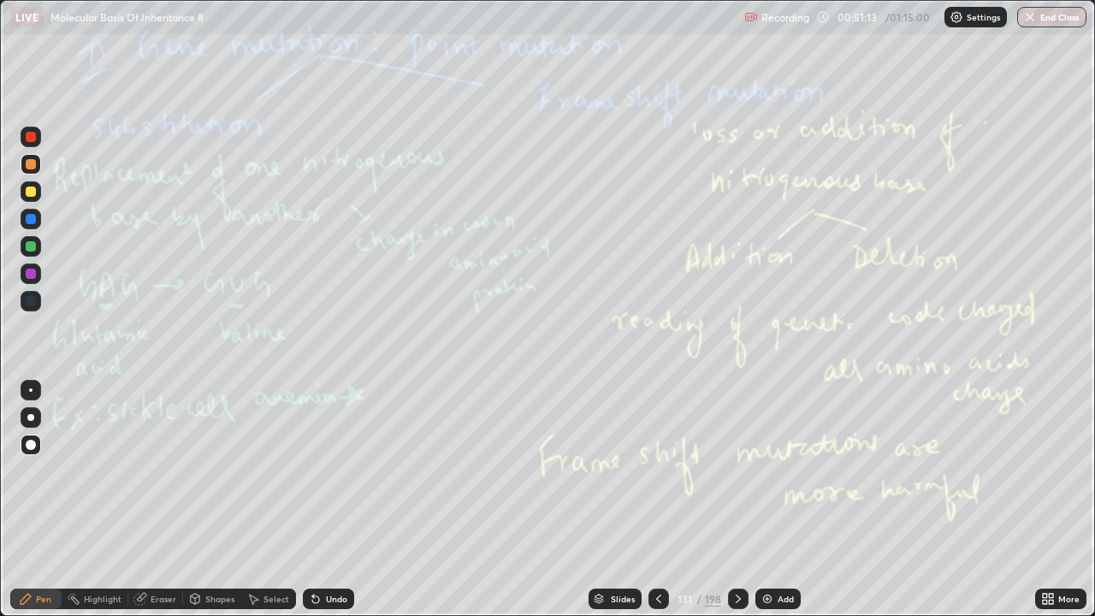
click at [782, 500] on div "Add" at bounding box center [786, 599] width 16 height 9
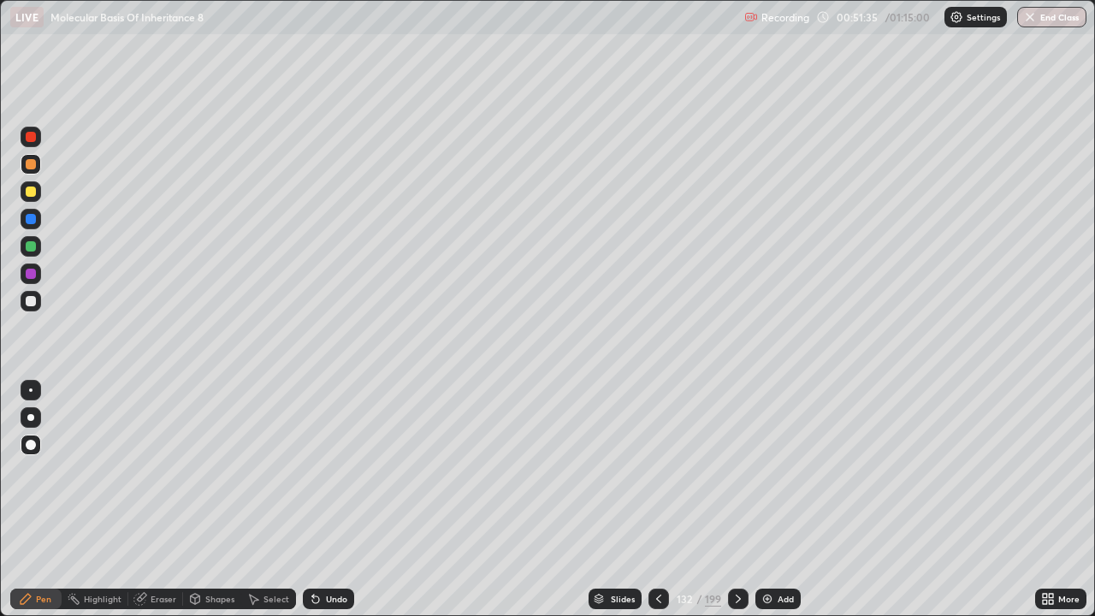
click at [152, 500] on div "Eraser" at bounding box center [164, 599] width 26 height 9
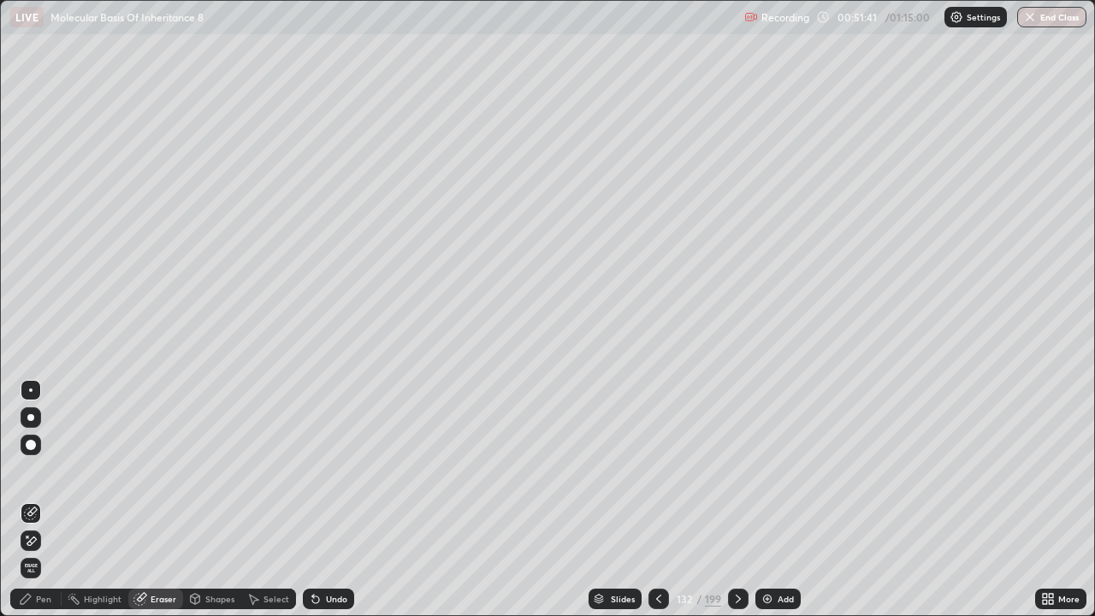
click at [52, 500] on div "Pen" at bounding box center [35, 599] width 51 height 21
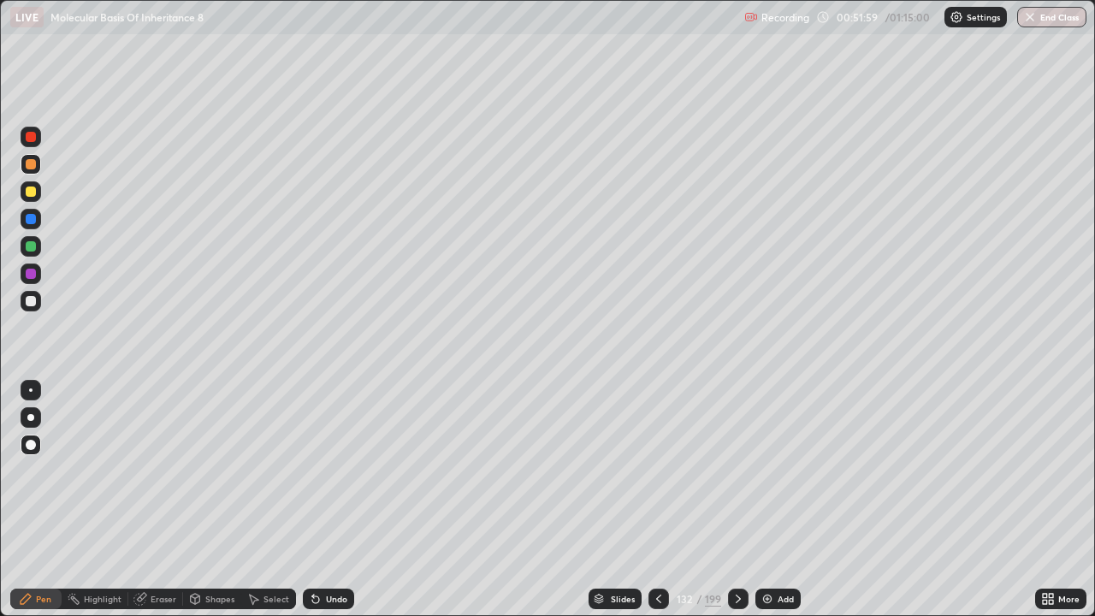
click at [773, 500] on div "Add" at bounding box center [778, 599] width 45 height 21
click at [341, 500] on div "Undo" at bounding box center [328, 599] width 51 height 21
click at [794, 500] on div "Add" at bounding box center [779, 599] width 45 height 21
click at [33, 246] on div at bounding box center [31, 246] width 10 height 10
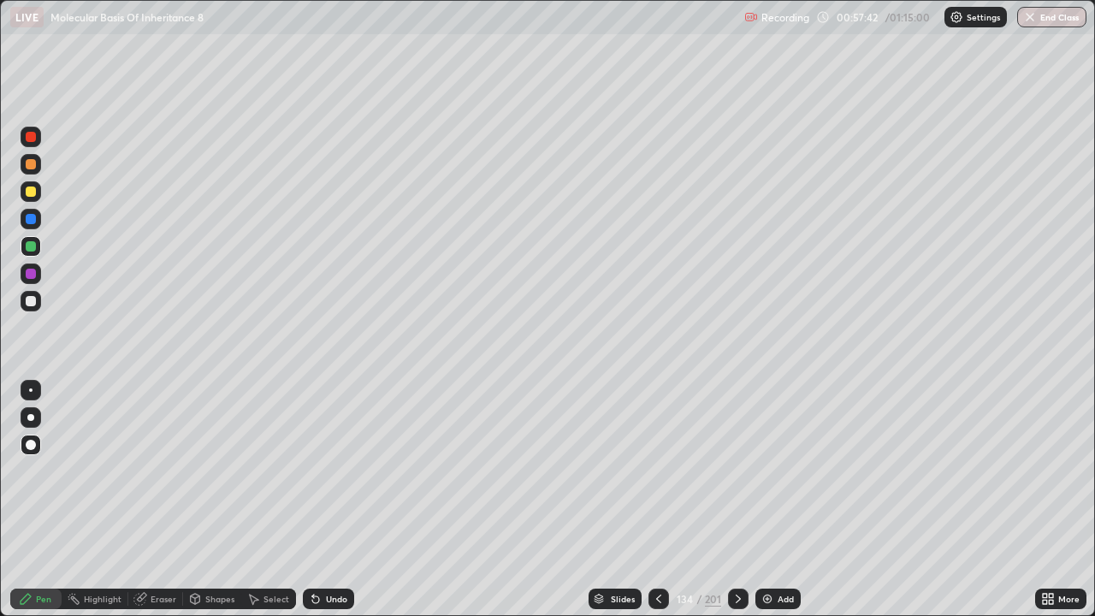
click at [40, 302] on div at bounding box center [31, 301] width 21 height 21
click at [32, 196] on div at bounding box center [31, 192] width 10 height 10
click at [786, 500] on div "Add" at bounding box center [786, 599] width 16 height 9
click at [791, 500] on div "Add" at bounding box center [787, 599] width 16 height 9
click at [656, 500] on icon at bounding box center [657, 599] width 5 height 9
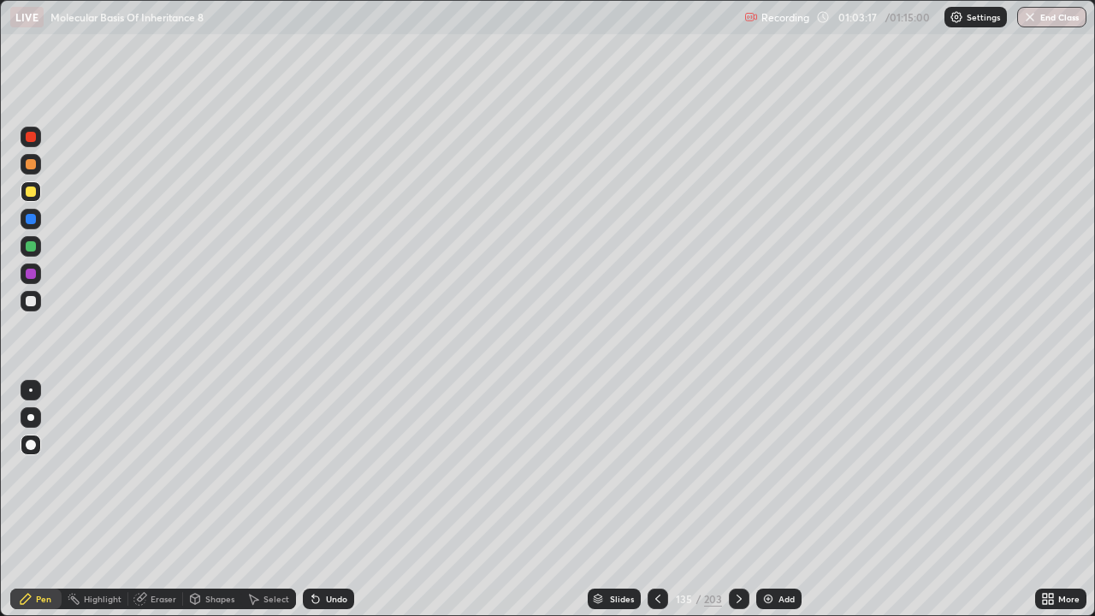
click at [656, 500] on icon at bounding box center [658, 599] width 14 height 14
click at [738, 500] on icon at bounding box center [739, 599] width 14 height 14
click at [736, 500] on icon at bounding box center [739, 599] width 14 height 14
click at [745, 500] on div at bounding box center [739, 599] width 21 height 21
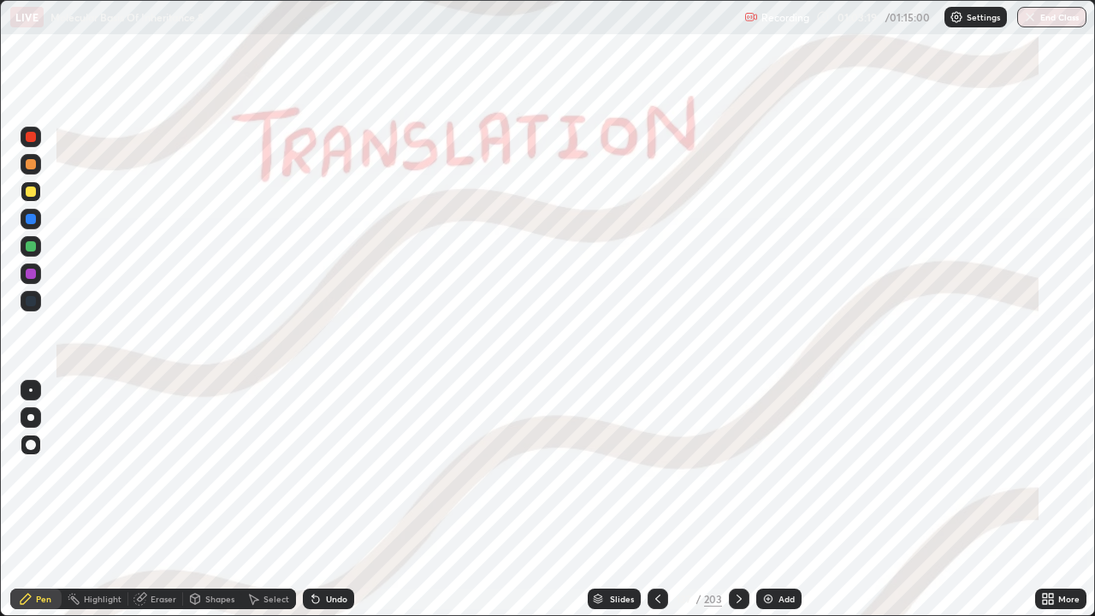
click at [747, 500] on div at bounding box center [739, 599] width 21 height 21
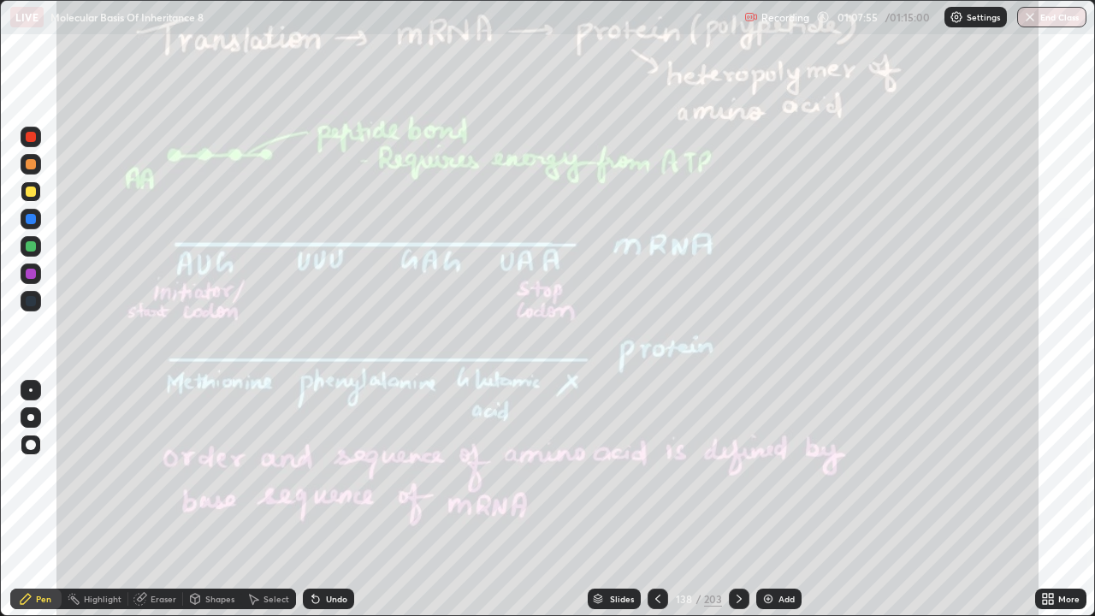
click at [745, 500] on div at bounding box center [739, 599] width 21 height 21
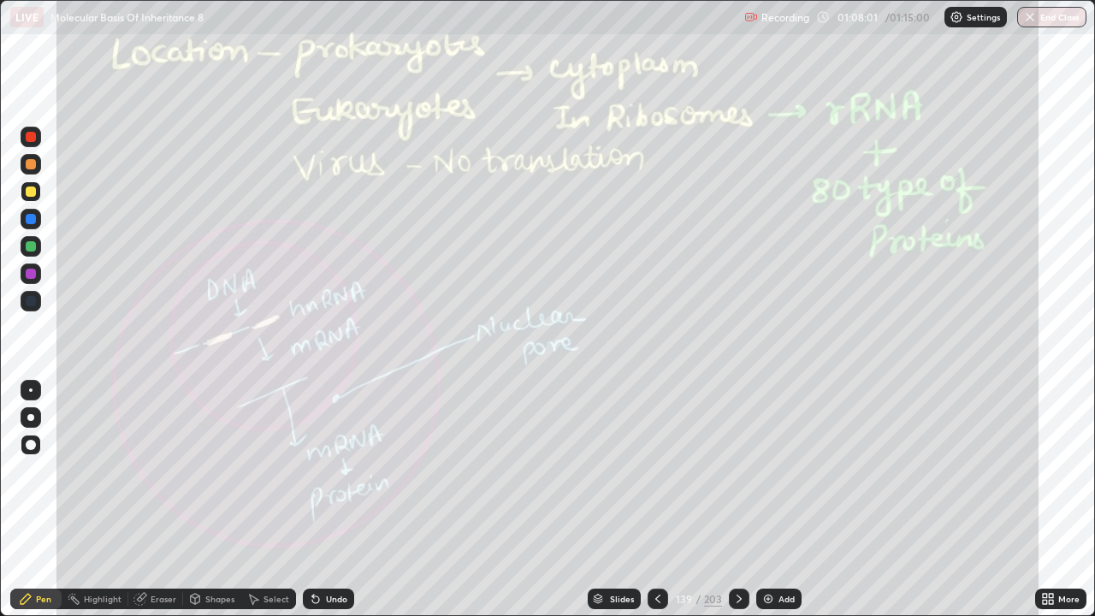
click at [737, 500] on icon at bounding box center [739, 599] width 14 height 14
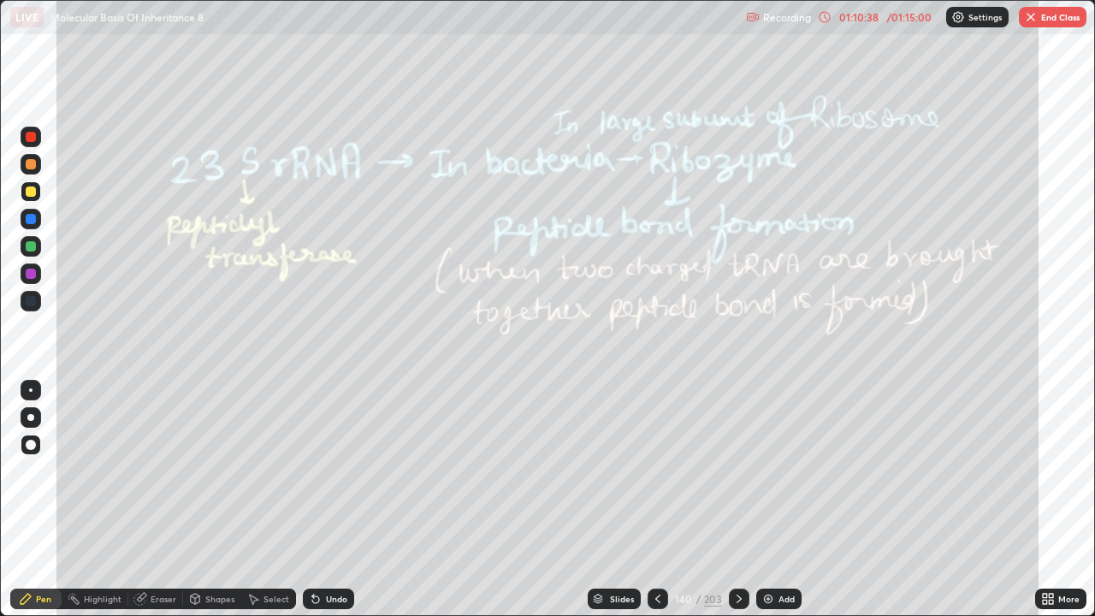
click at [738, 500] on icon at bounding box center [739, 599] width 14 height 14
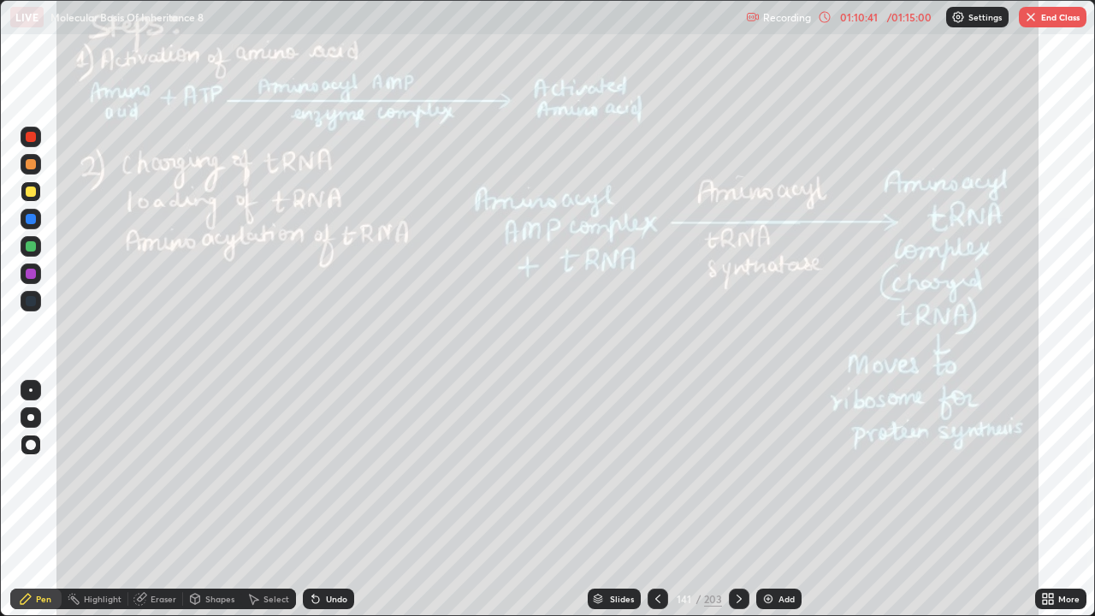
click at [715, 500] on div "203" at bounding box center [713, 598] width 18 height 15
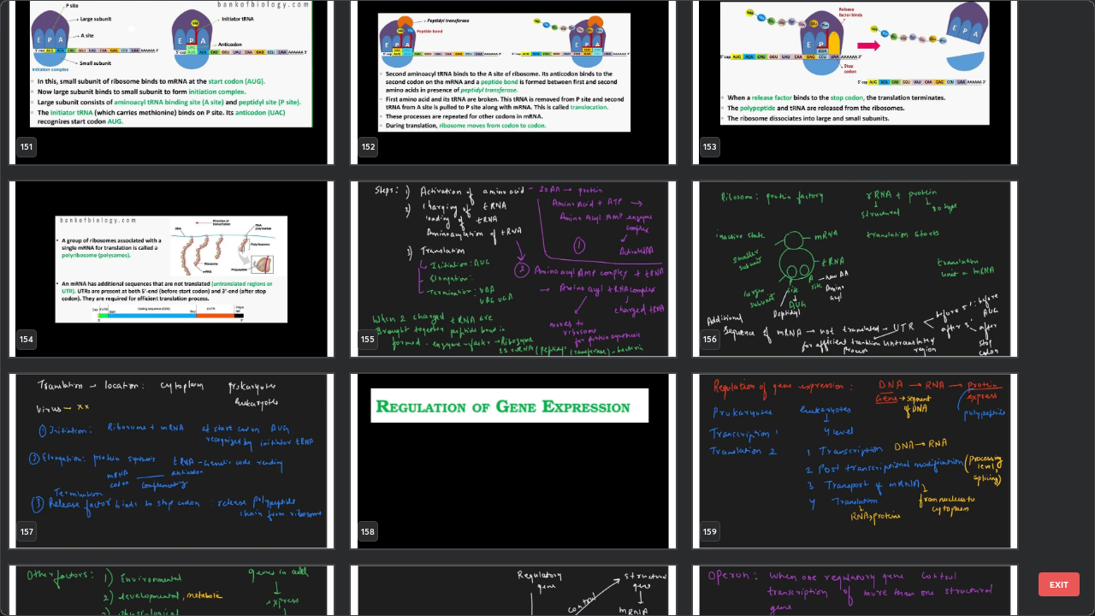
scroll to position [9631, 0]
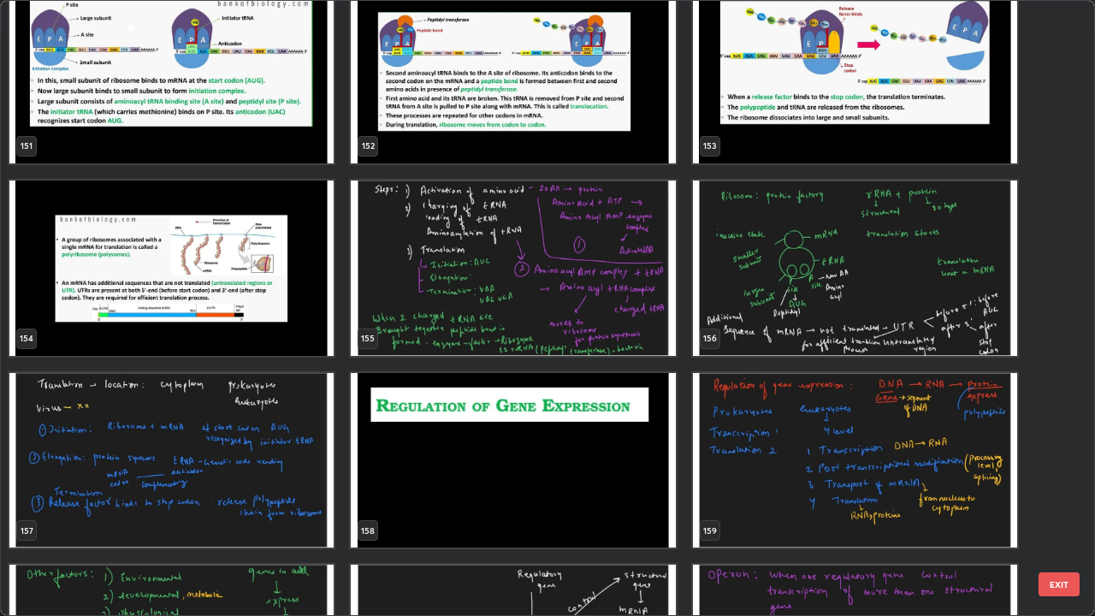
click at [756, 493] on img "grid" at bounding box center [855, 460] width 324 height 175
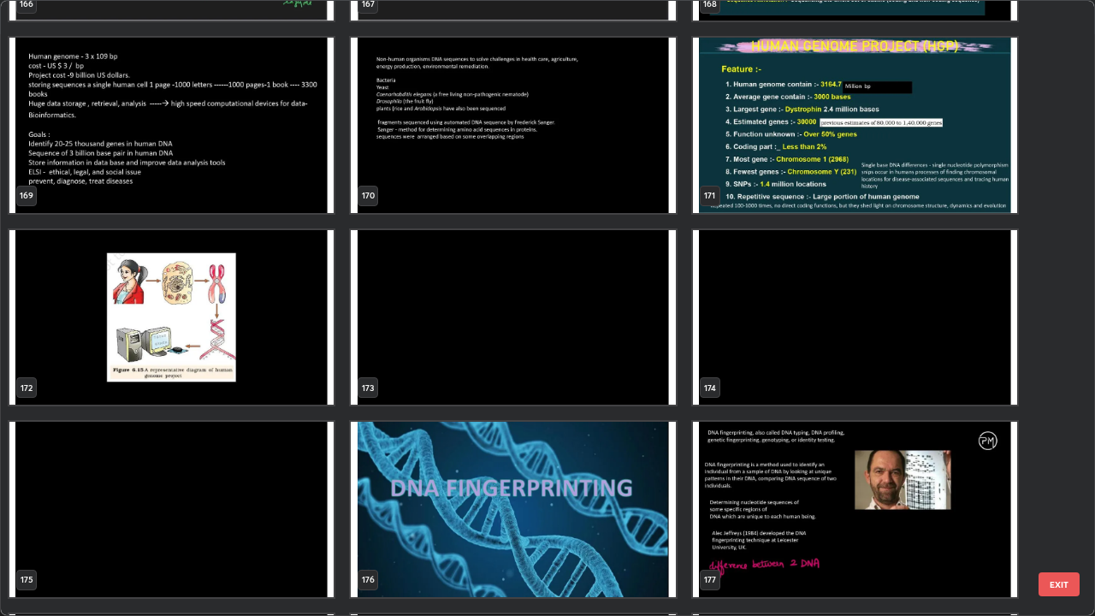
scroll to position [10734, 0]
click at [1063, 500] on button "EXIT" at bounding box center [1059, 584] width 41 height 24
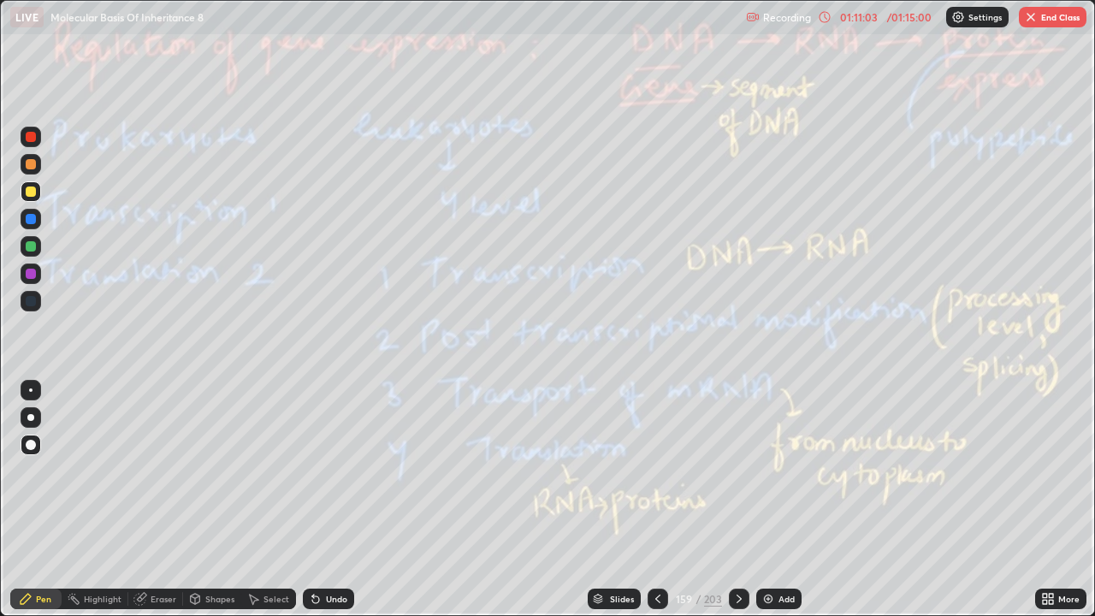
click at [1052, 13] on button "End Class" at bounding box center [1053, 17] width 68 height 21
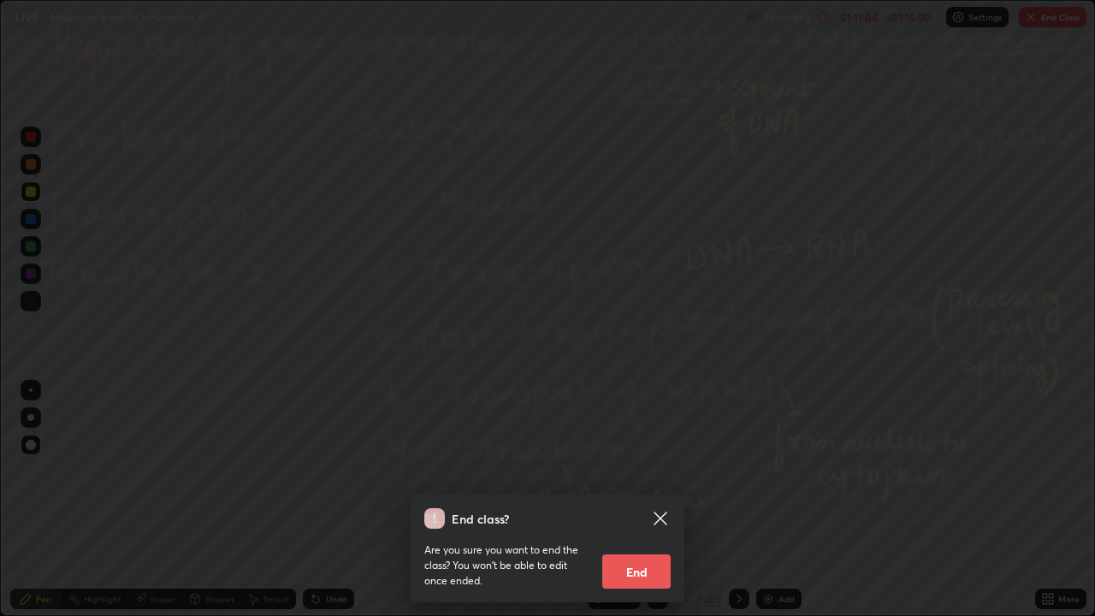
click at [649, 500] on button "End" at bounding box center [636, 571] width 68 height 34
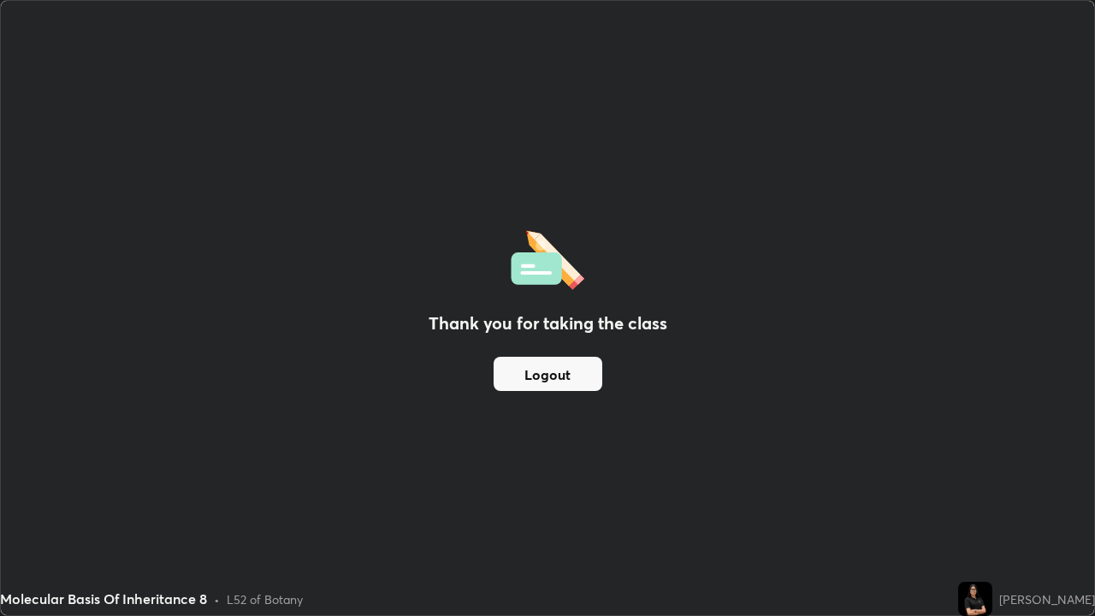
click at [546, 376] on button "Logout" at bounding box center [548, 374] width 109 height 34
